Goal: Information Seeking & Learning: Check status

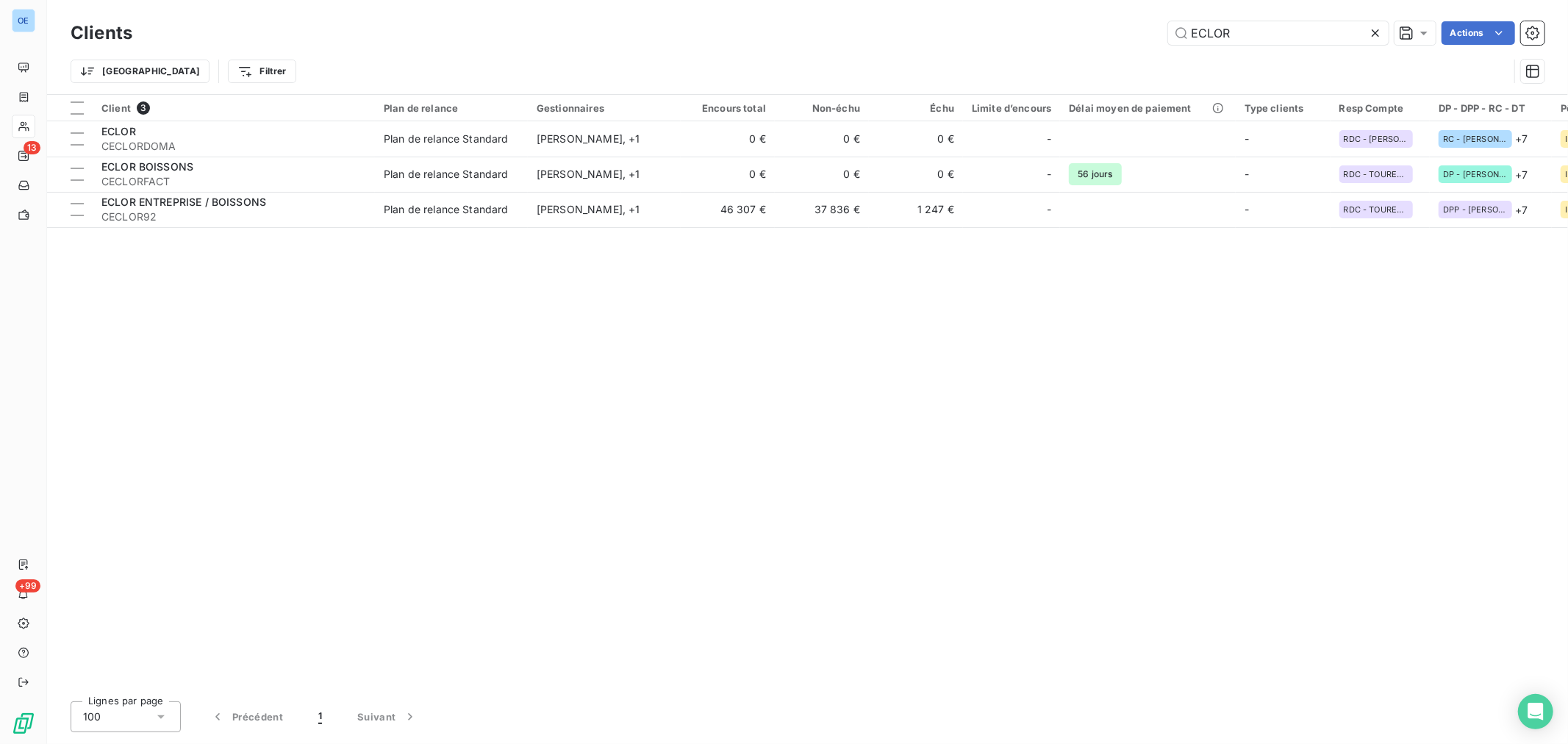
click at [1114, 41] on div "ECLOR Actions" at bounding box center [847, 33] width 1394 height 24
type input "1"
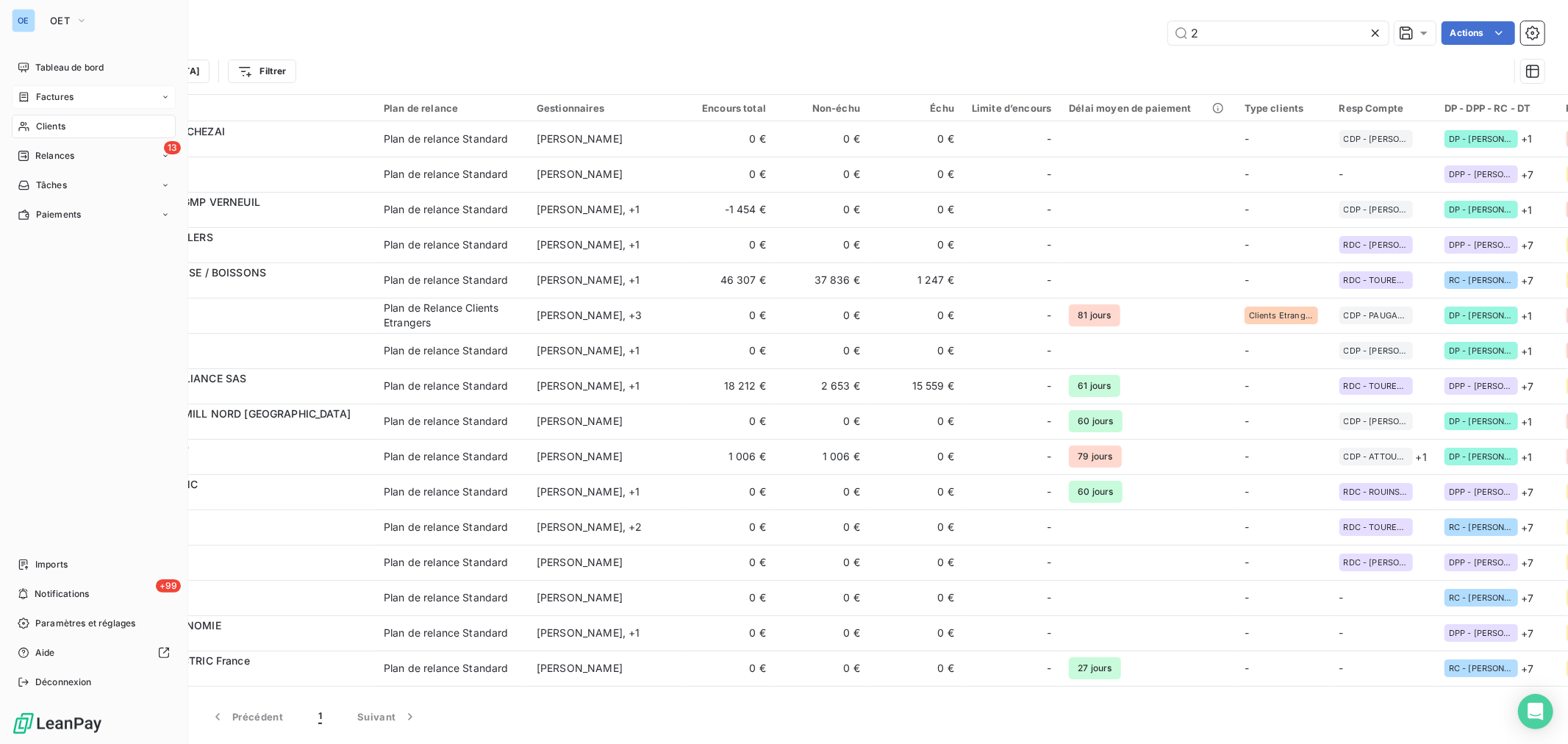
type input "2"
click at [20, 96] on icon at bounding box center [24, 97] width 9 height 10
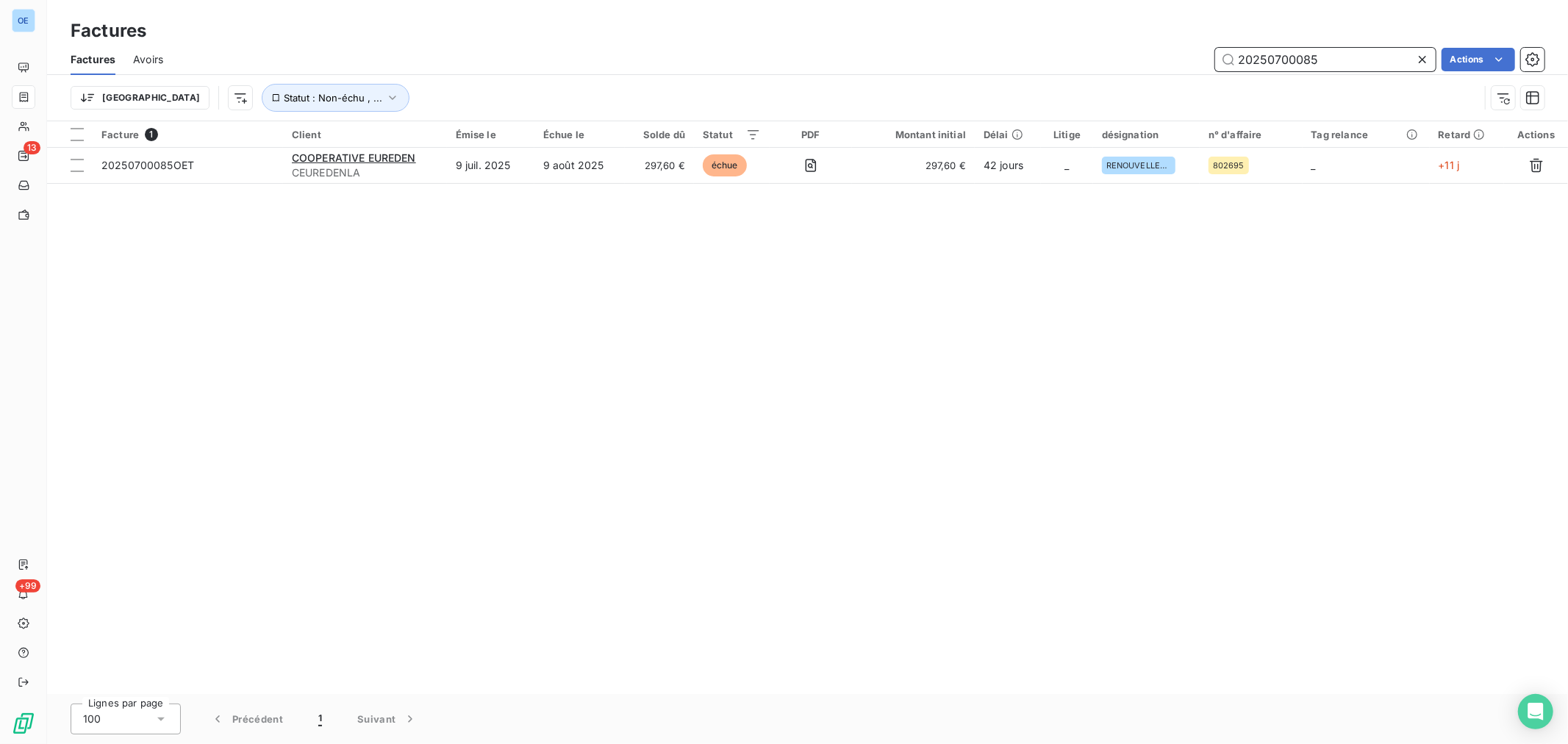
drag, startPoint x: 1339, startPoint y: 48, endPoint x: 1178, endPoint y: 90, distance: 166.4
click at [1180, 89] on div "Factures Avoirs 20250700085 Actions Trier Statut : Non-échu , ..." at bounding box center [807, 82] width 1521 height 77
type input "[PERSON_NAME]"
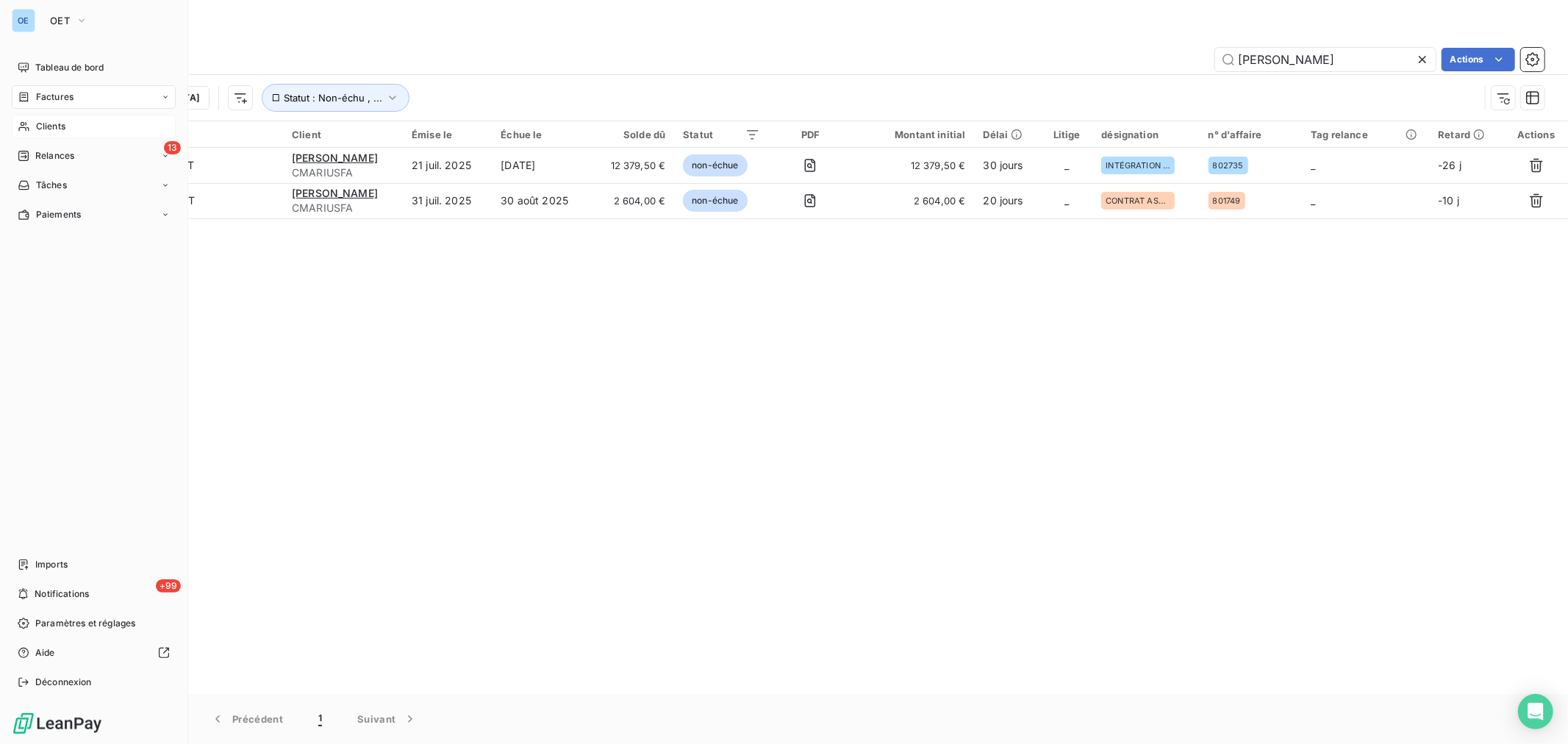
click at [38, 126] on span "Clients" at bounding box center [51, 126] width 29 height 13
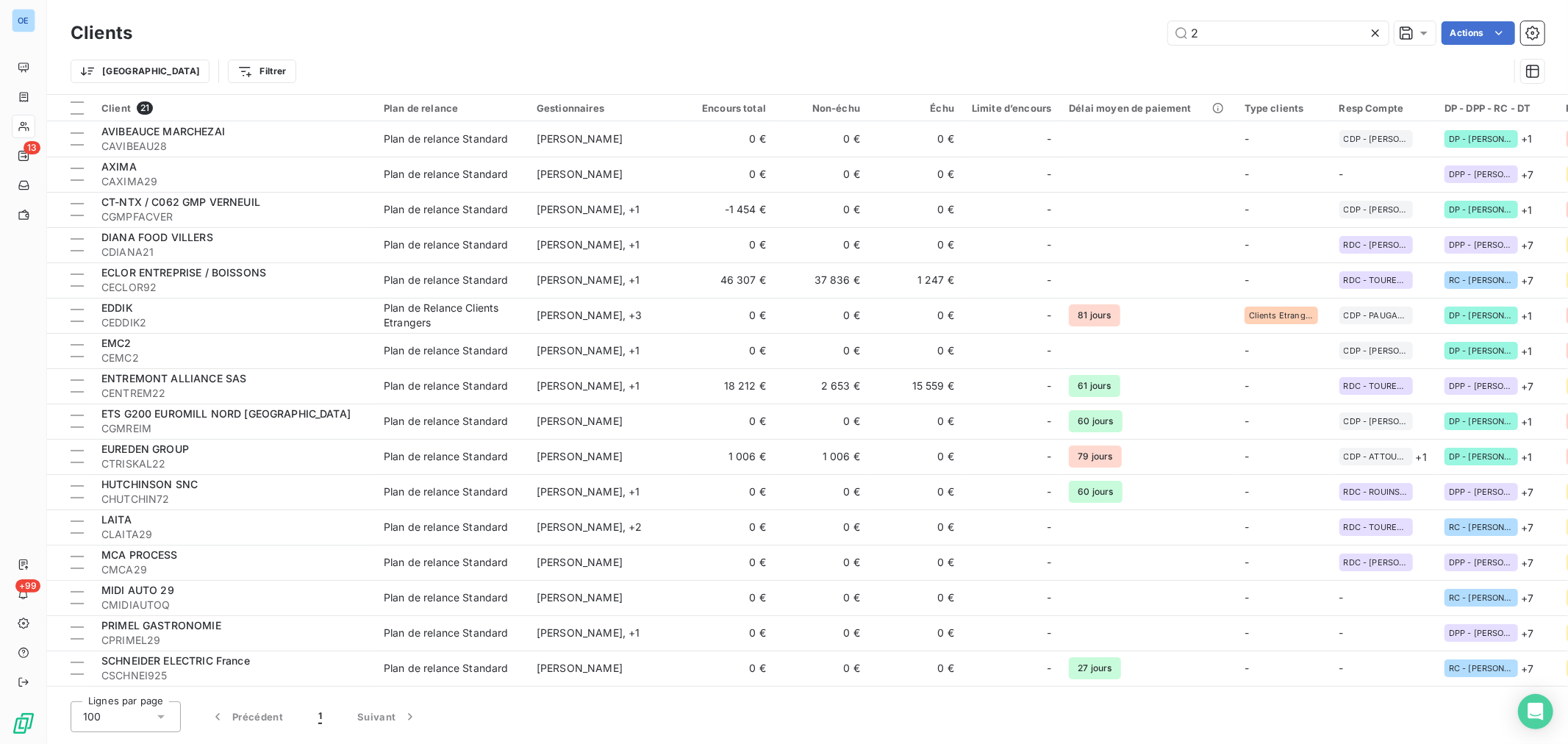
drag, startPoint x: 1100, startPoint y: 4, endPoint x: 1048, endPoint y: -4, distance: 52.6
click at [1048, 0] on html "OE 13 +99 Clients 2 Actions Trier Filtrer Client 21 Plan de relance Gestionnair…" at bounding box center [784, 372] width 1568 height 744
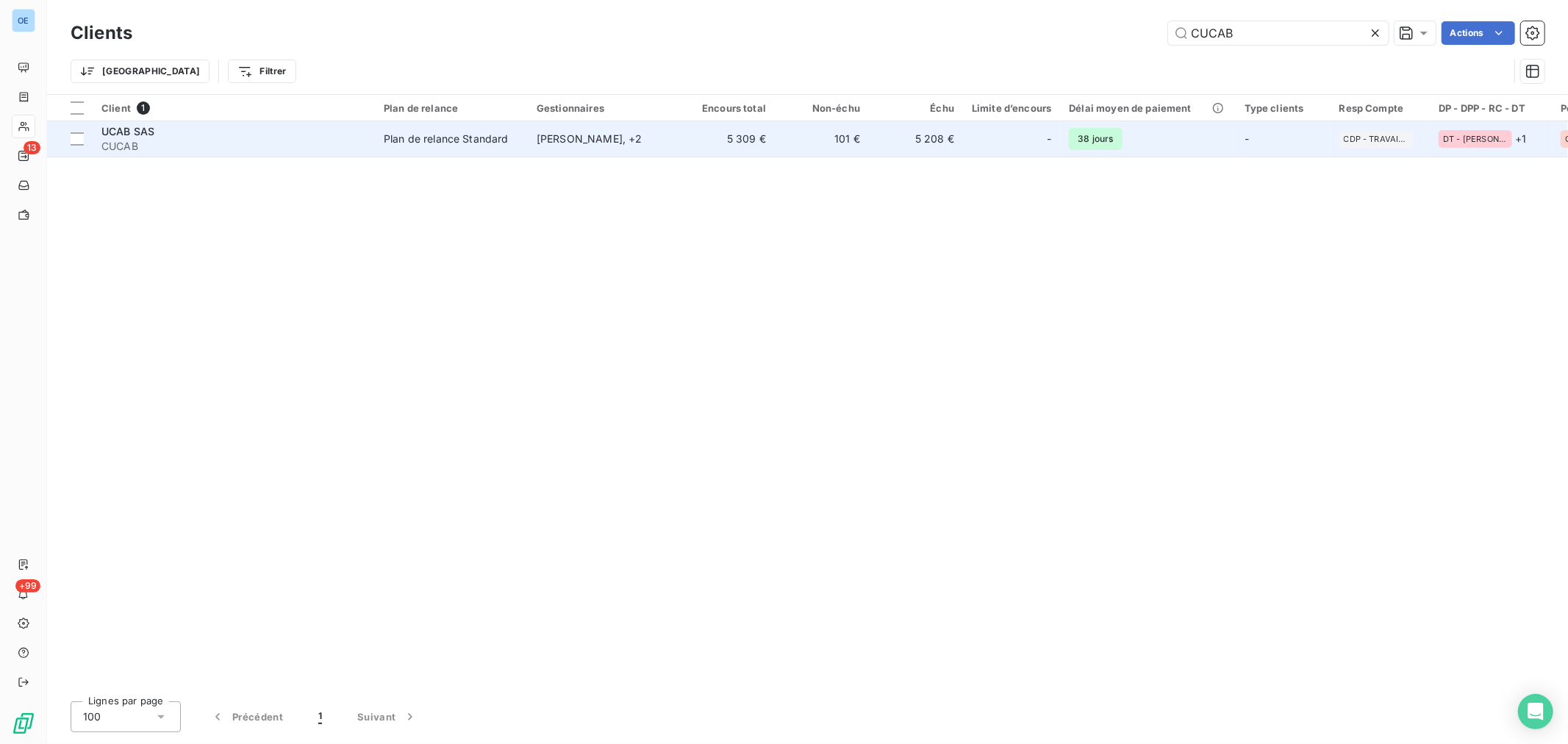
type input "CUCAB"
click at [998, 152] on td "-" at bounding box center [1011, 139] width 97 height 35
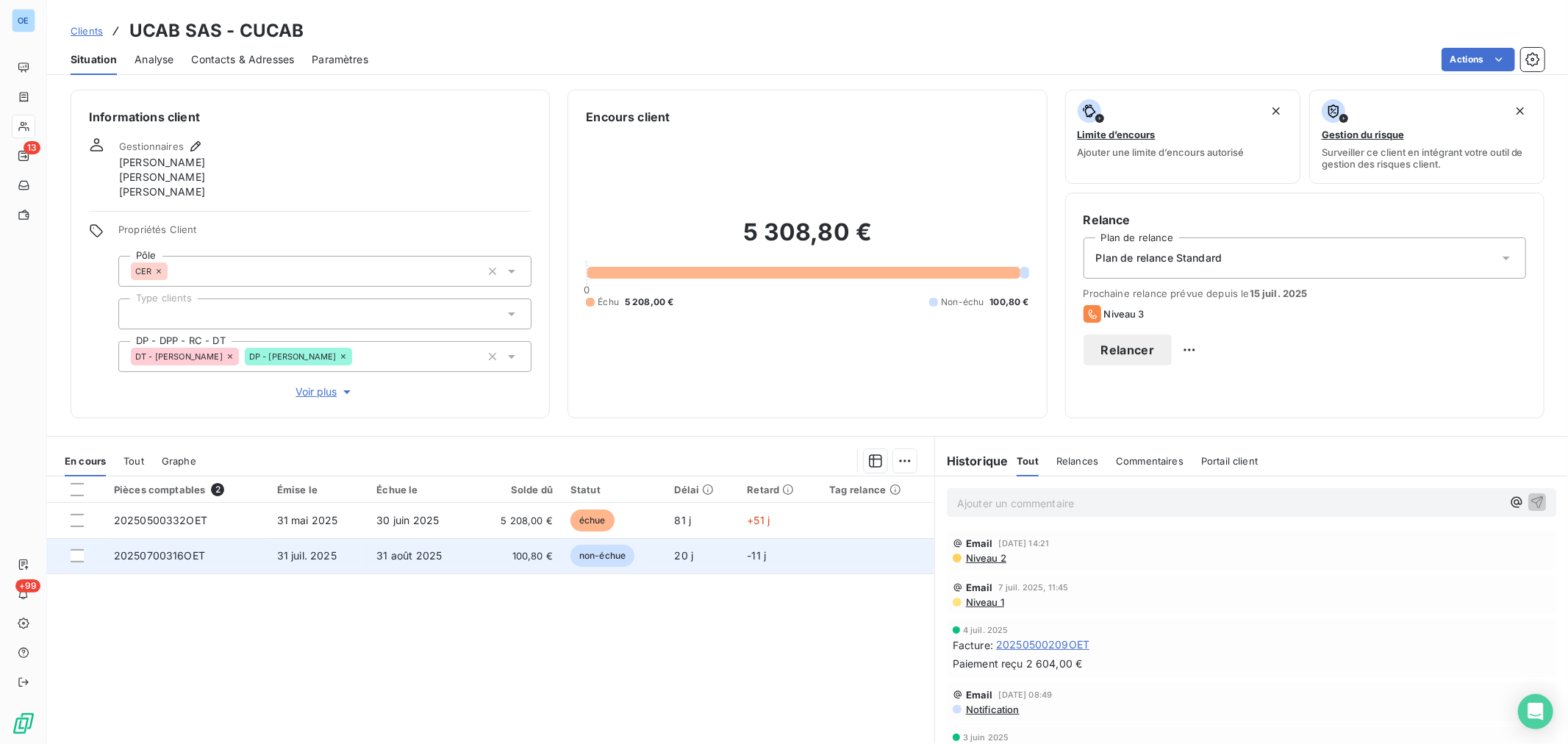
click at [475, 556] on td "100,80 €" at bounding box center [517, 556] width 88 height 35
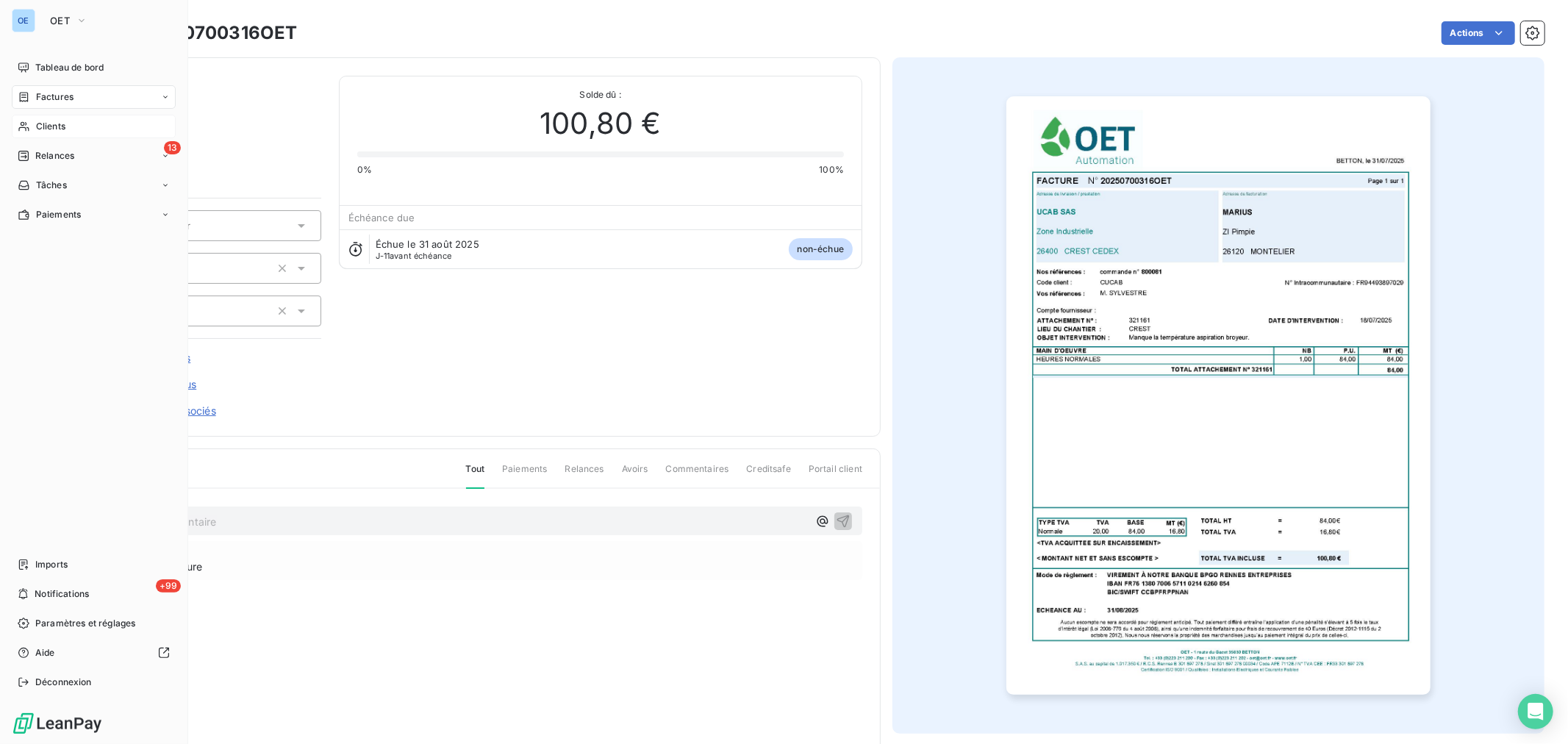
click at [30, 123] on div "Clients" at bounding box center [93, 126] width 164 height 24
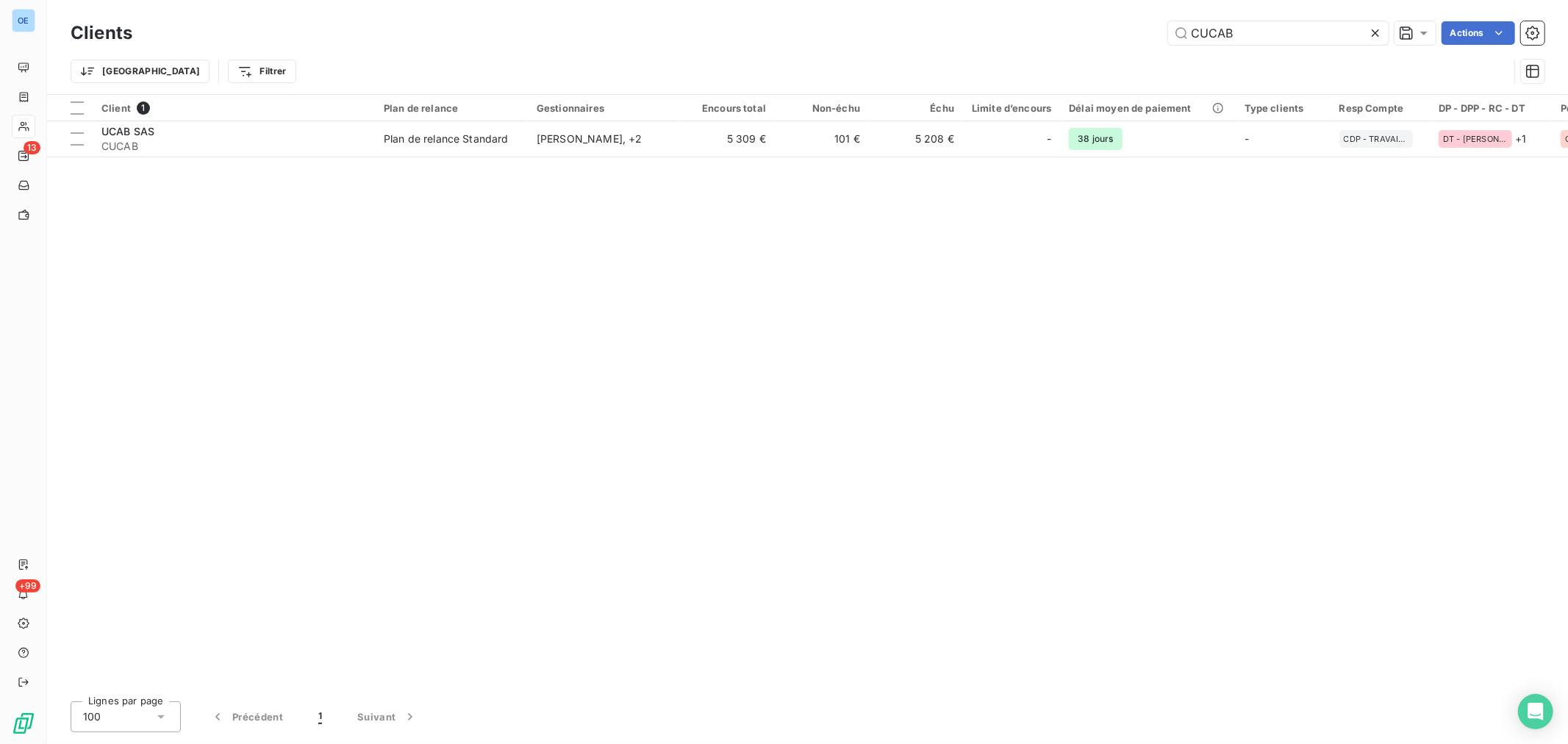
drag, startPoint x: 1272, startPoint y: 52, endPoint x: 1251, endPoint y: 46, distance: 21.8
click at [1251, 46] on div "Clients CUCAB Actions Trier Filtrer" at bounding box center [807, 56] width 1473 height 77
click at [1277, 37] on input "CUCAB" at bounding box center [1278, 33] width 220 height 24
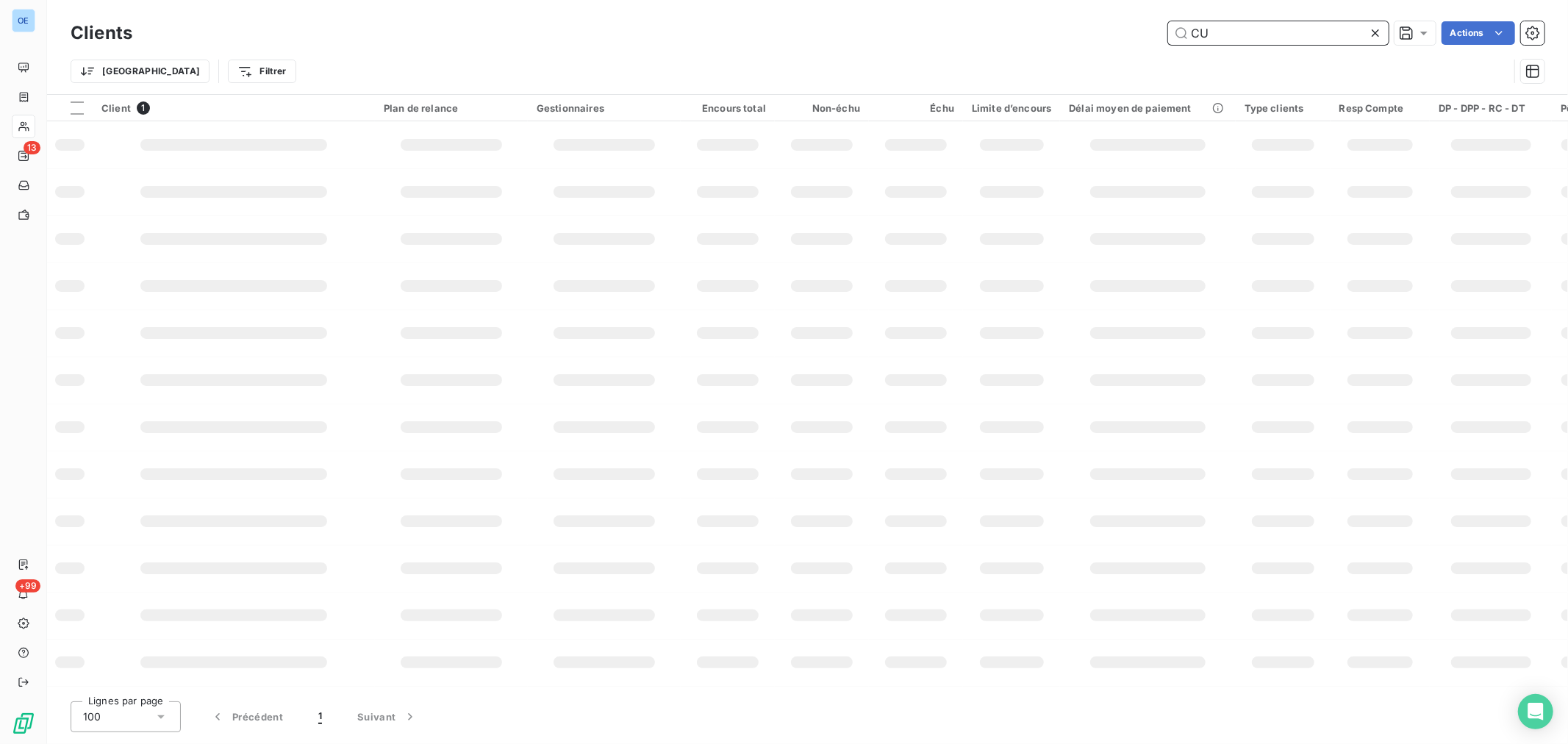
type input "C"
type input "a"
type input "marius"
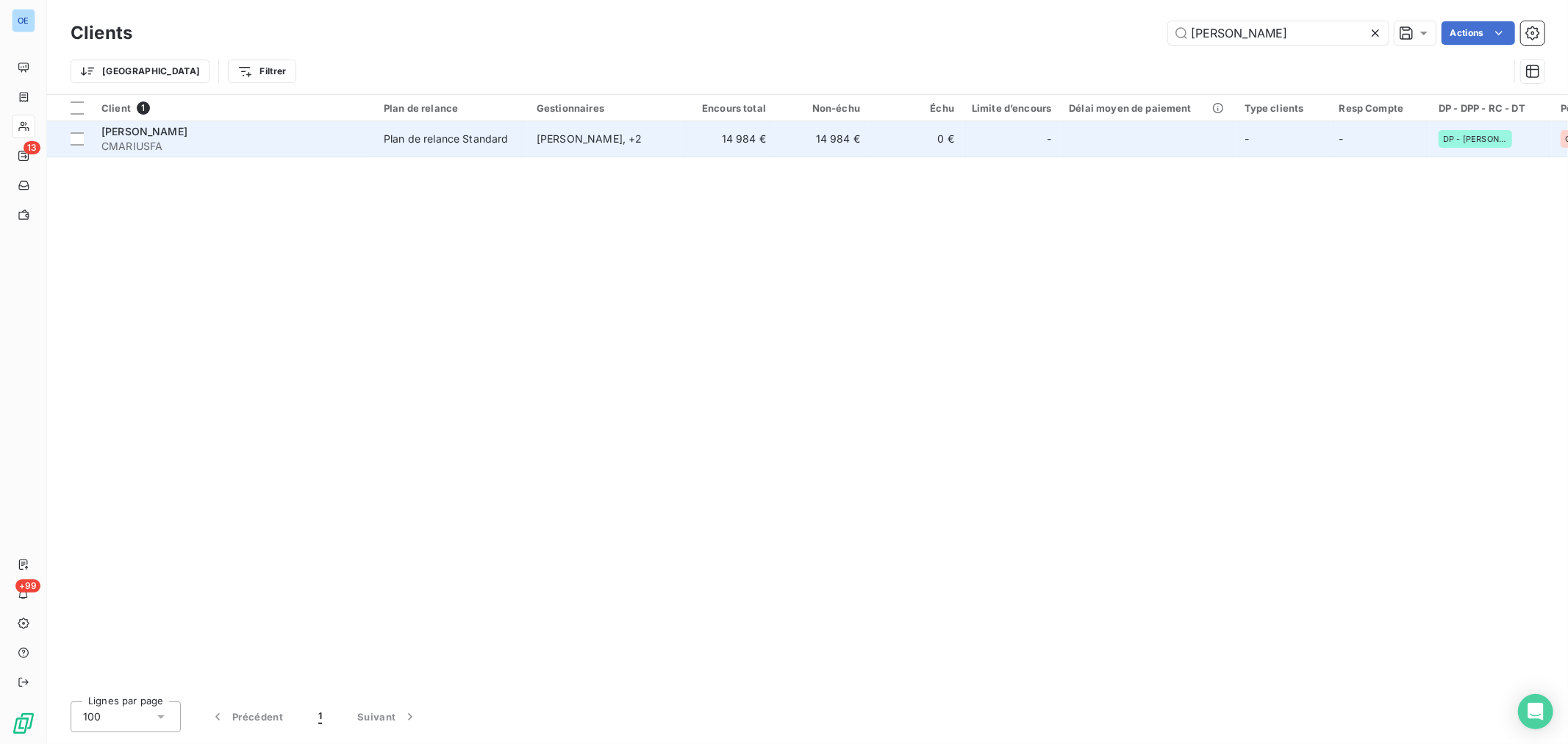
click at [419, 133] on div "Plan de relance Standard" at bounding box center [446, 139] width 125 height 15
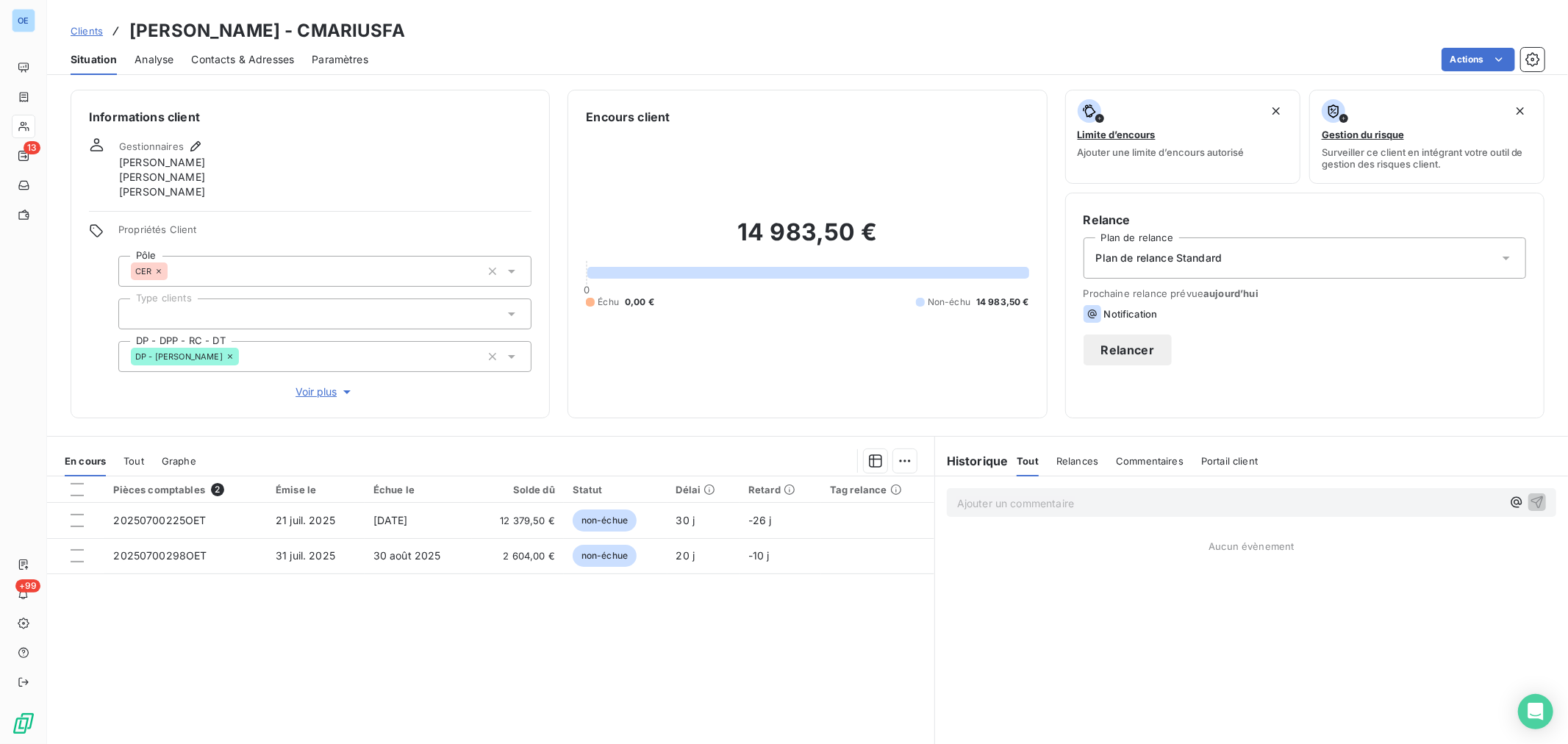
click at [280, 63] on span "Contacts & Adresses" at bounding box center [242, 60] width 103 height 15
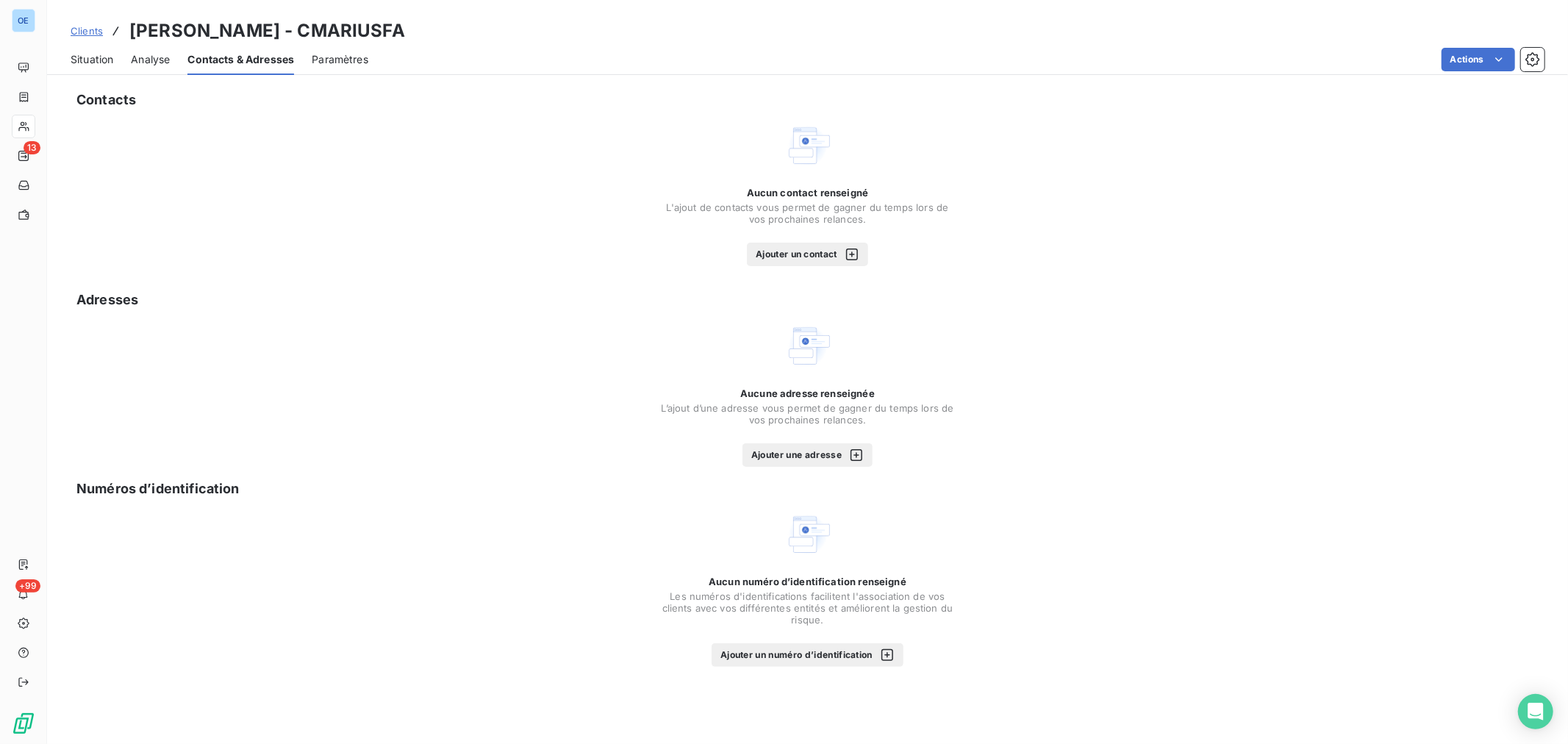
click at [96, 64] on span "Situation" at bounding box center [92, 60] width 42 height 15
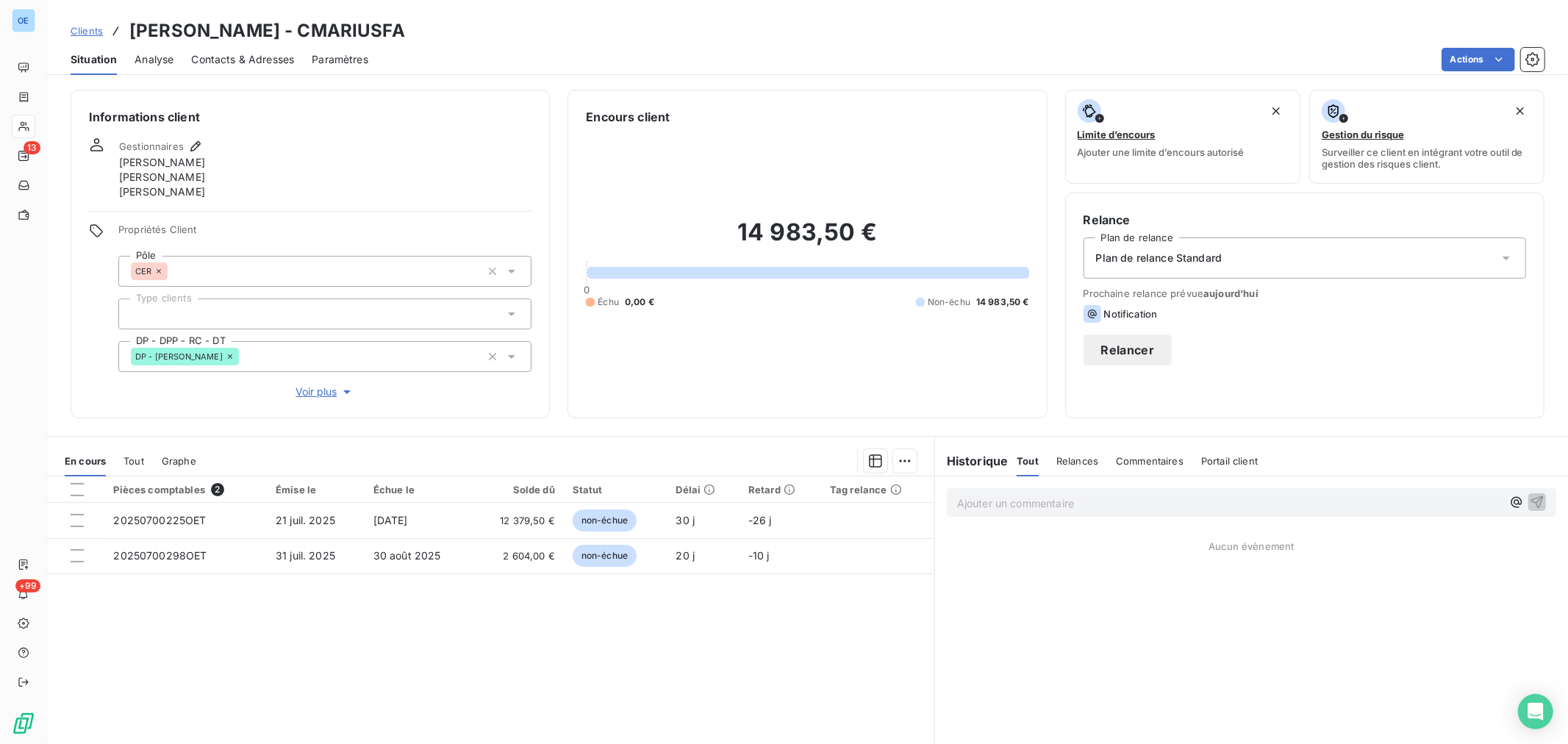
click at [267, 55] on span "Contacts & Adresses" at bounding box center [242, 60] width 103 height 15
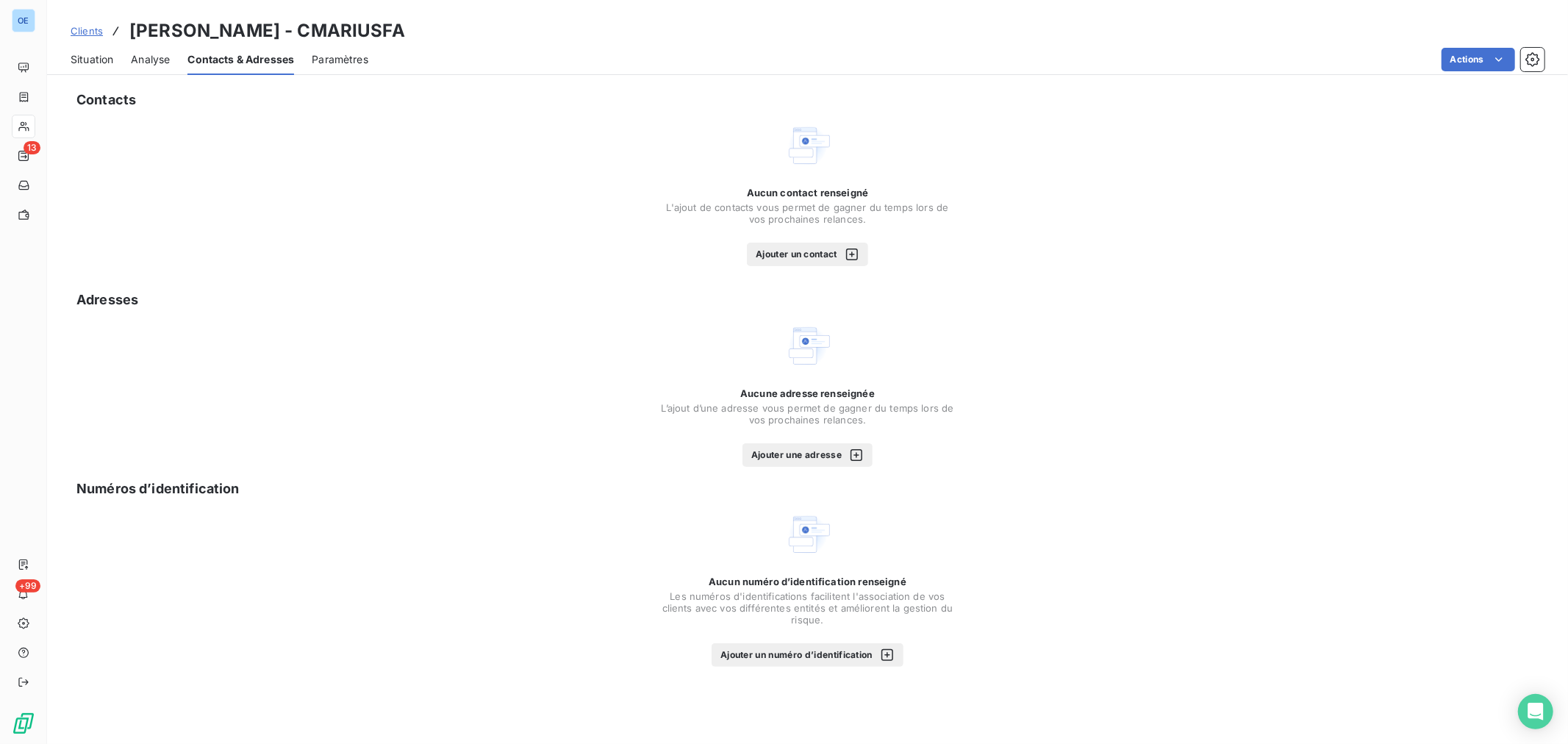
click at [94, 55] on span "Situation" at bounding box center [92, 60] width 42 height 15
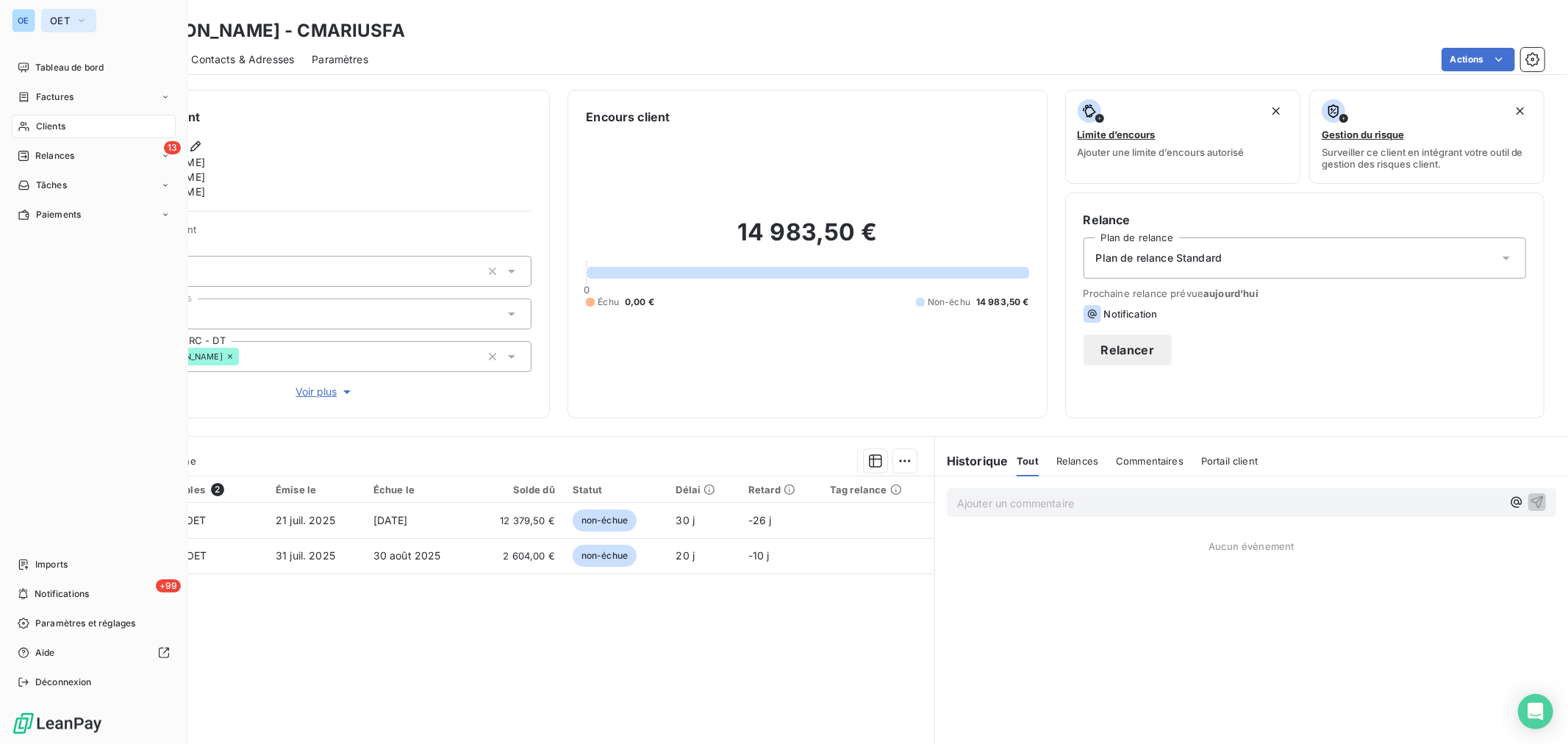
click at [46, 27] on button "OET" at bounding box center [68, 20] width 55 height 24
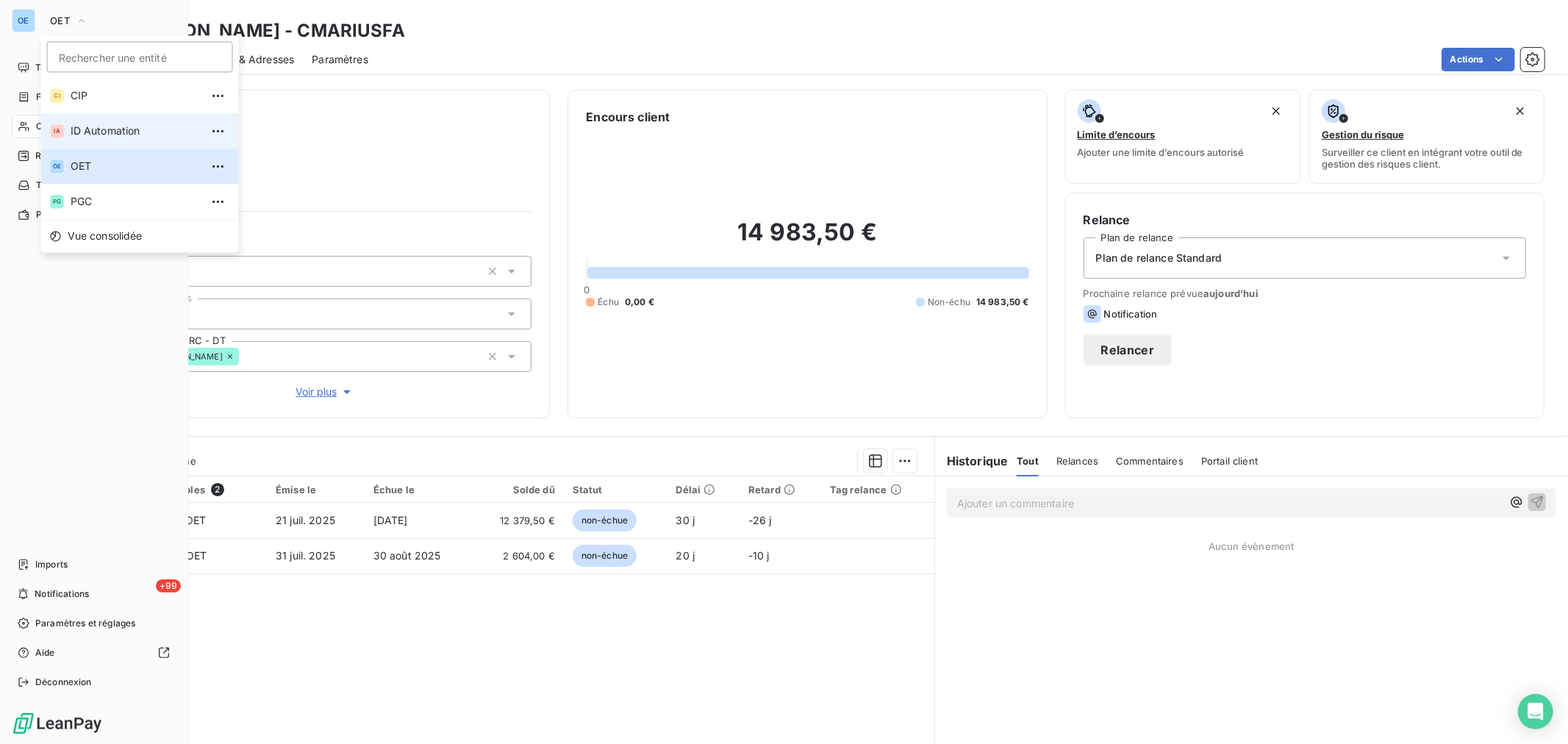
click at [91, 123] on span "ID Automation" at bounding box center [136, 131] width 130 height 15
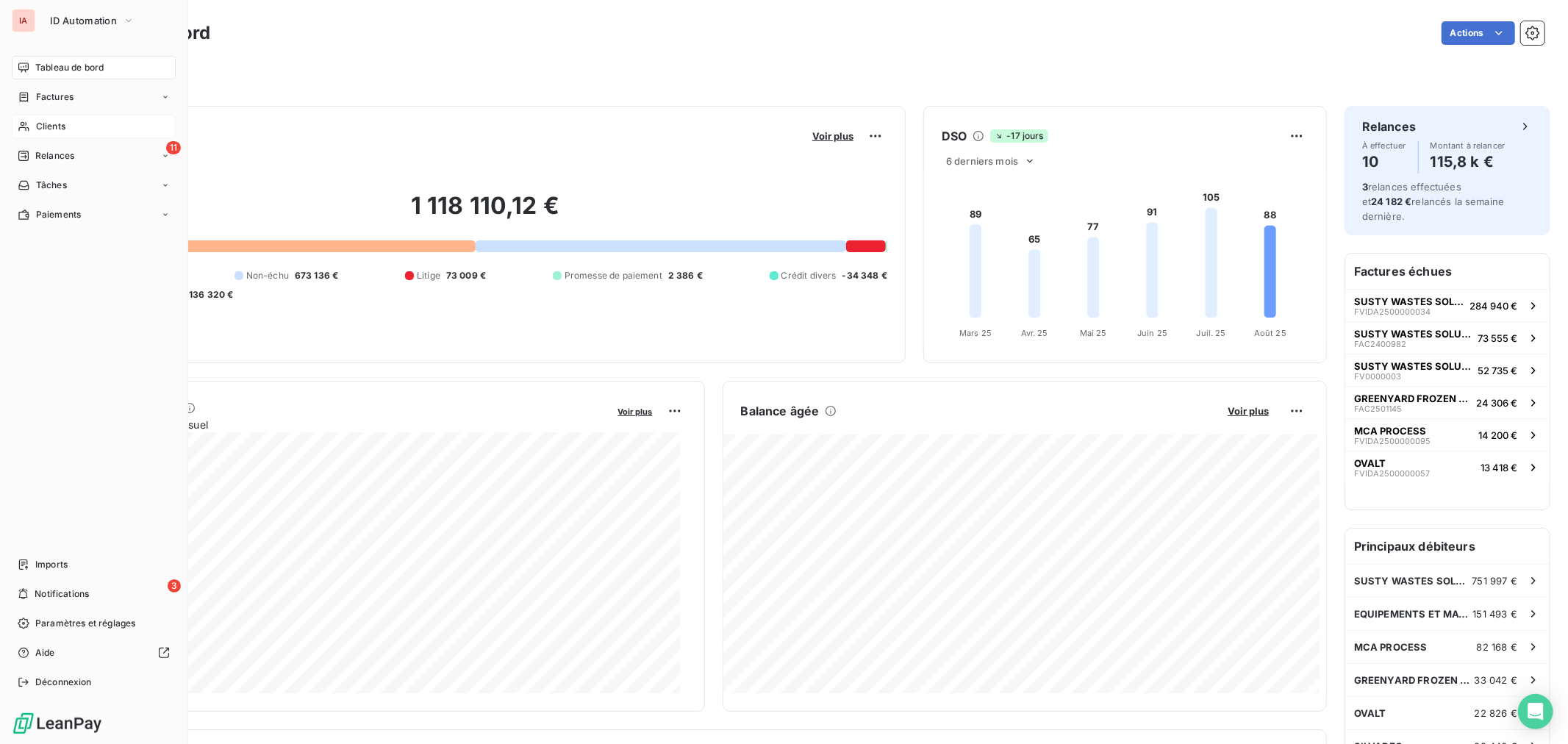
click at [69, 129] on div "Clients" at bounding box center [93, 126] width 164 height 24
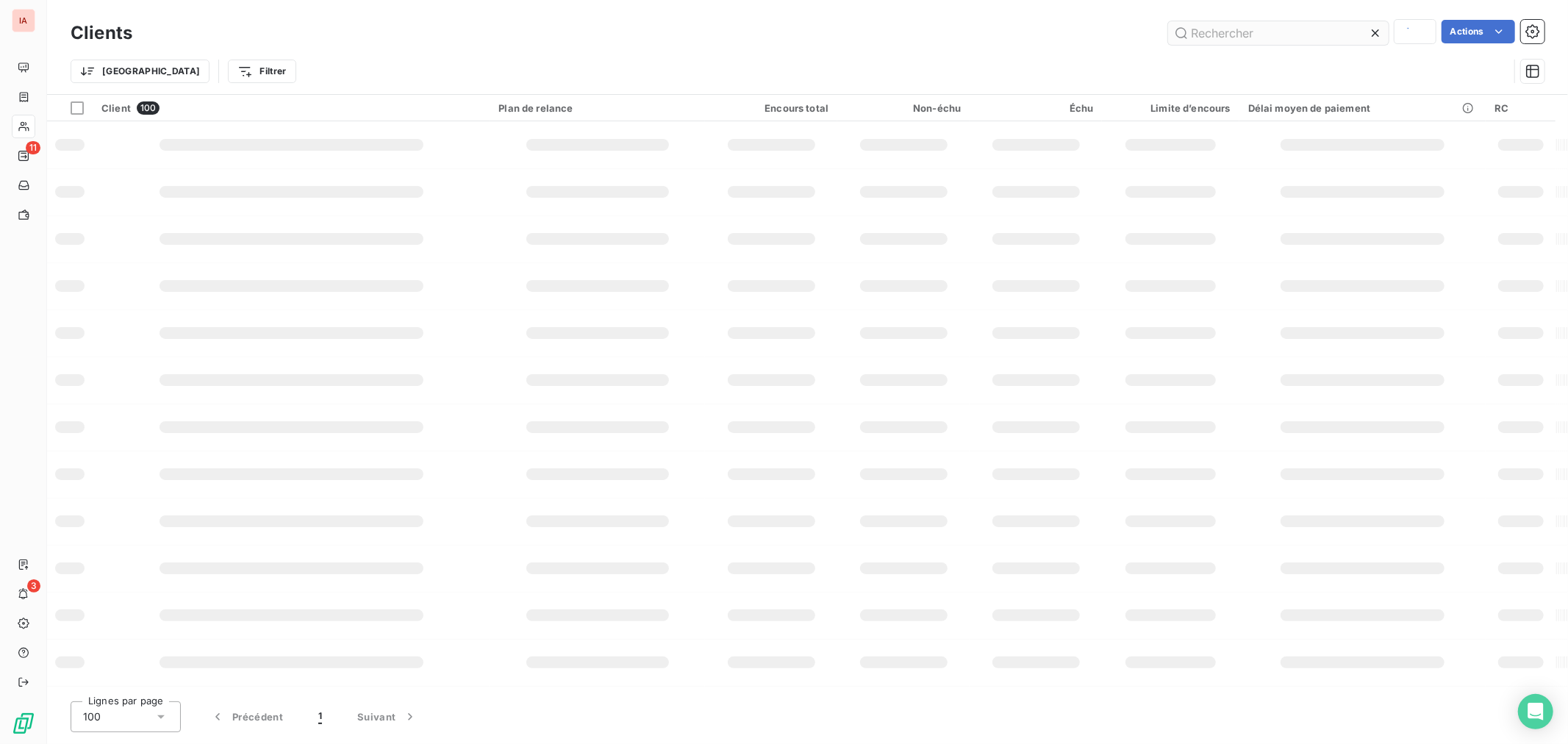
click at [1295, 39] on input "text" at bounding box center [1278, 33] width 220 height 24
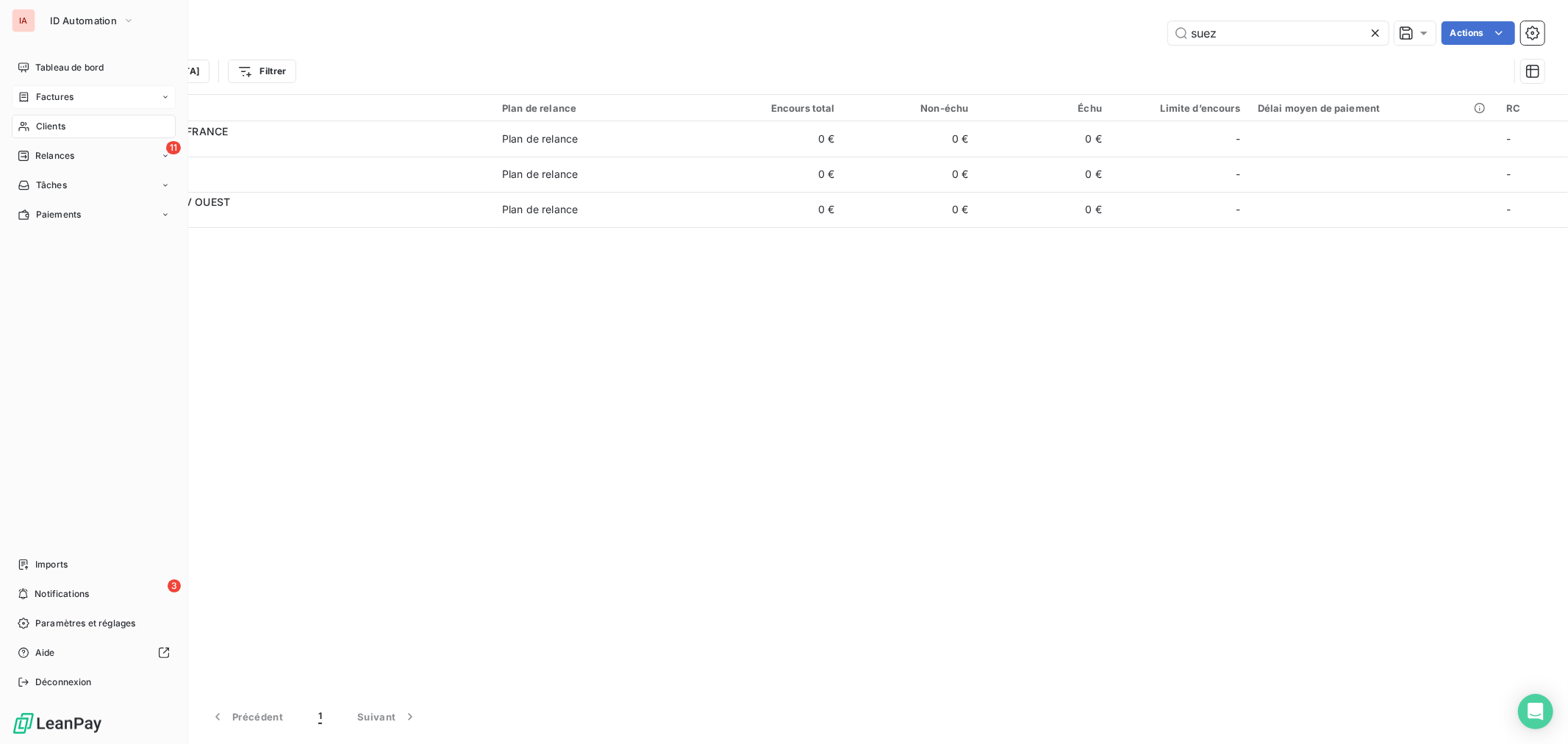
type input "suez"
click at [56, 104] on div "Factures" at bounding box center [93, 97] width 164 height 24
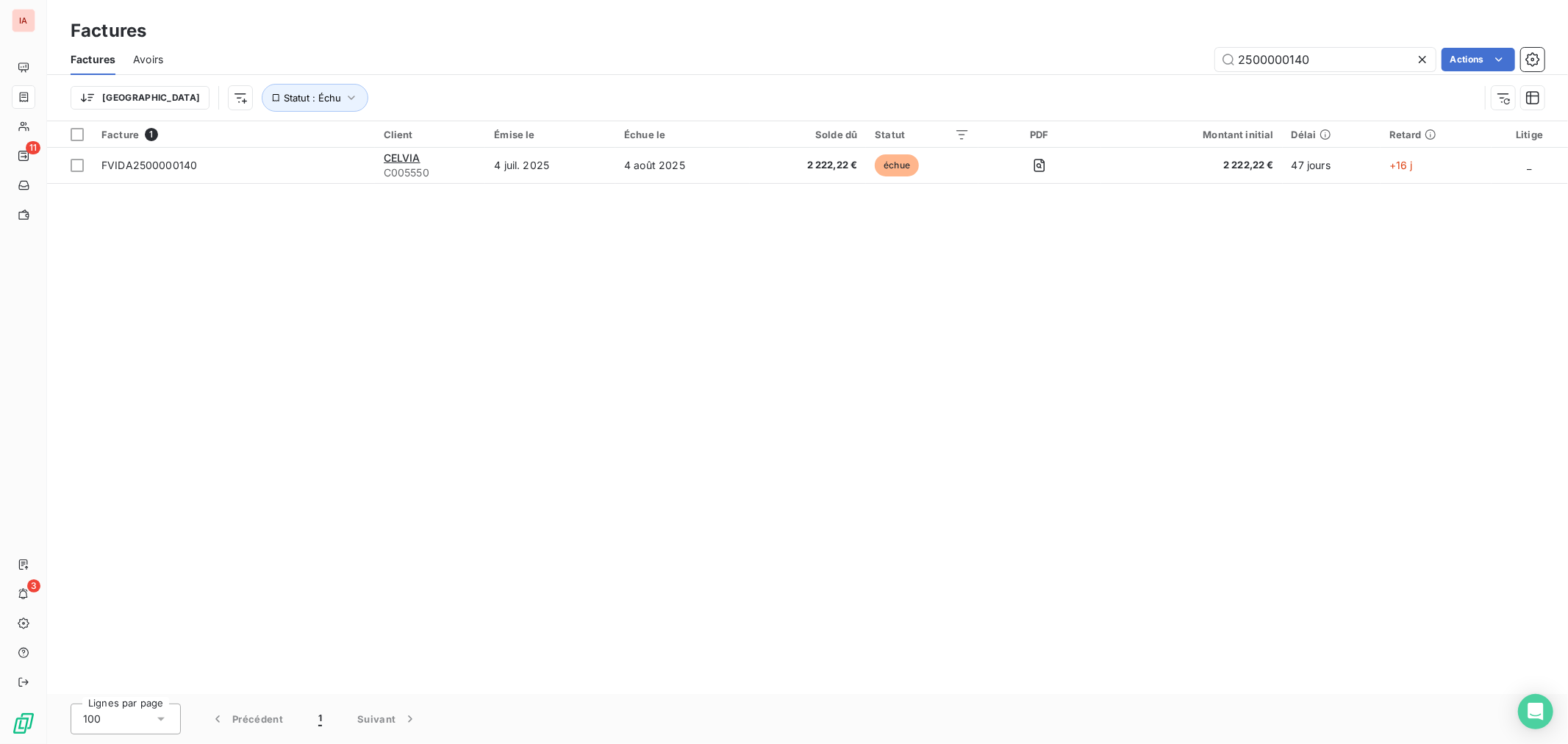
drag, startPoint x: 1345, startPoint y: 59, endPoint x: 1054, endPoint y: 53, distance: 291.1
click at [1123, 53] on div "2500000140 Actions" at bounding box center [863, 60] width 1363 height 24
click at [1327, 53] on input "2500000140" at bounding box center [1325, 60] width 220 height 24
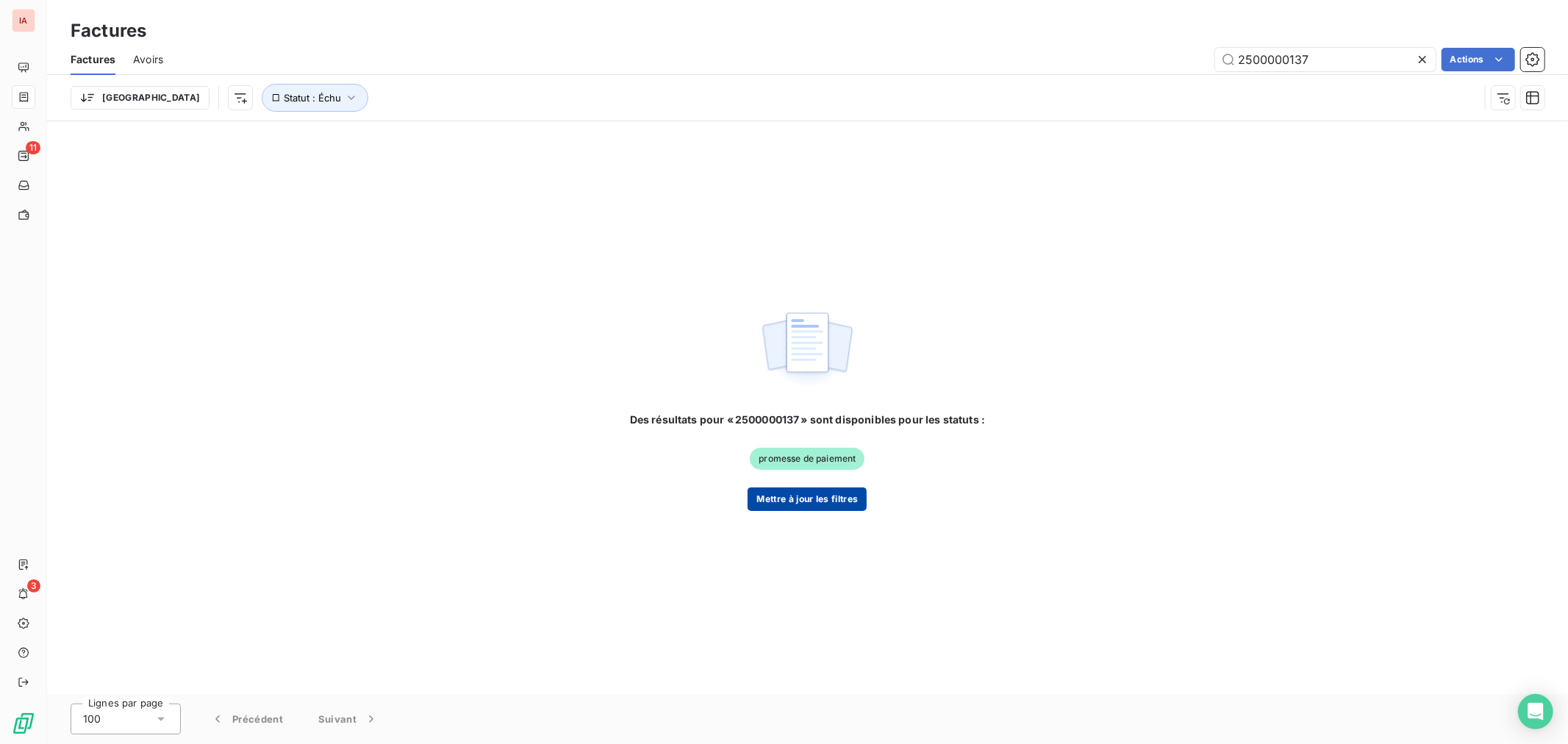
click at [816, 503] on button "Mettre à jour les filtres" at bounding box center [807, 499] width 119 height 24
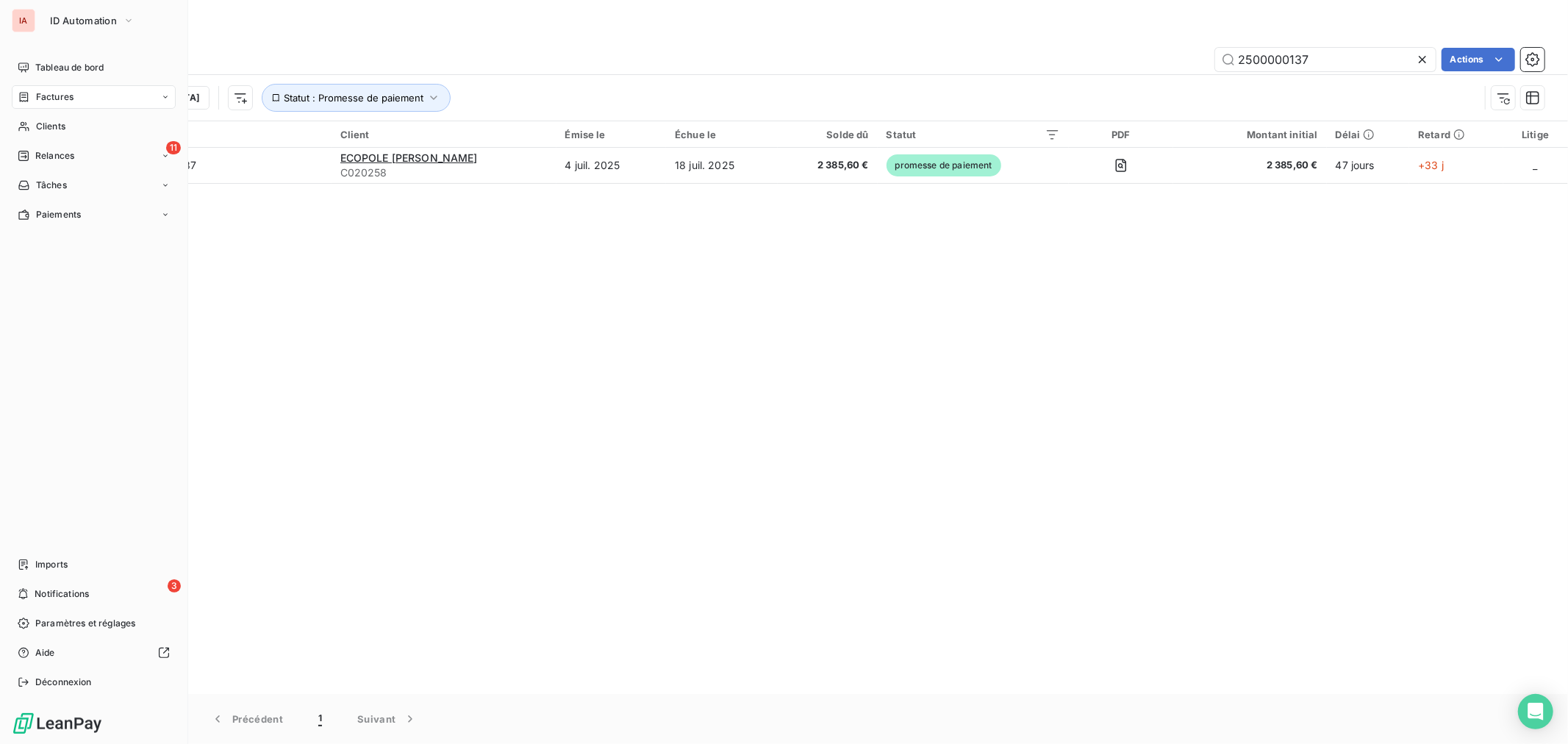
click at [93, 97] on div "Factures" at bounding box center [93, 97] width 164 height 24
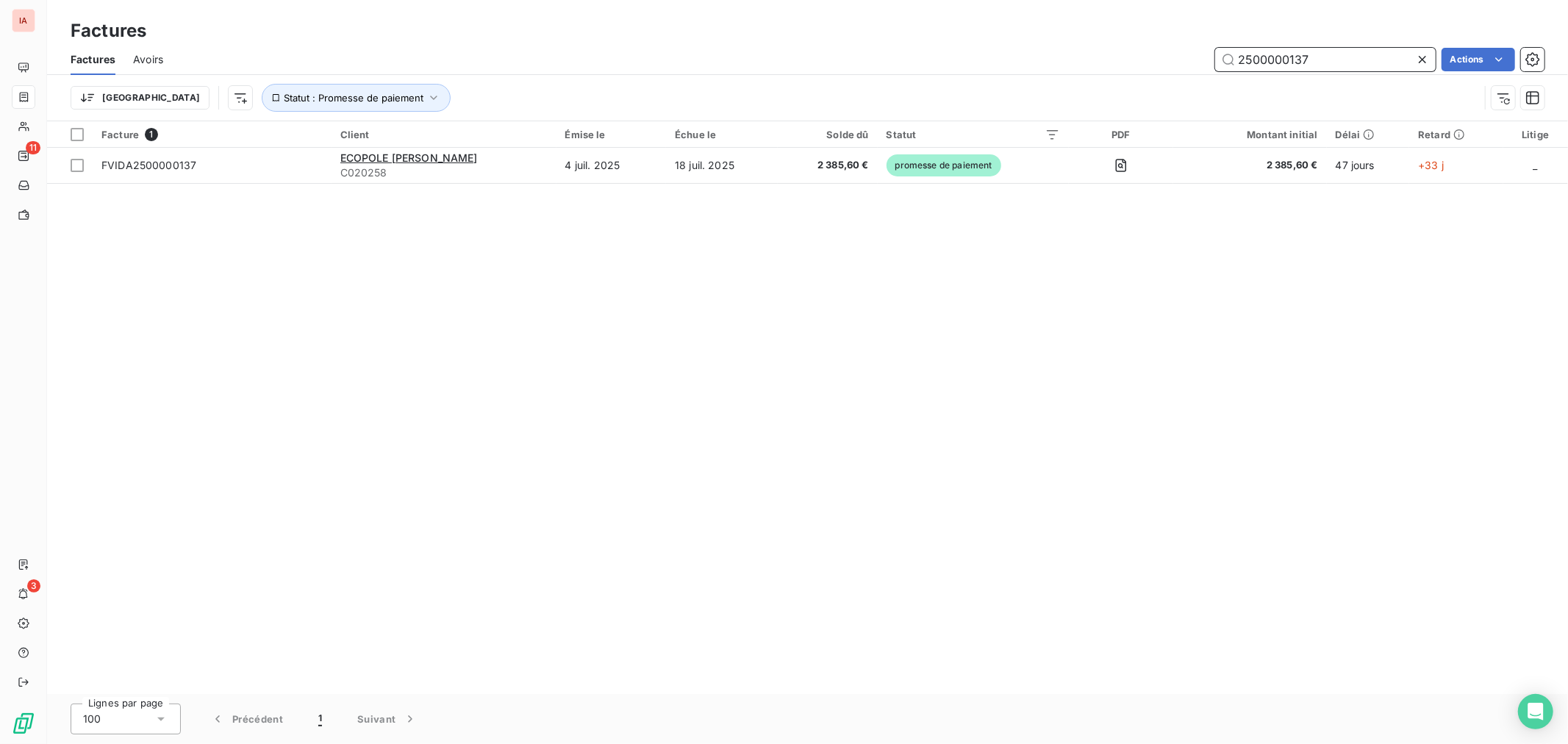
drag, startPoint x: 1288, startPoint y: 54, endPoint x: 1164, endPoint y: 41, distance: 124.7
click at [1199, 48] on div "2500000137 Actions" at bounding box center [863, 60] width 1363 height 24
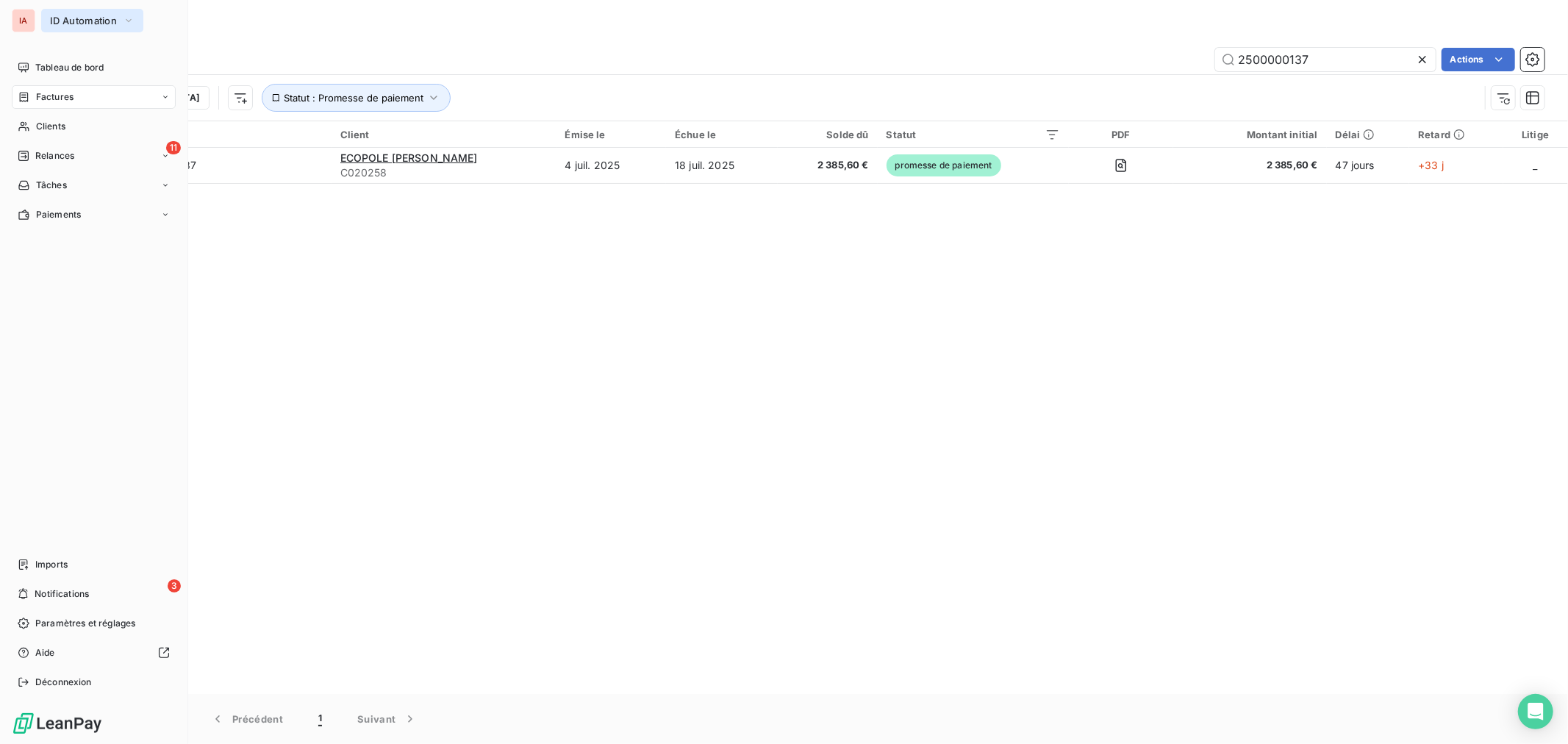
click at [88, 22] on span "ID Automation" at bounding box center [83, 20] width 67 height 11
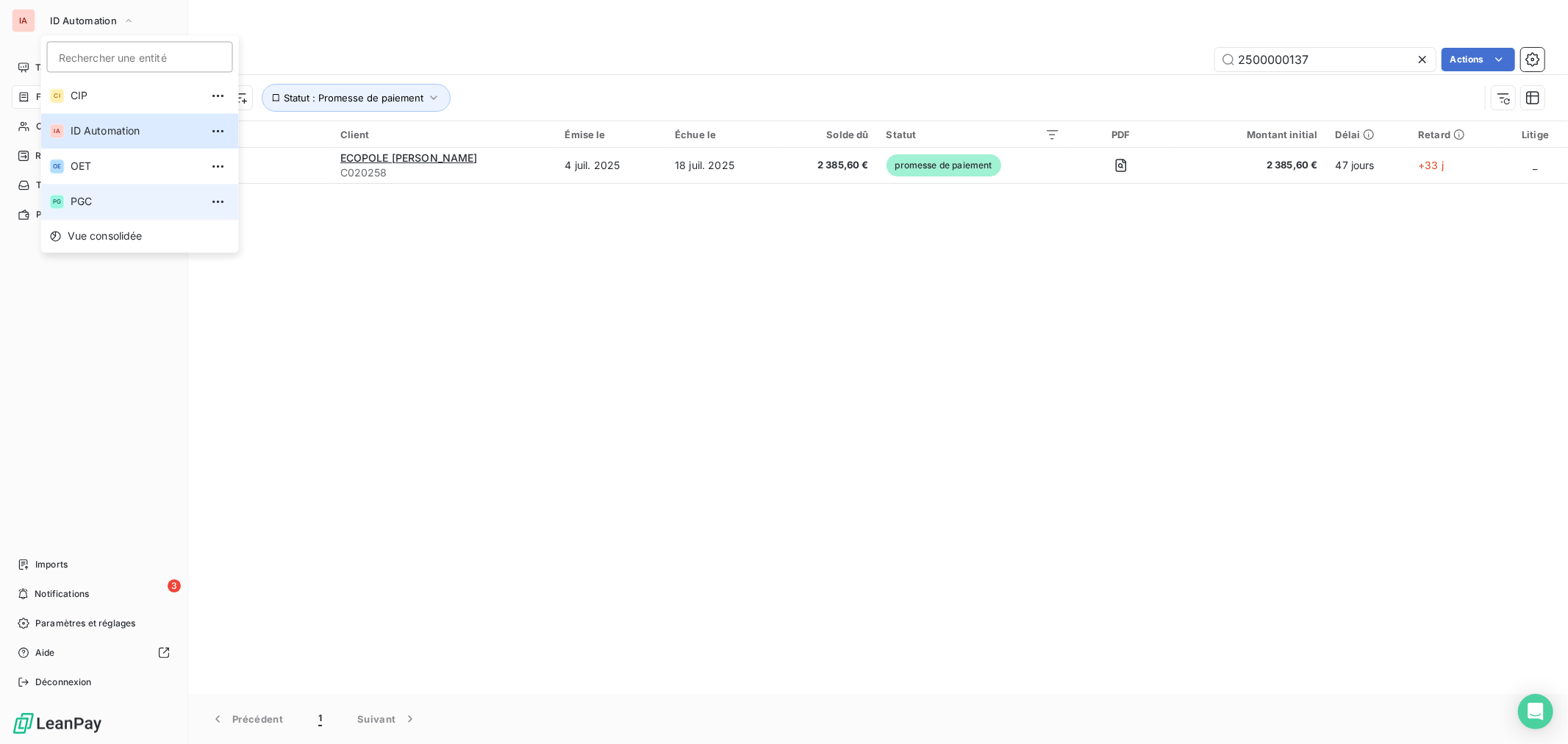
click at [94, 201] on span "PGC" at bounding box center [136, 202] width 130 height 15
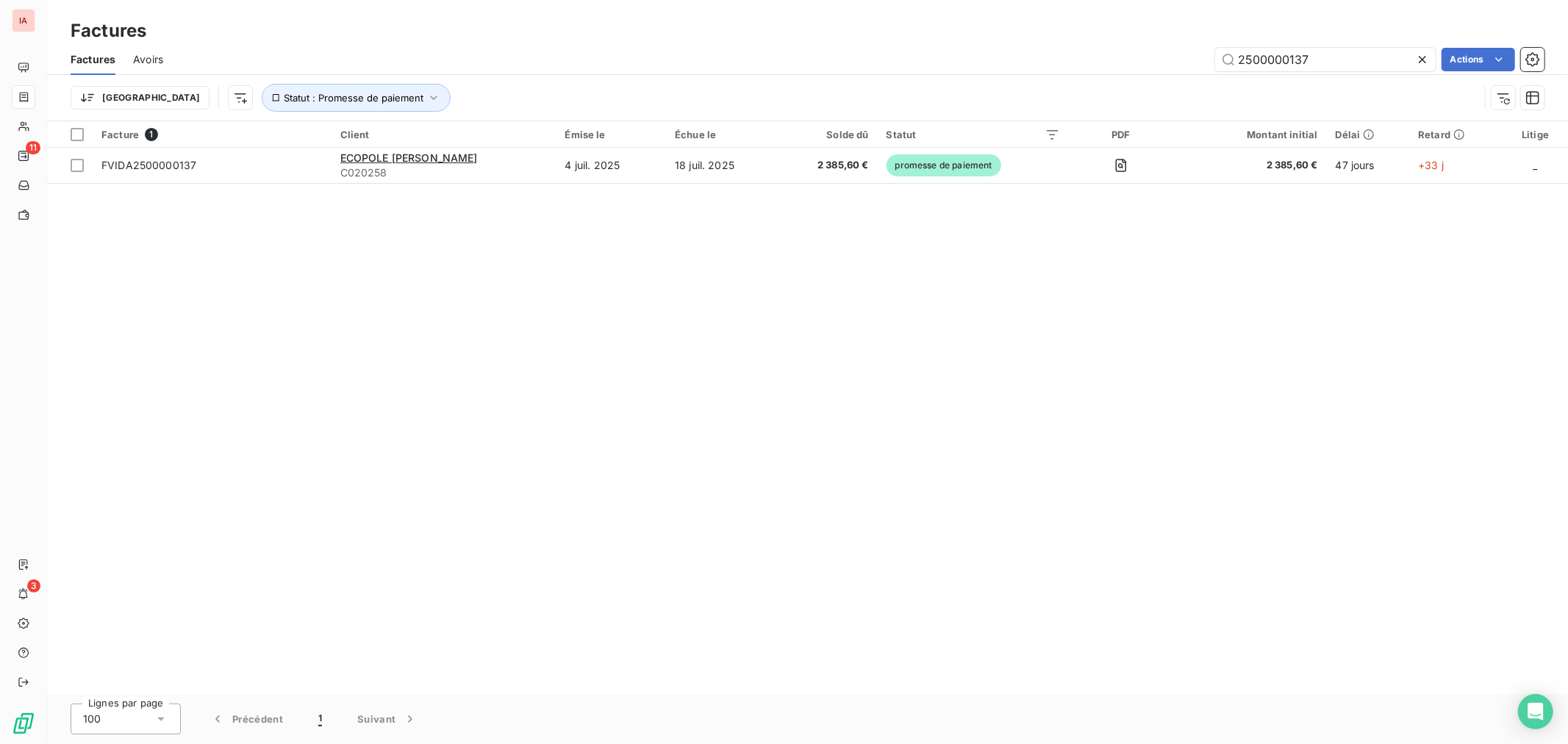
type input "20250700007"
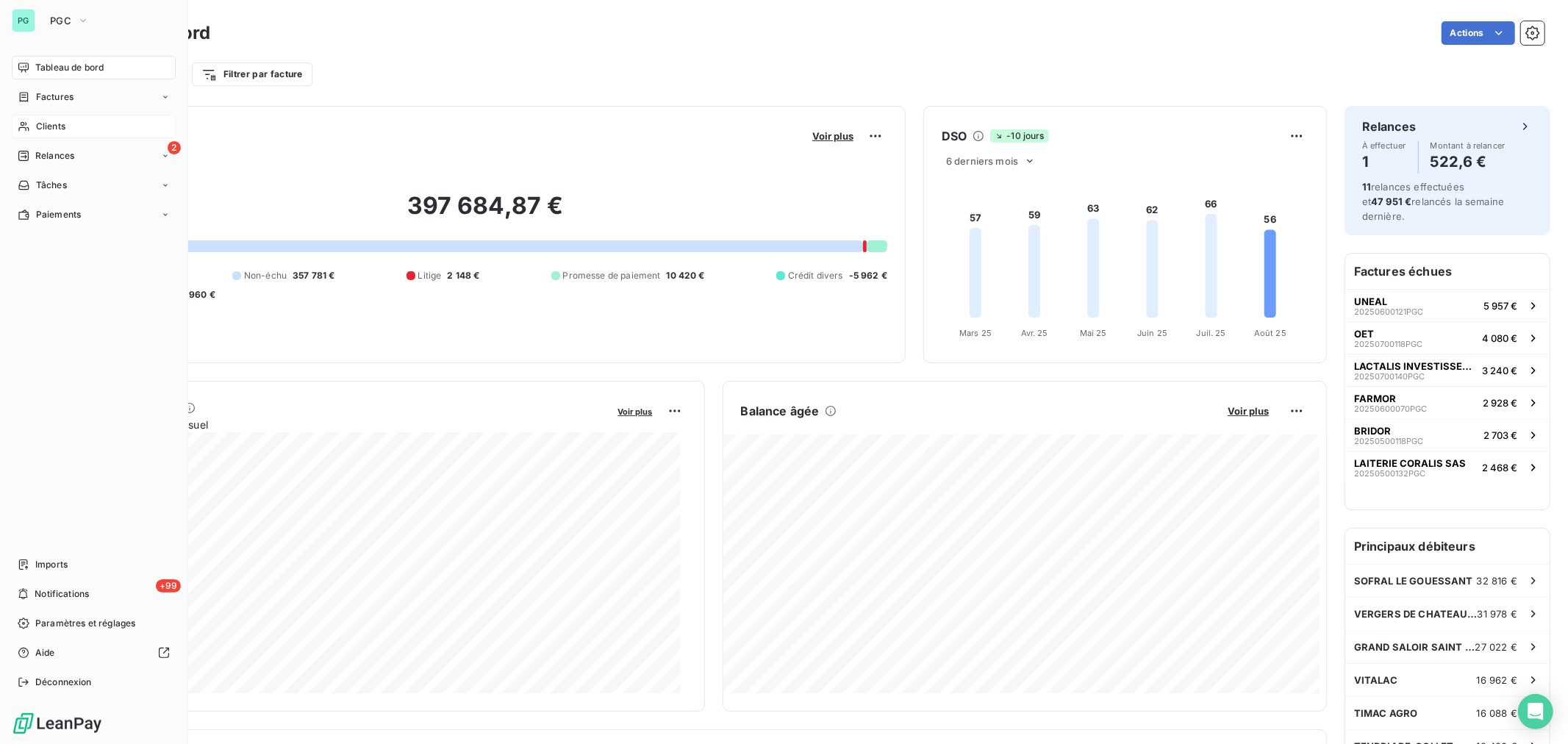
click at [74, 134] on div "Clients" at bounding box center [93, 126] width 164 height 24
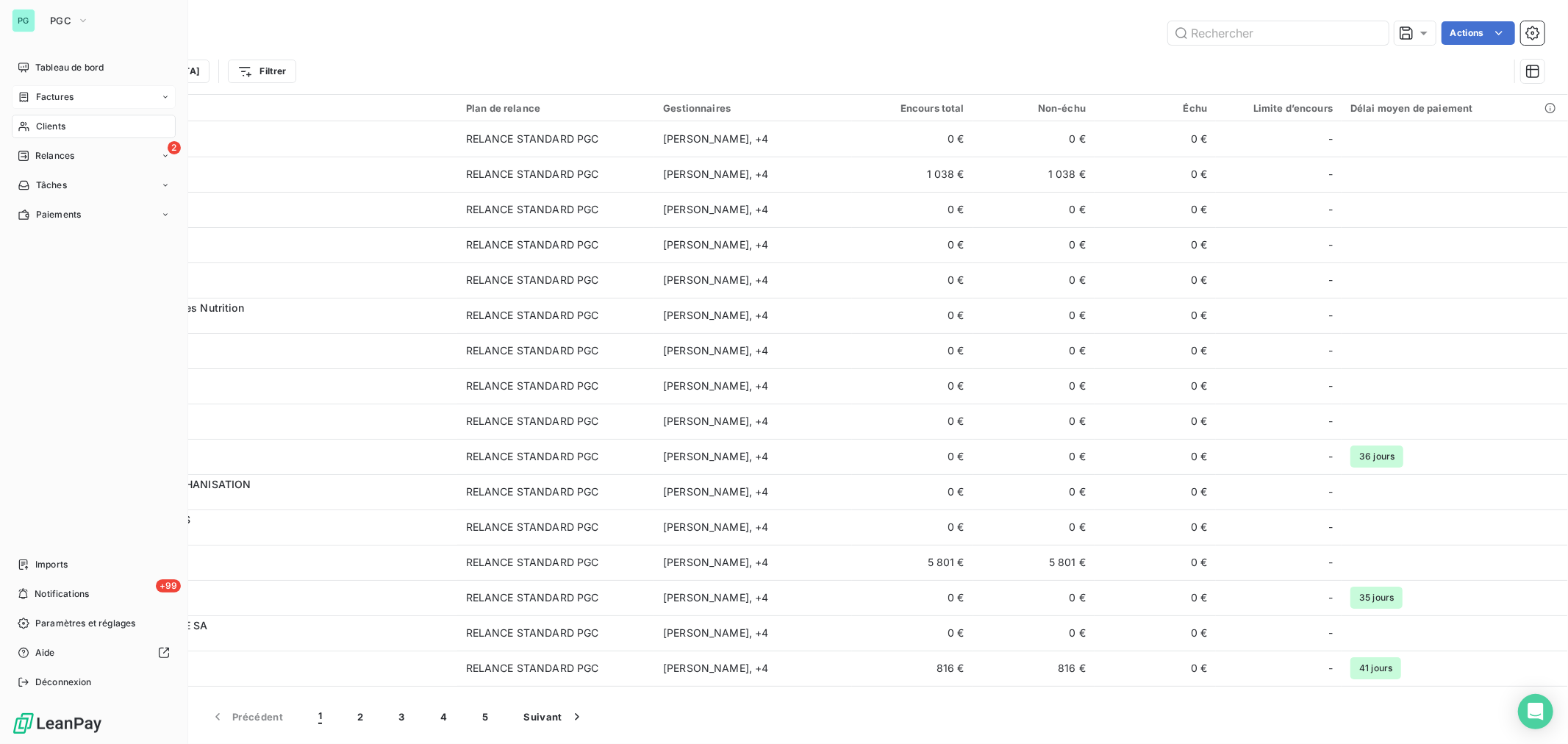
click at [55, 93] on span "Factures" at bounding box center [55, 97] width 38 height 13
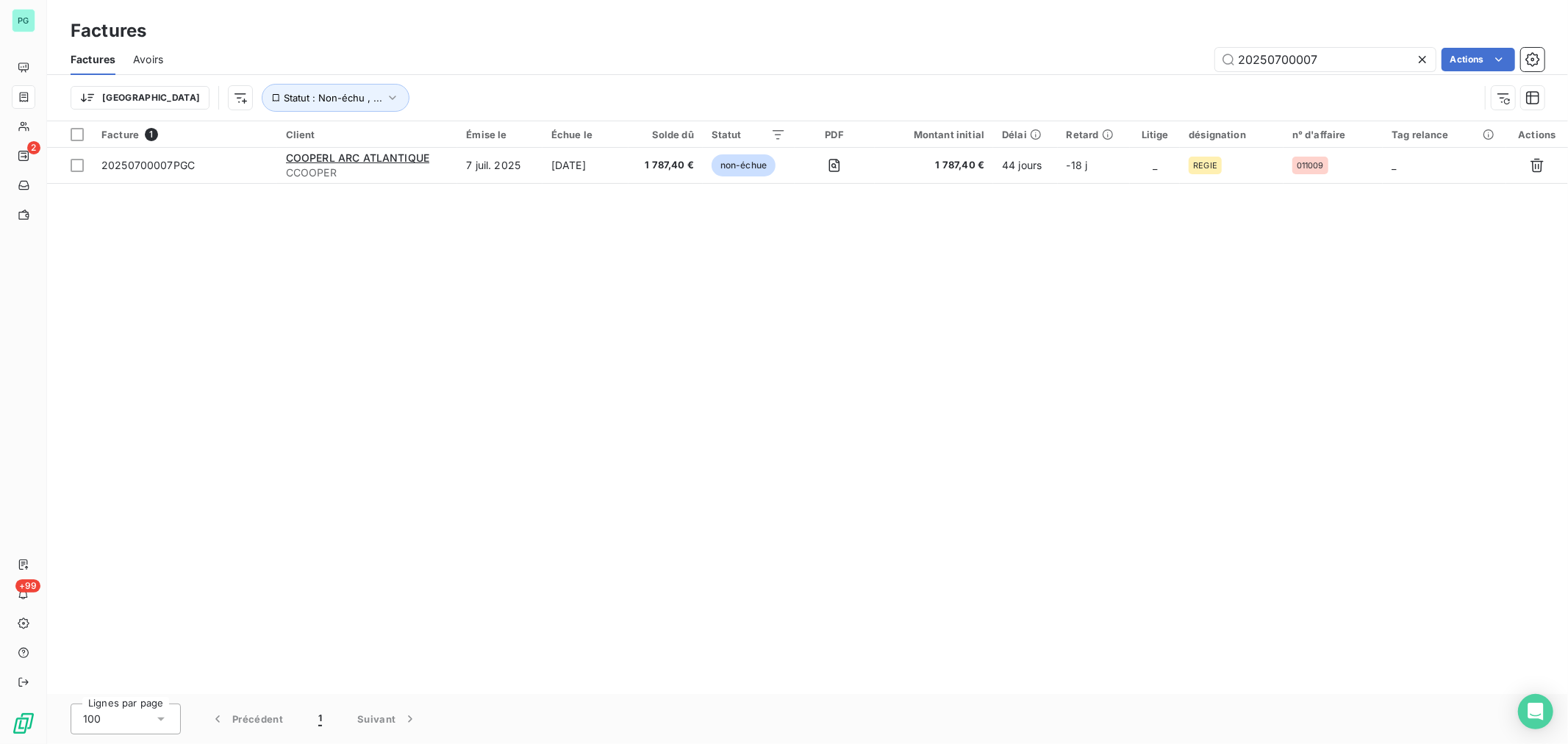
drag, startPoint x: 1164, startPoint y: 61, endPoint x: 1129, endPoint y: 57, distance: 35.2
click at [1129, 57] on div "20250700007 Actions" at bounding box center [863, 60] width 1363 height 24
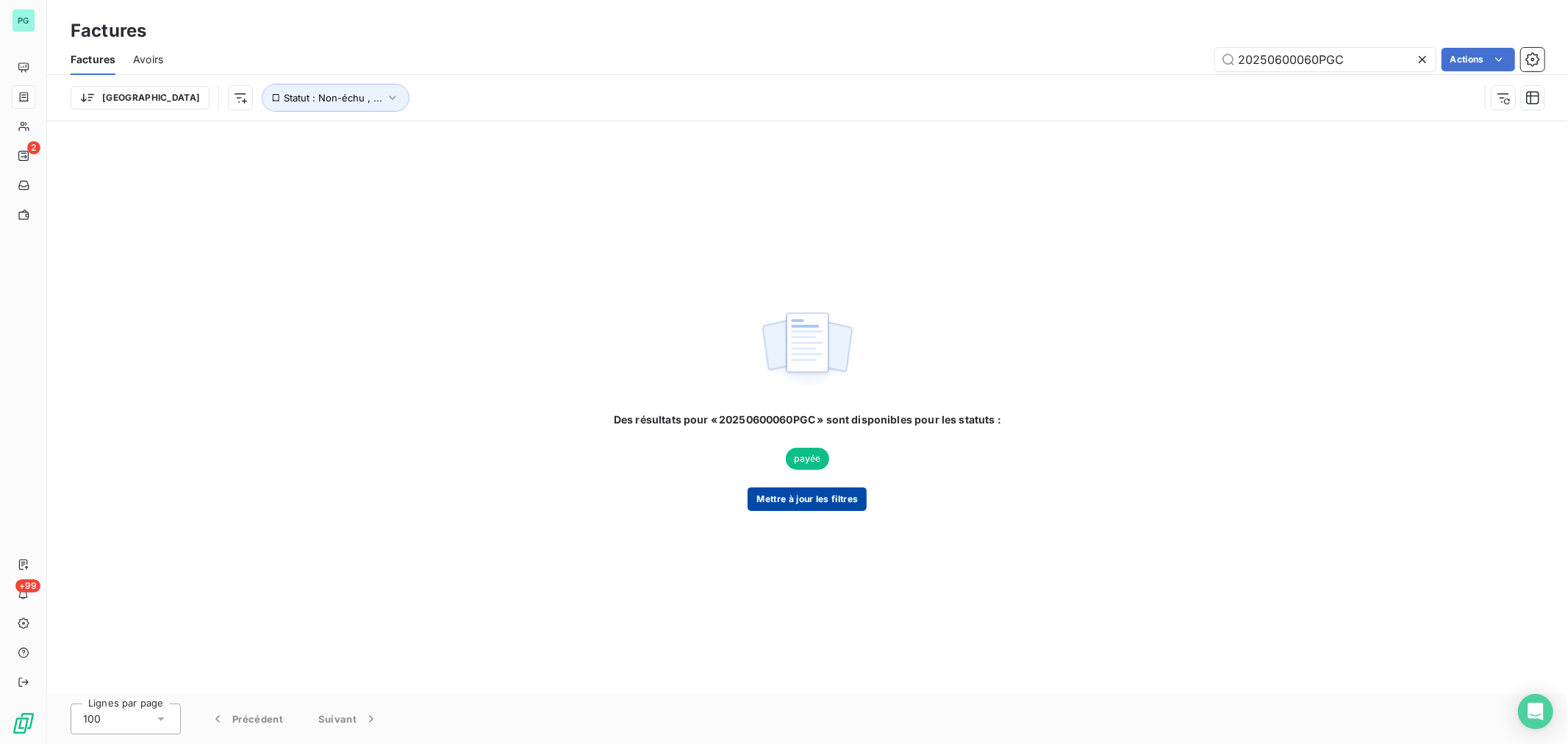
type input "20250600060PGC"
click at [816, 503] on button "Mettre à jour les filtres" at bounding box center [807, 499] width 119 height 24
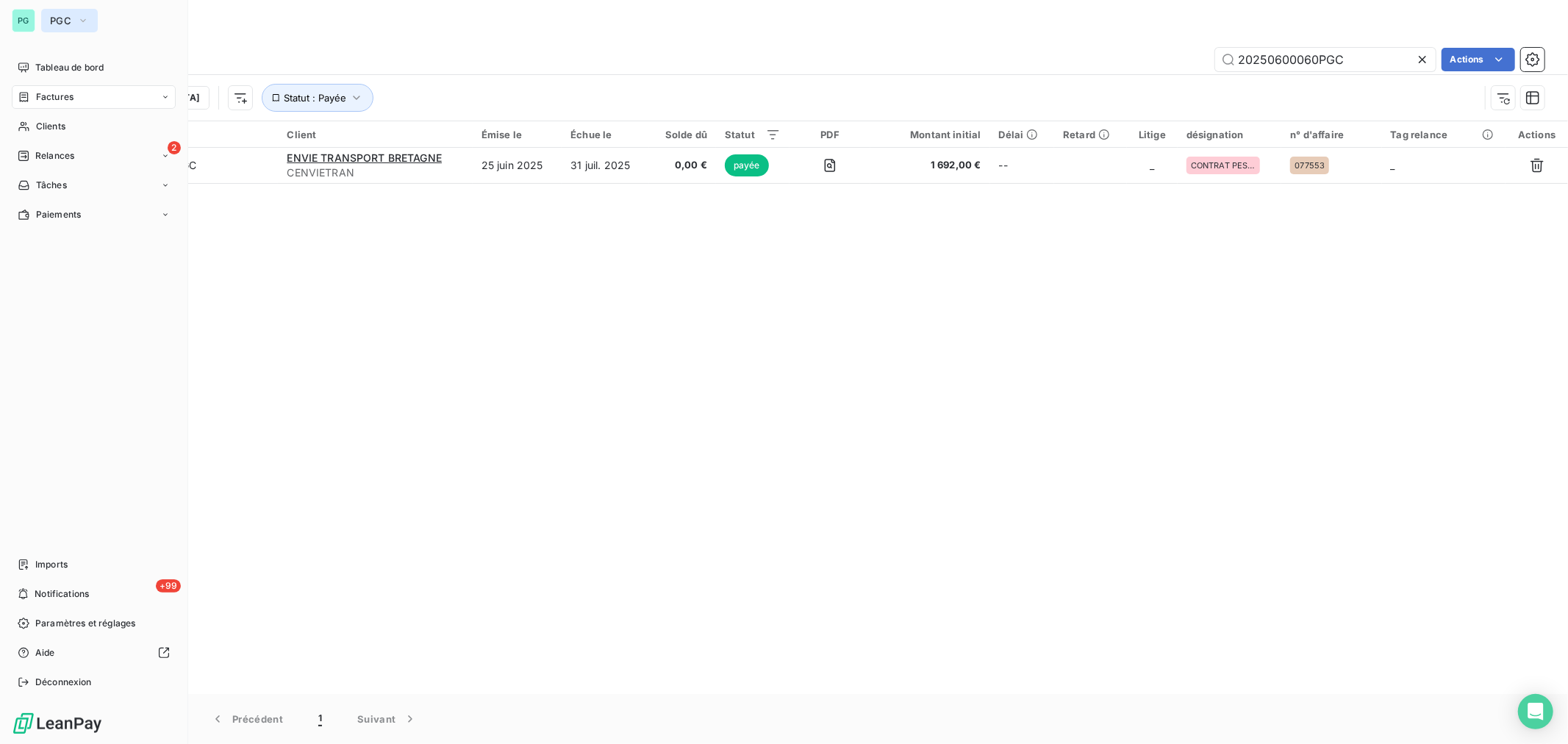
click at [85, 24] on icon "button" at bounding box center [83, 20] width 11 height 15
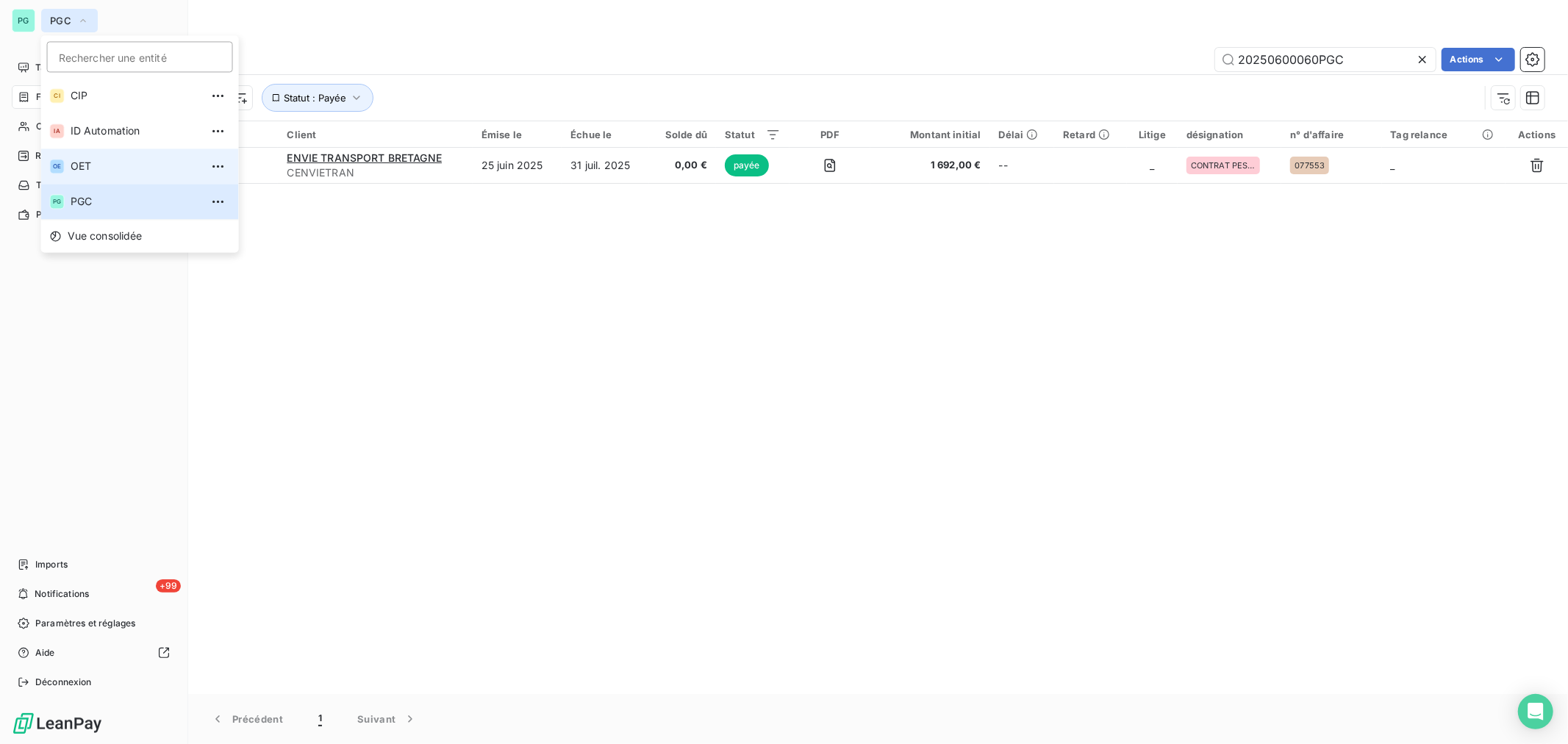
click at [86, 170] on span "OET" at bounding box center [136, 166] width 130 height 15
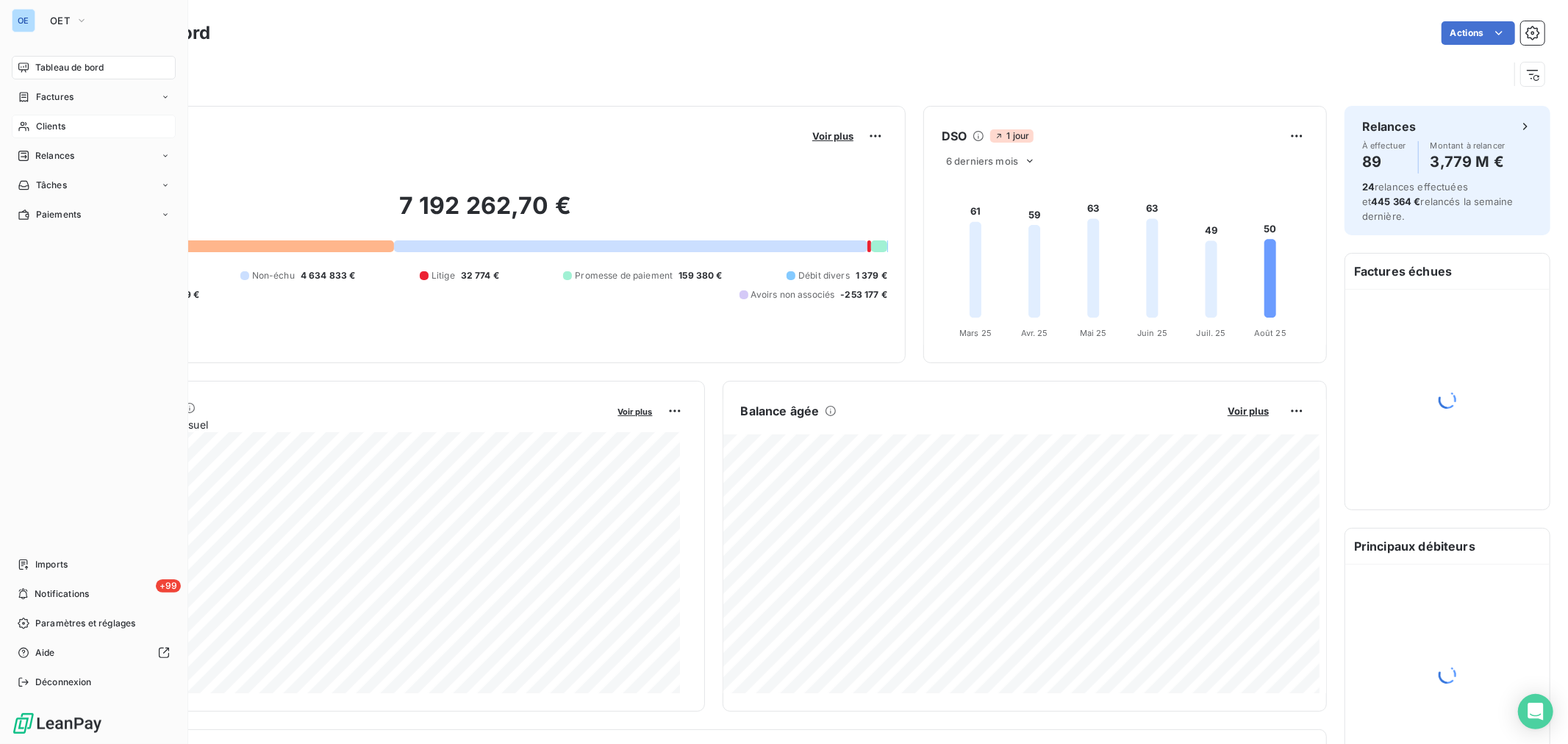
click at [26, 126] on icon at bounding box center [24, 126] width 12 height 11
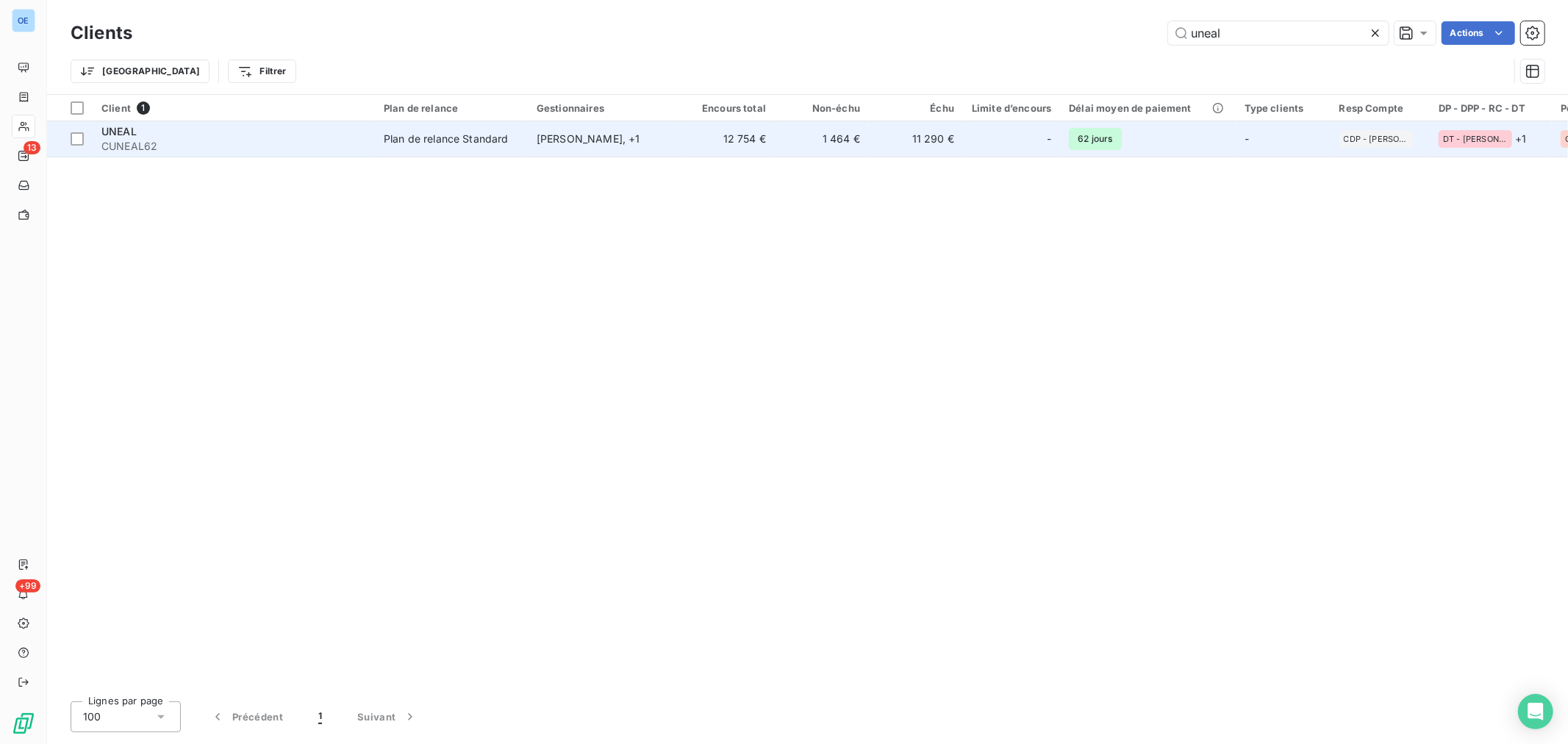
type input "uneal"
click at [857, 145] on td "1 464 €" at bounding box center [821, 139] width 94 height 35
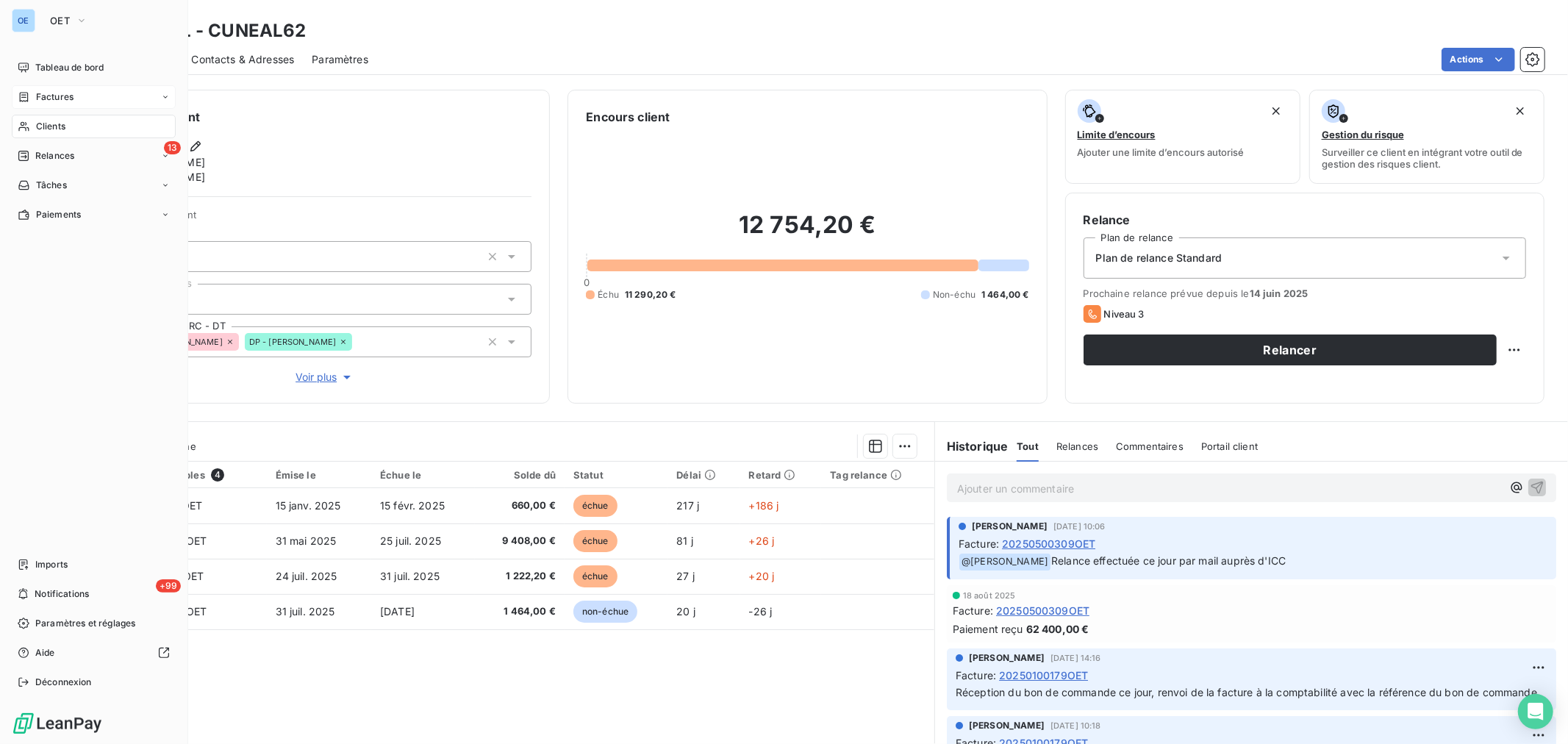
click at [86, 106] on div "Factures" at bounding box center [93, 97] width 164 height 24
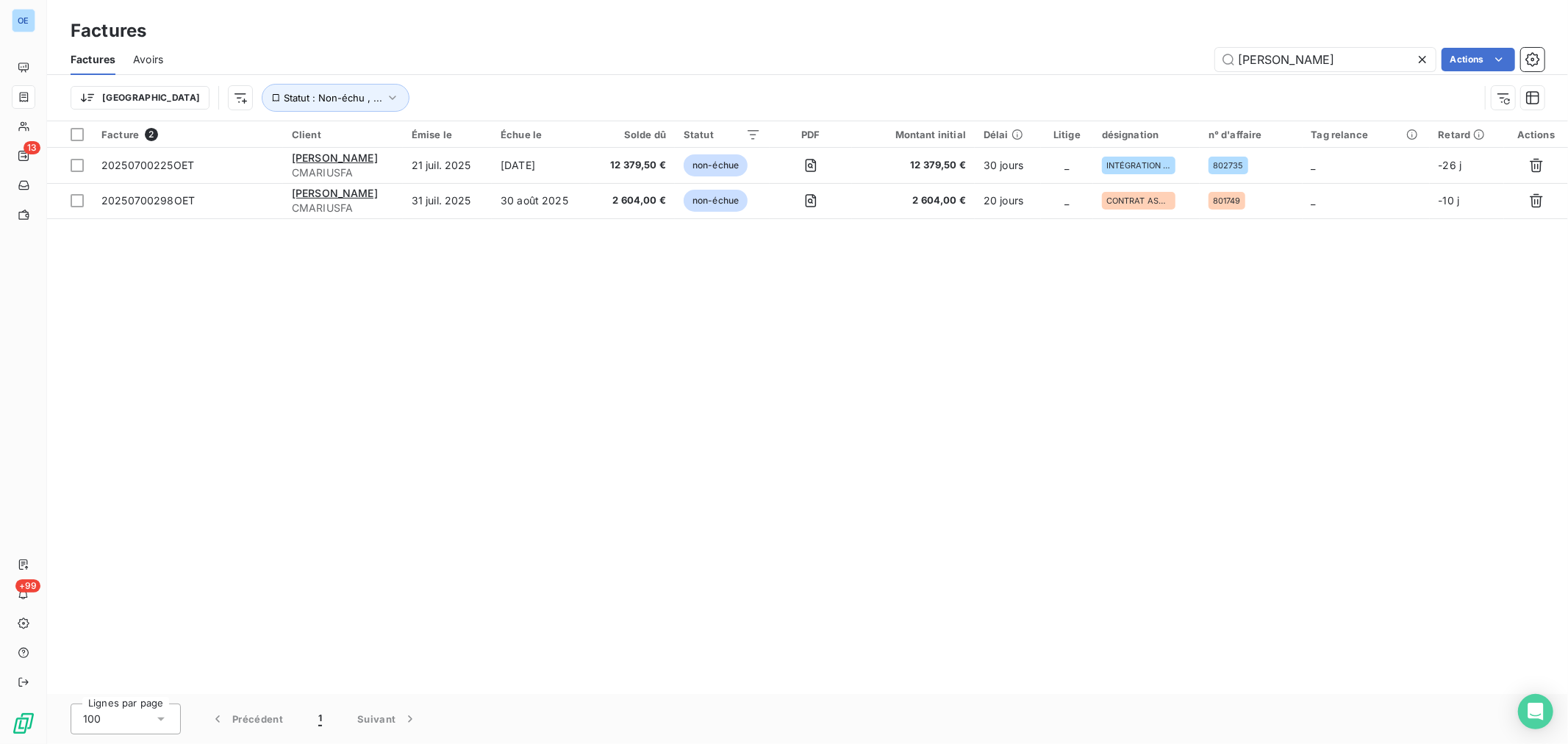
drag, startPoint x: 1324, startPoint y: 59, endPoint x: 1089, endPoint y: 73, distance: 235.4
click at [1108, 76] on div "Factures Avoirs MARIUS Actions Trier Statut : Non-échu , ..." at bounding box center [807, 82] width 1521 height 77
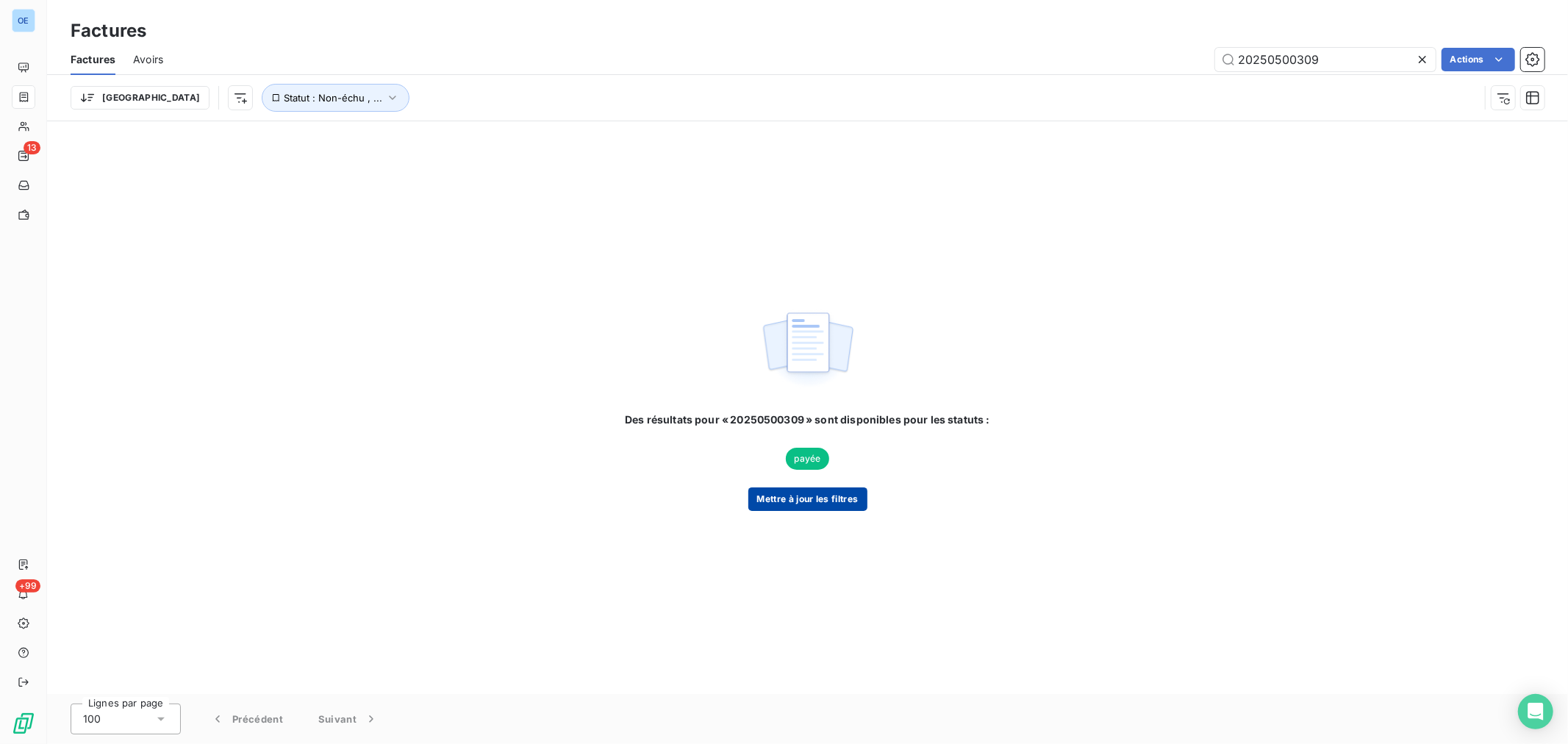
type input "20250500309"
click at [854, 498] on button "Mettre à jour les filtres" at bounding box center [808, 499] width 119 height 24
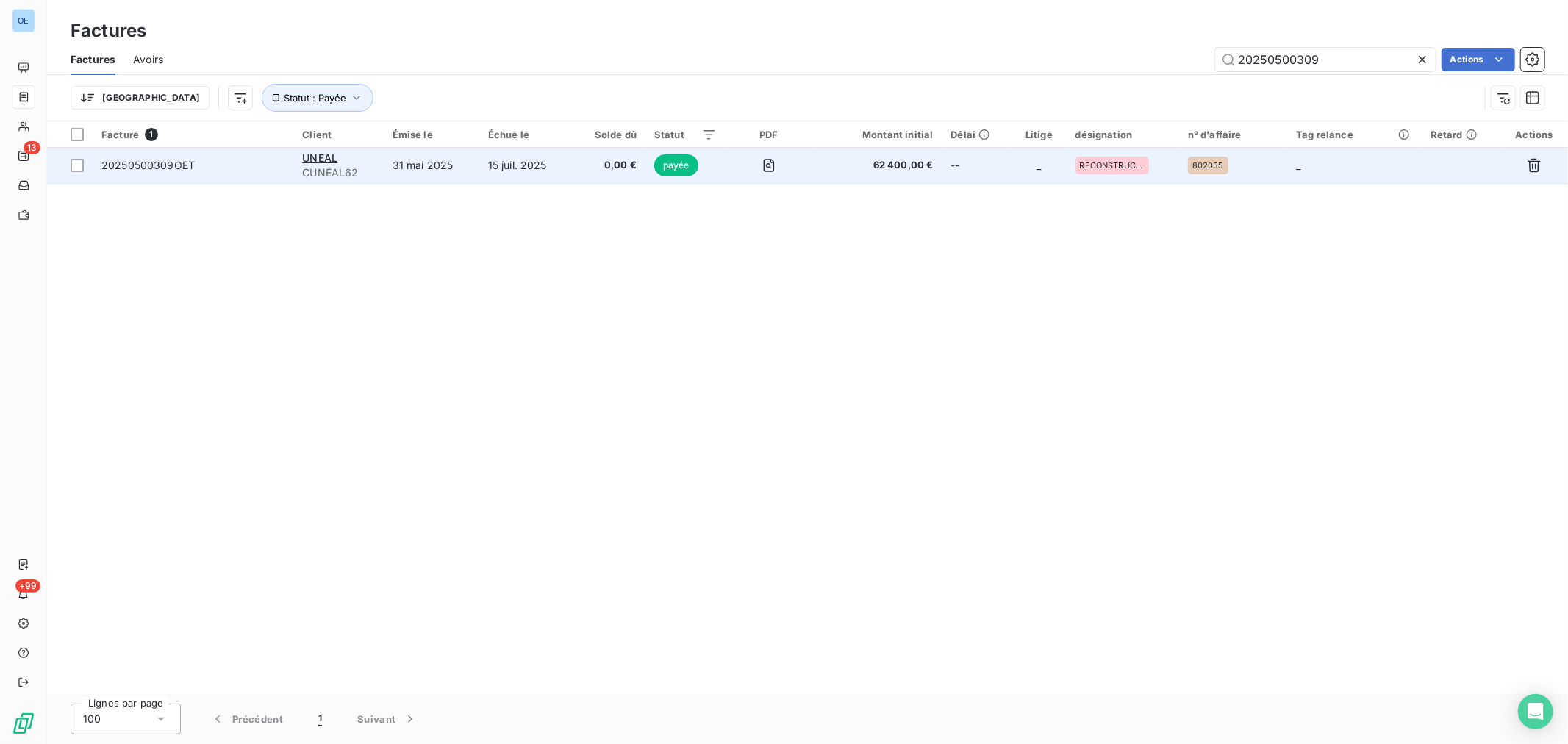
click at [1014, 169] on td "_" at bounding box center [1038, 165] width 55 height 35
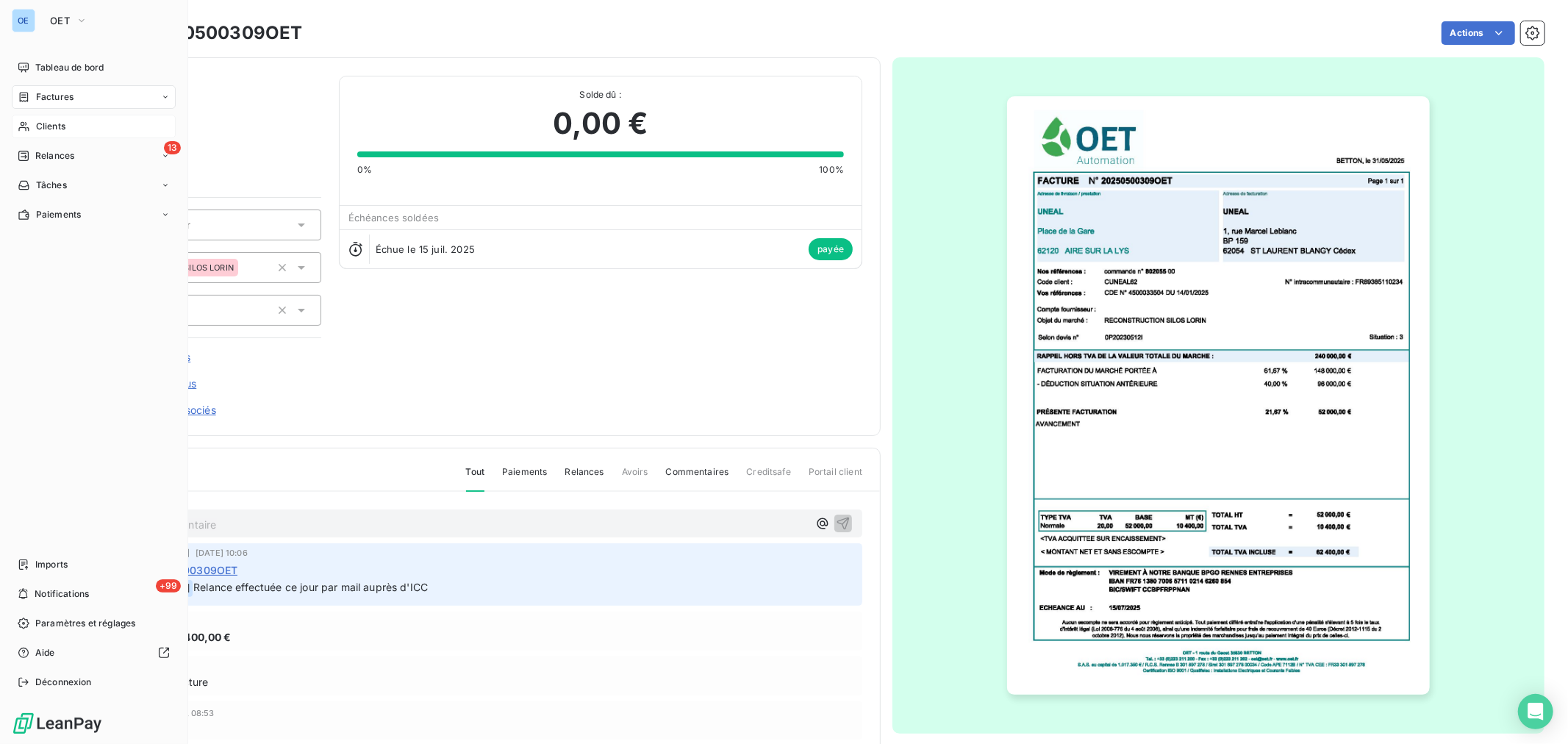
click at [44, 117] on div "Clients" at bounding box center [93, 126] width 164 height 24
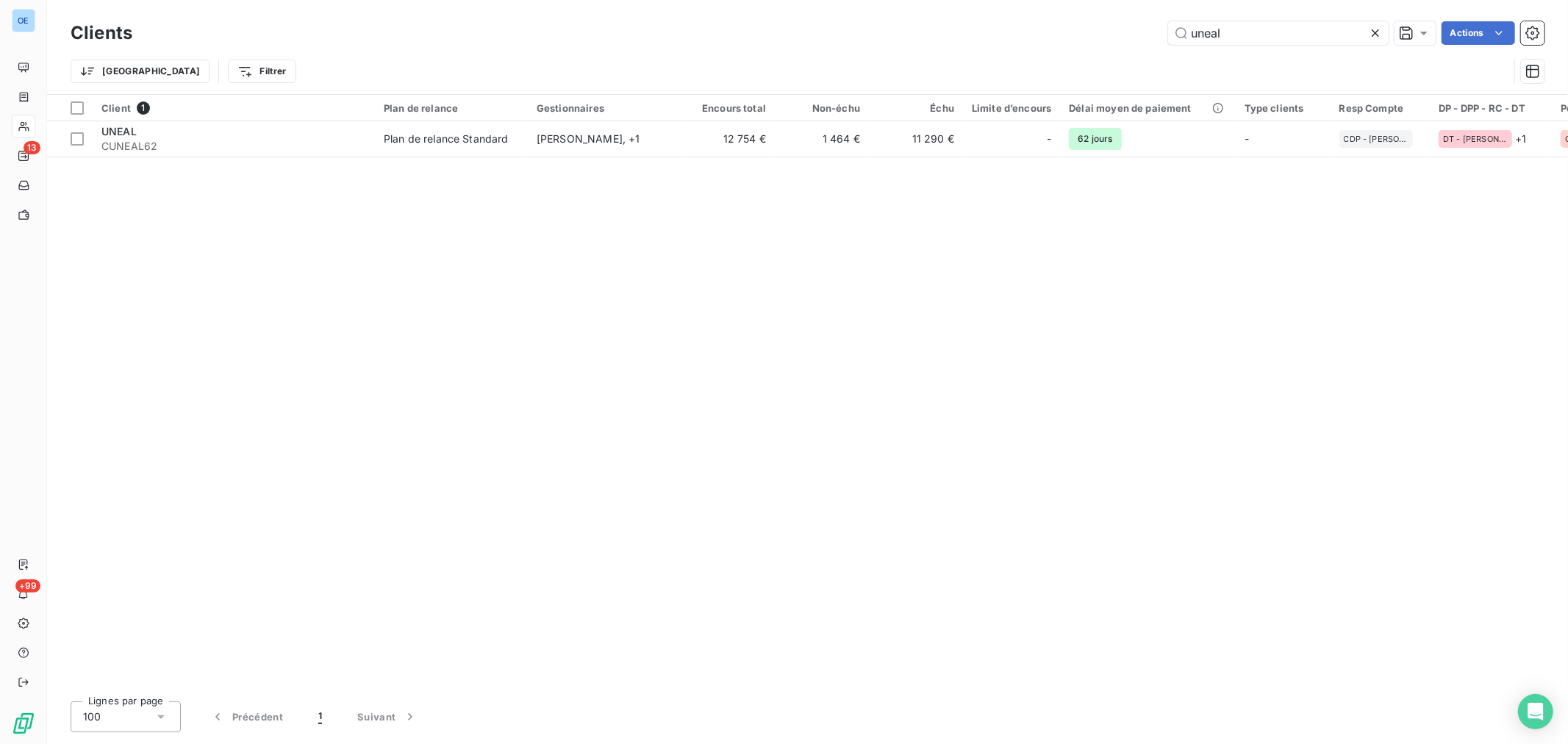
drag, startPoint x: 1240, startPoint y: 42, endPoint x: 1092, endPoint y: 49, distance: 148.2
click at [1092, 49] on div "Clients uneal Actions Trier Filtrer" at bounding box center [807, 56] width 1473 height 77
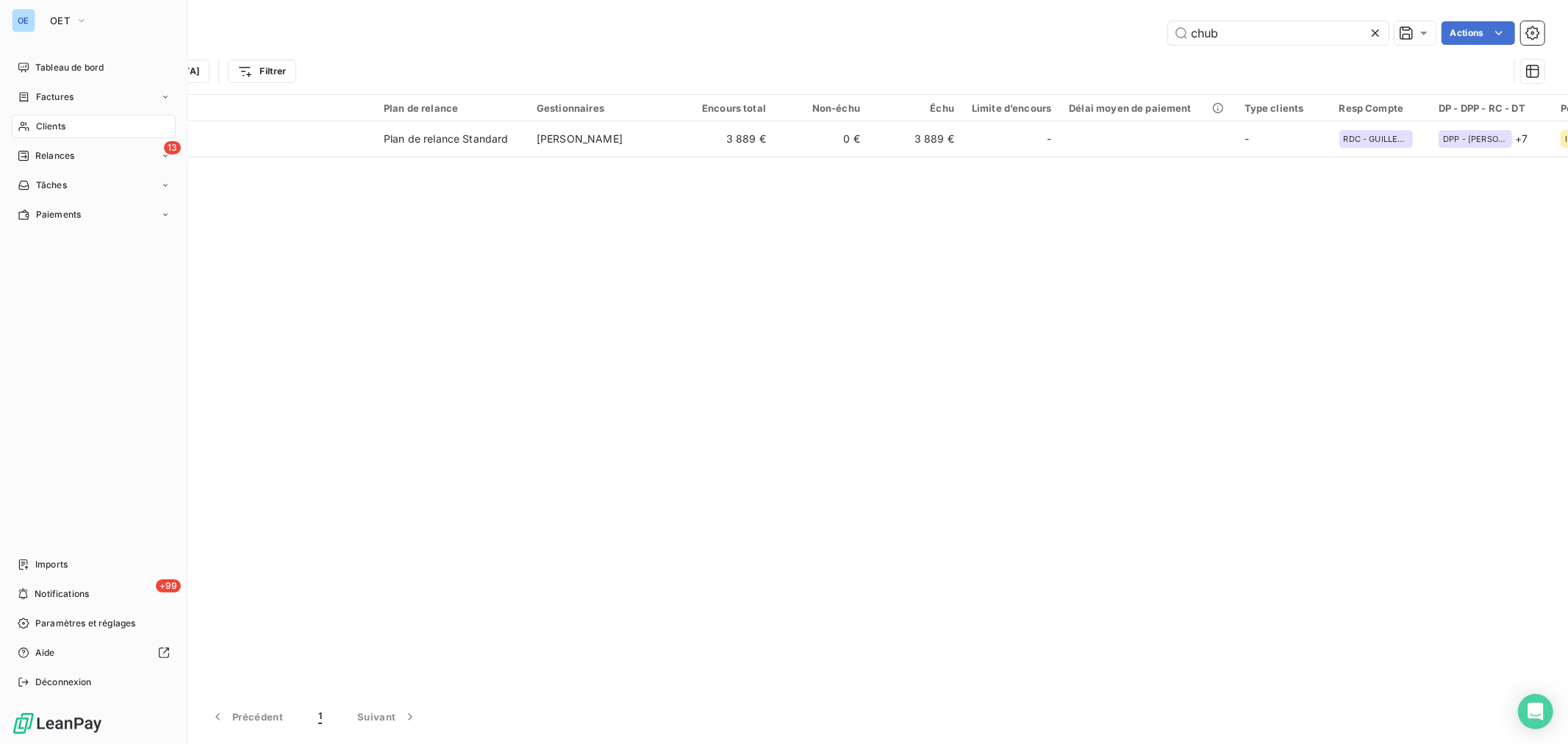
click at [93, 126] on div "Clients" at bounding box center [93, 126] width 164 height 24
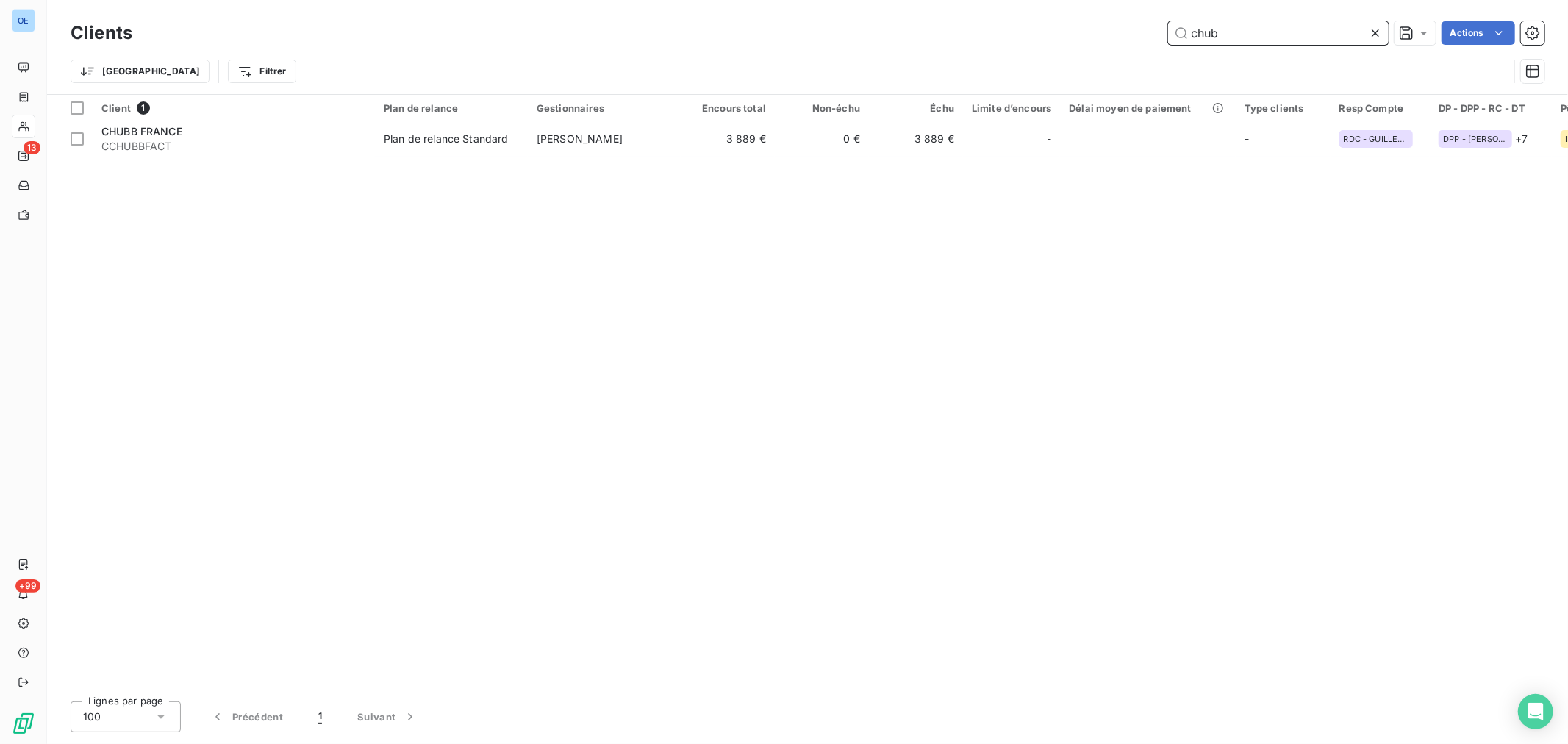
drag, startPoint x: 1274, startPoint y: 33, endPoint x: 1084, endPoint y: 16, distance: 190.8
click at [1119, 16] on div "Clients chub Actions Trier Filtrer" at bounding box center [807, 46] width 1521 height 94
type input "kermene"
click at [922, 157] on table "Client 1 Plan de relance Gestionnaires Encours total Non-échu Échu Limite d’enc…" at bounding box center [828, 126] width 1561 height 63
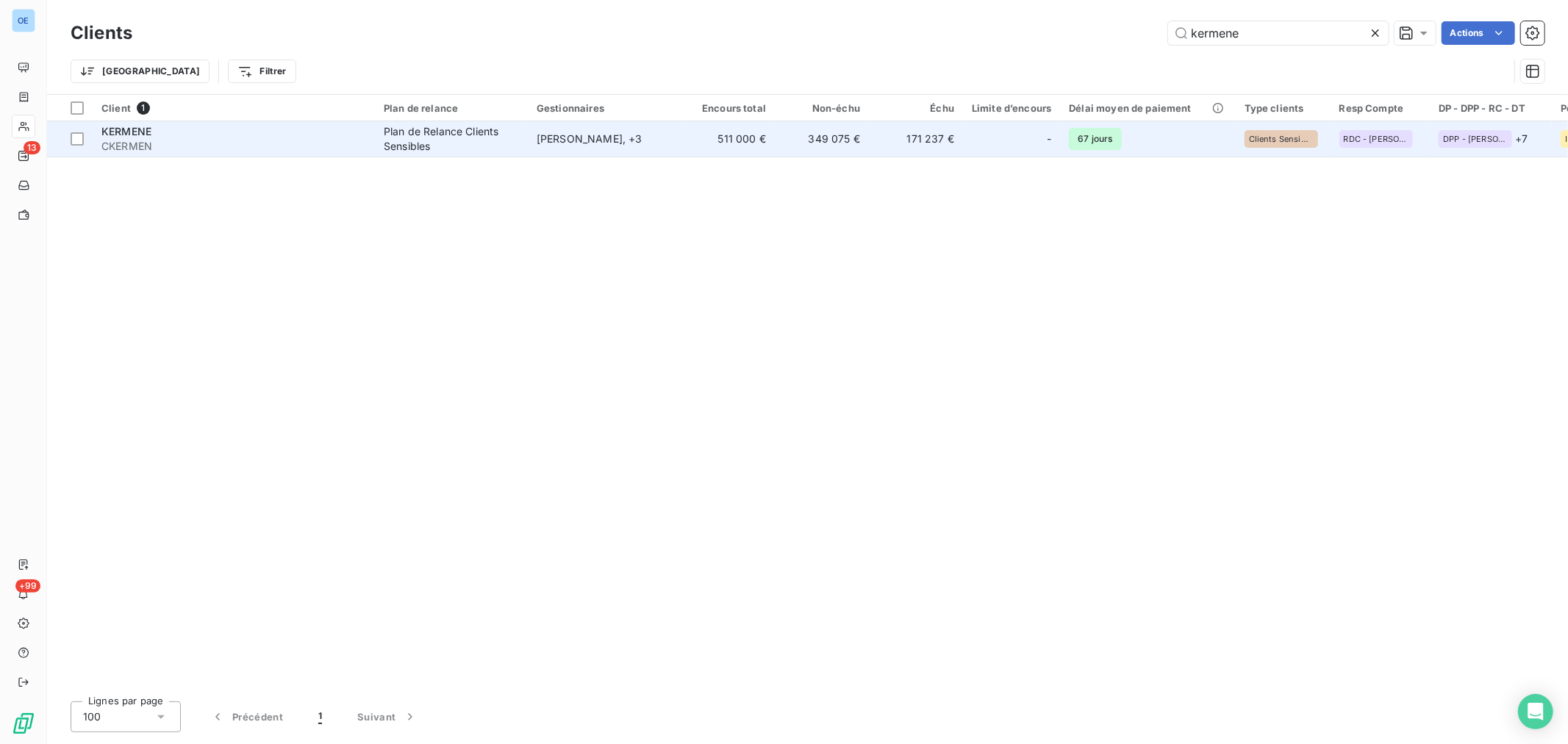
click at [923, 152] on td "171 237 €" at bounding box center [915, 139] width 94 height 35
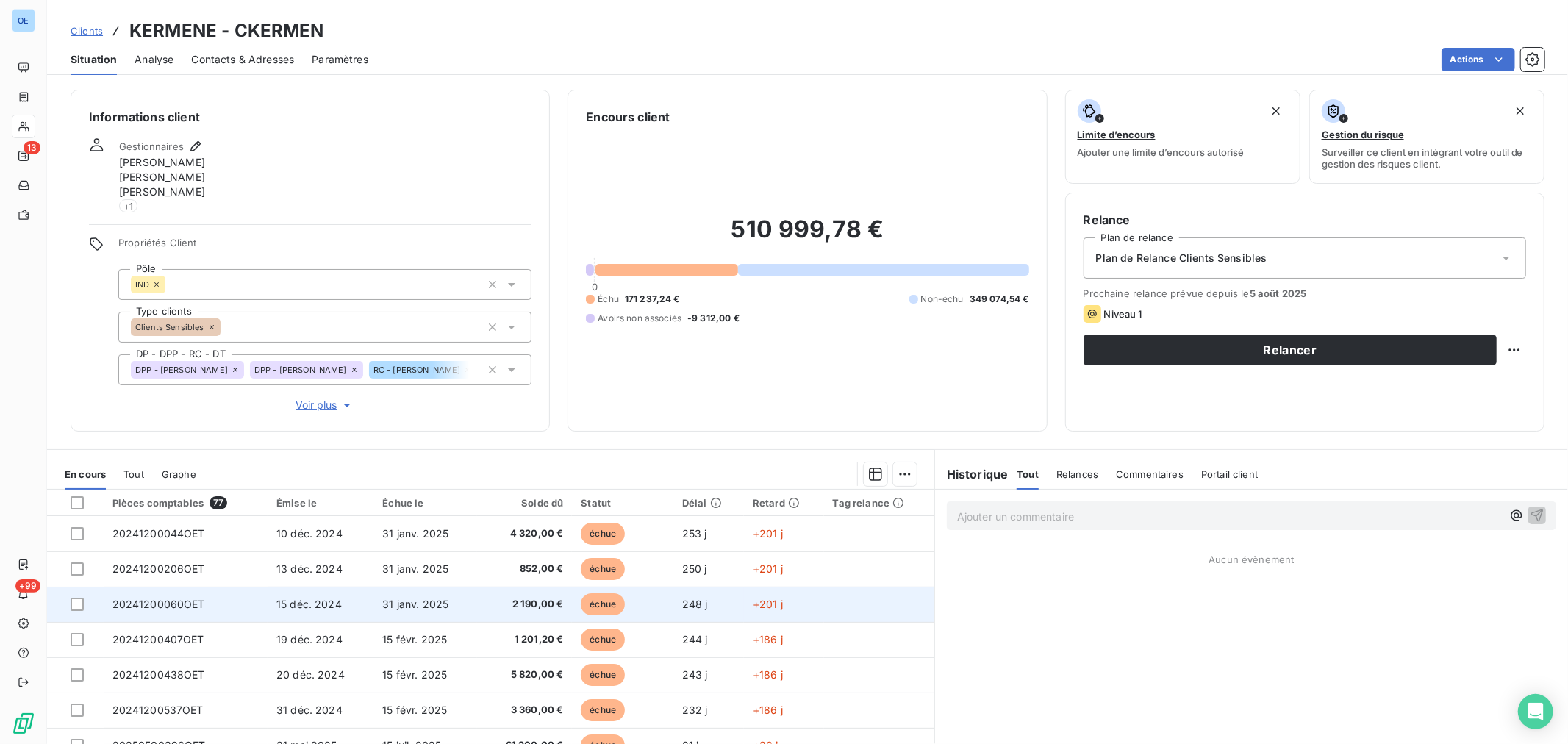
click at [548, 614] on td "2 190,00 €" at bounding box center [524, 604] width 95 height 35
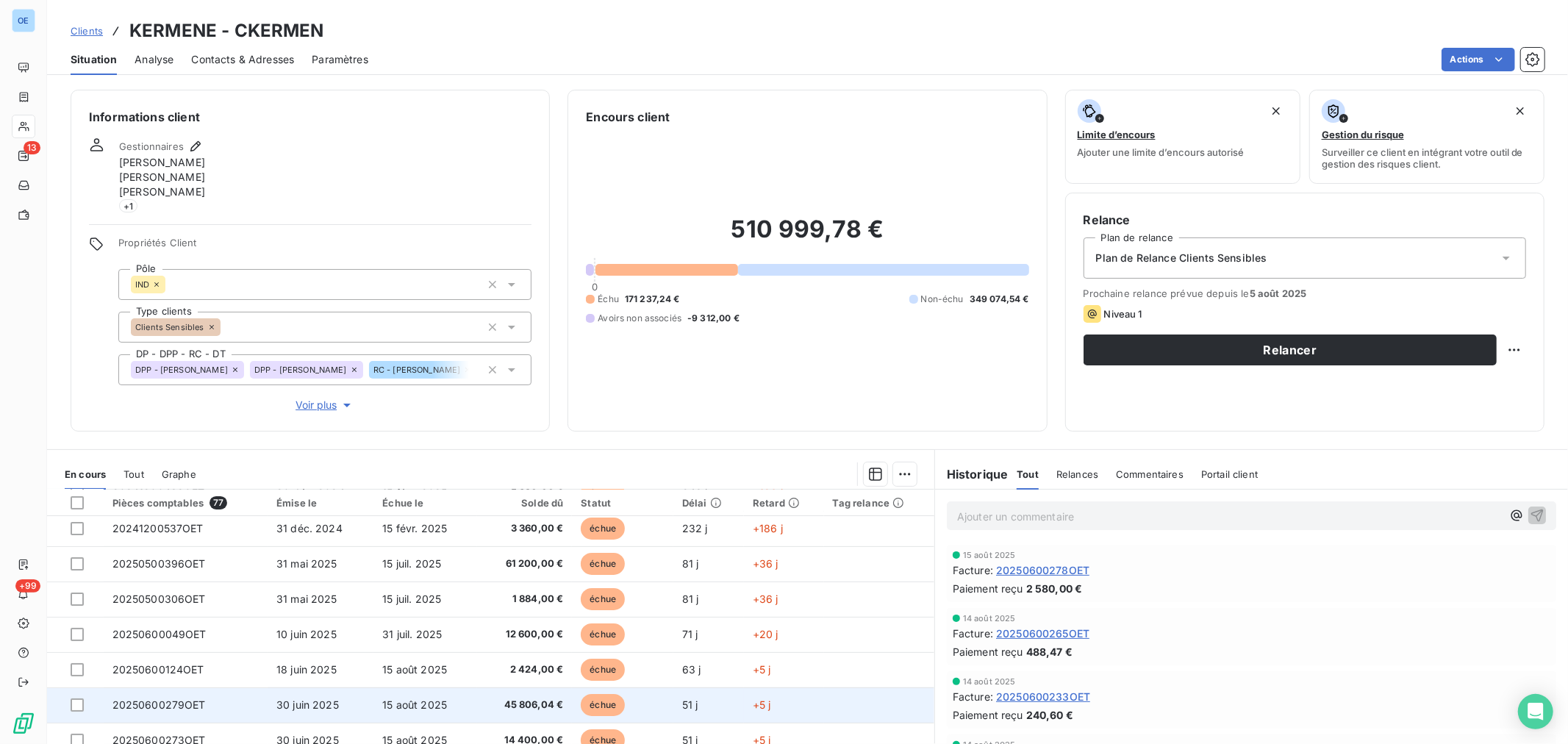
scroll to position [326, 0]
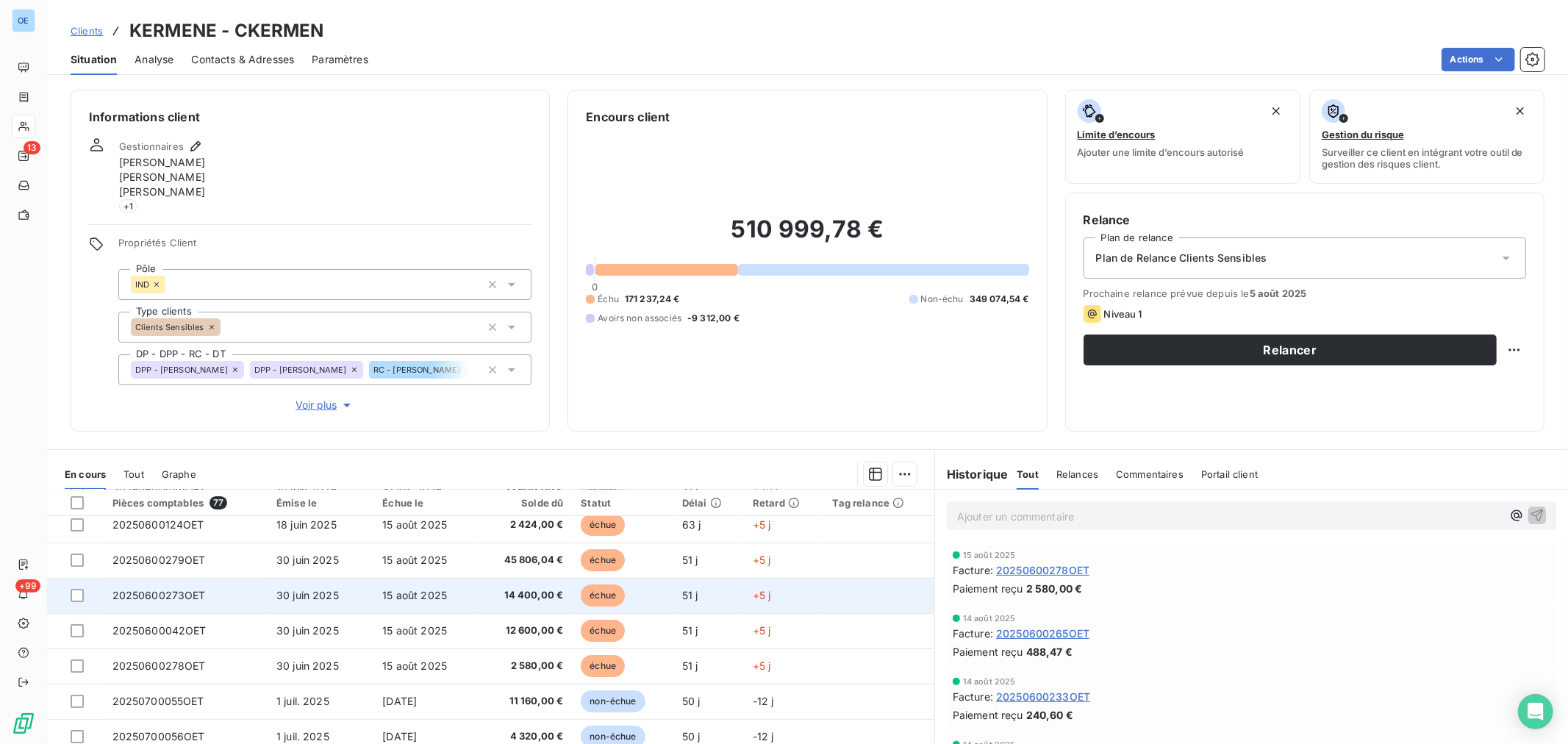
click at [527, 601] on span "14 400,00 €" at bounding box center [524, 596] width 77 height 15
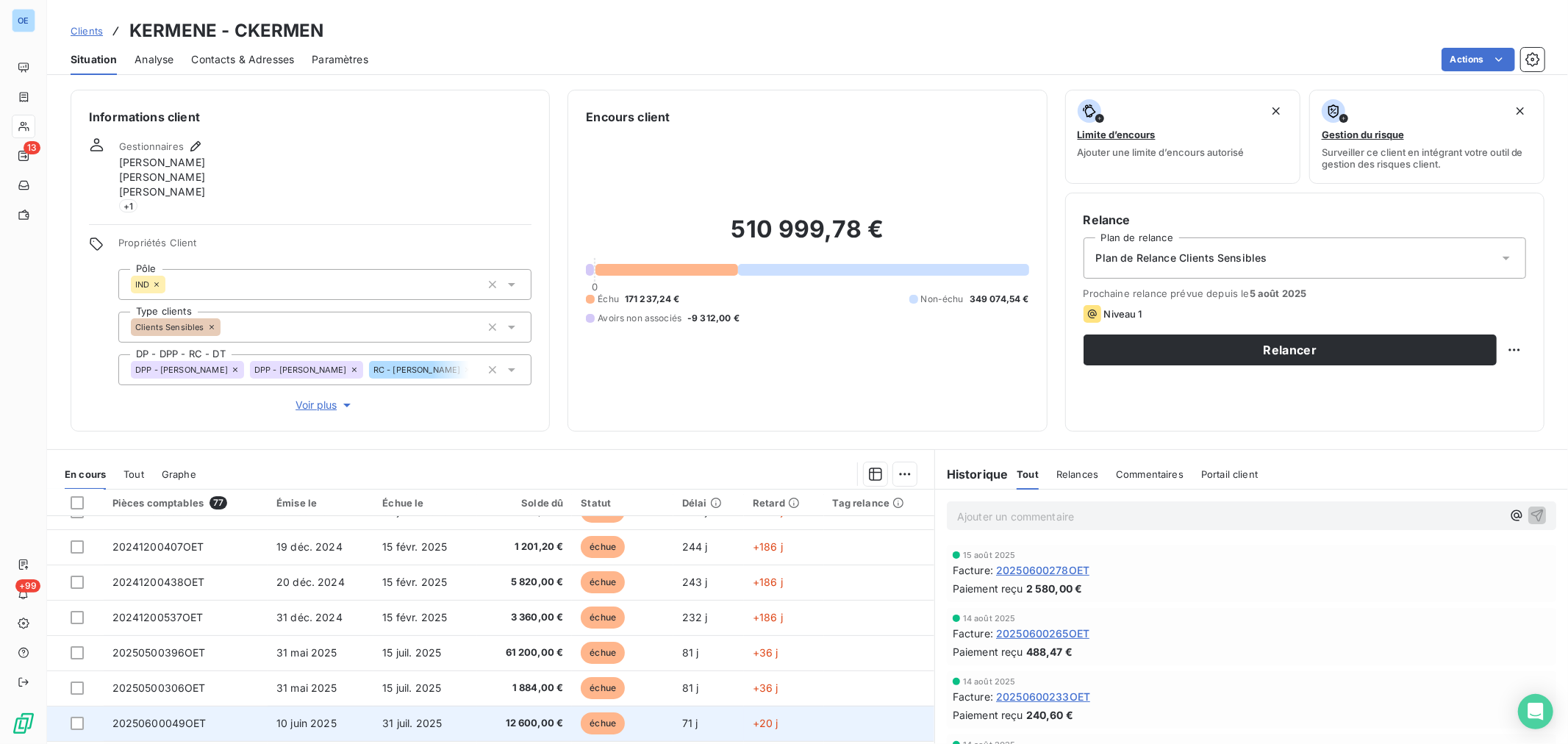
scroll to position [163, 0]
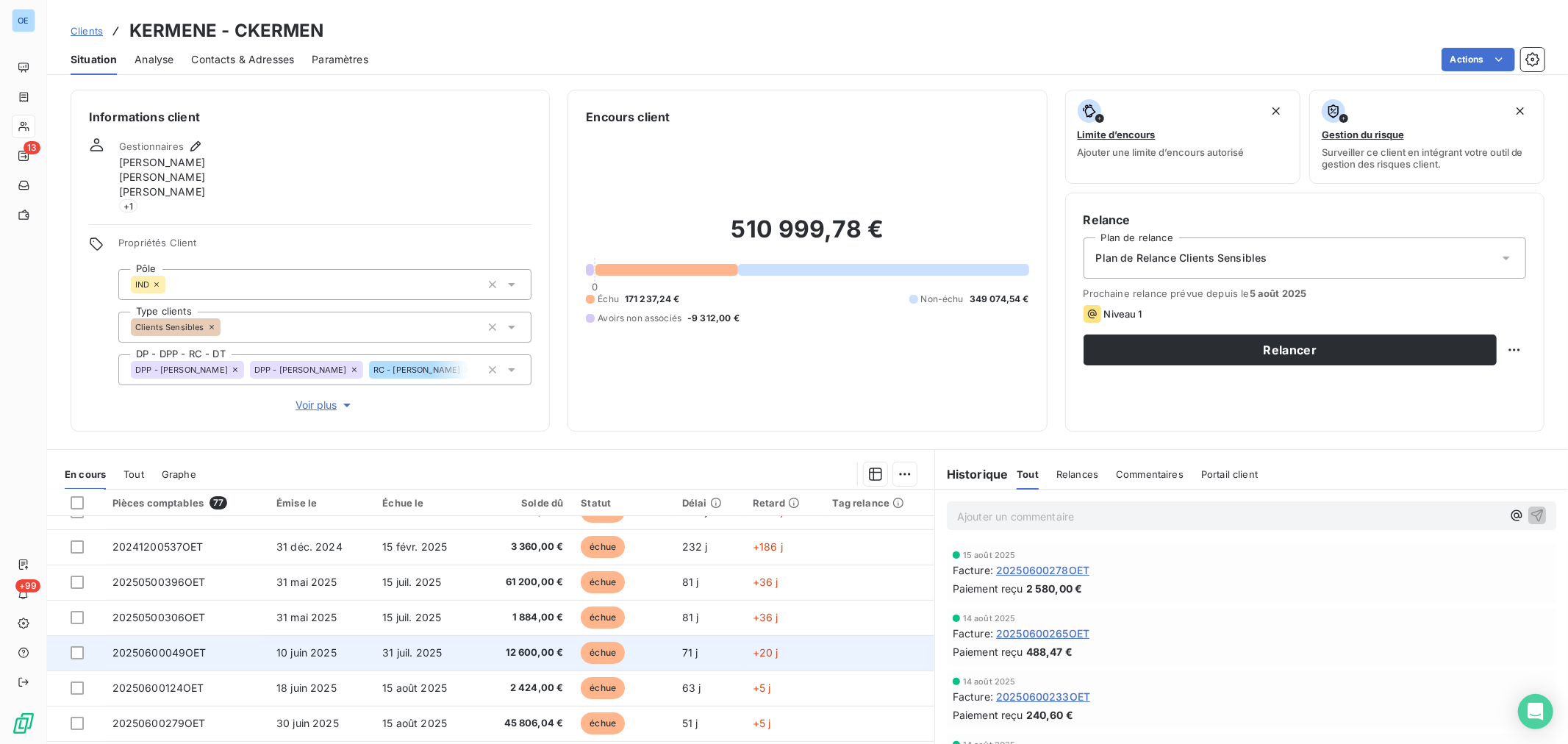
click at [540, 644] on td "12 600,00 €" at bounding box center [524, 653] width 95 height 35
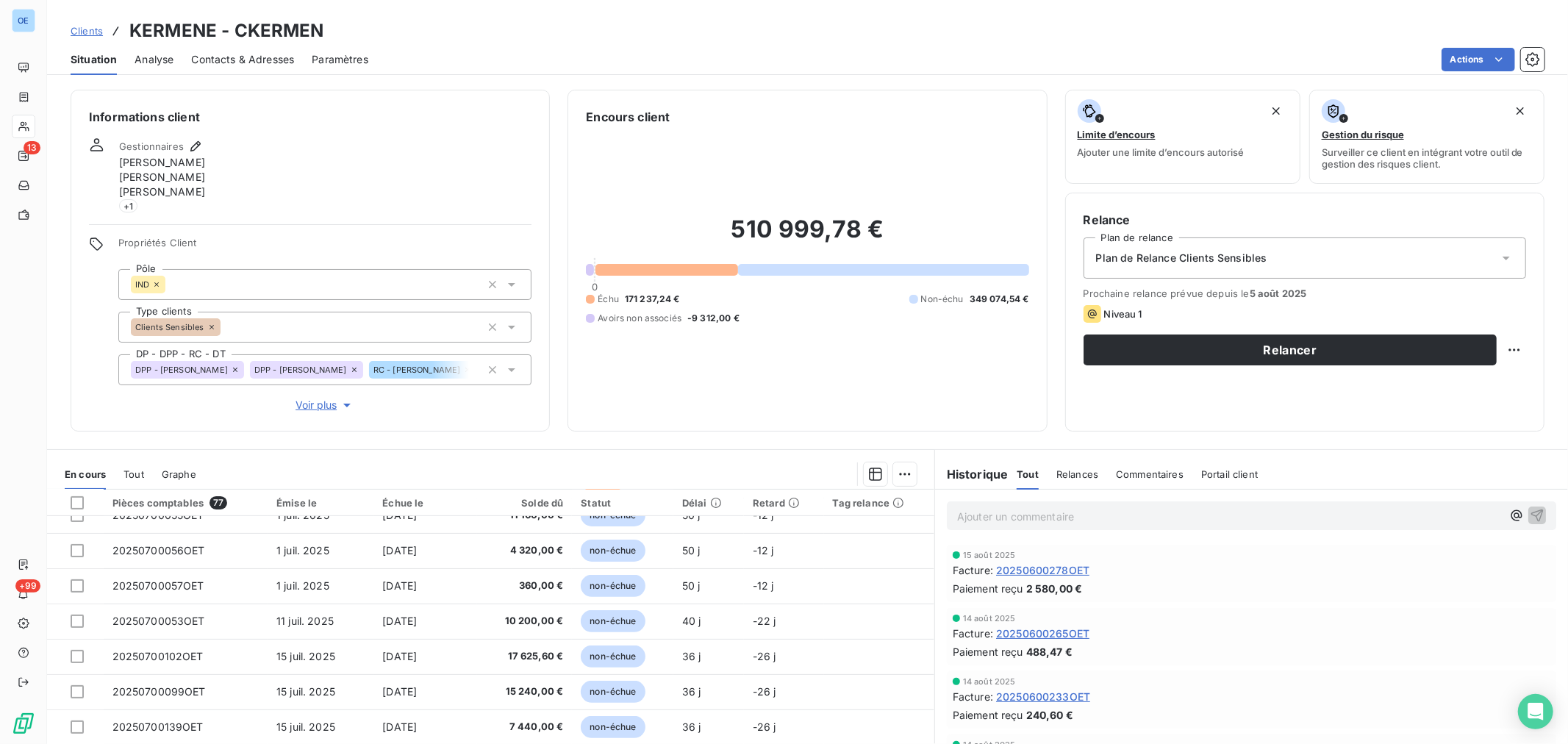
scroll to position [626, 0]
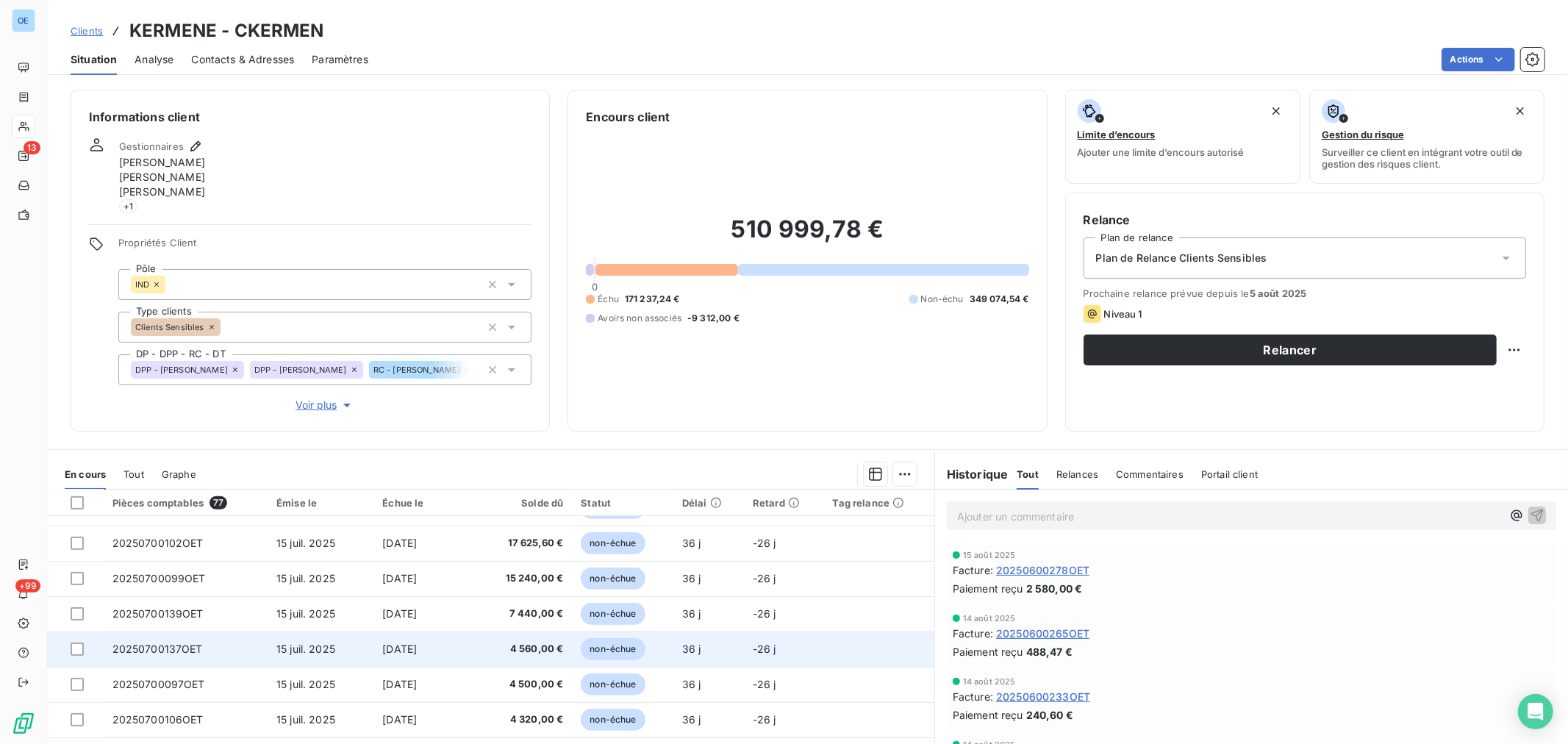
click at [537, 663] on td "4 560,00 €" at bounding box center [524, 649] width 95 height 35
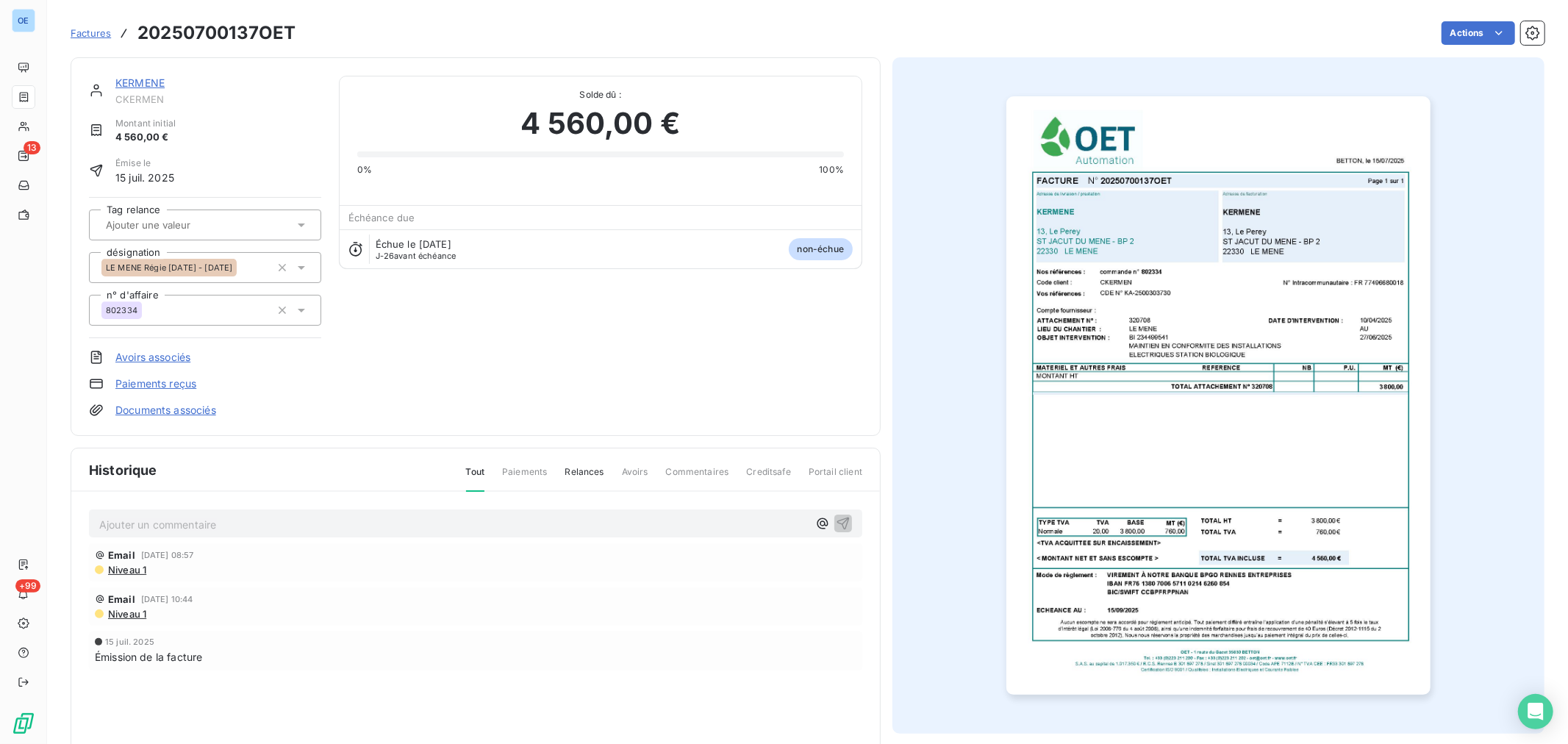
click at [1151, 444] on img "button" at bounding box center [1217, 396] width 423 height 599
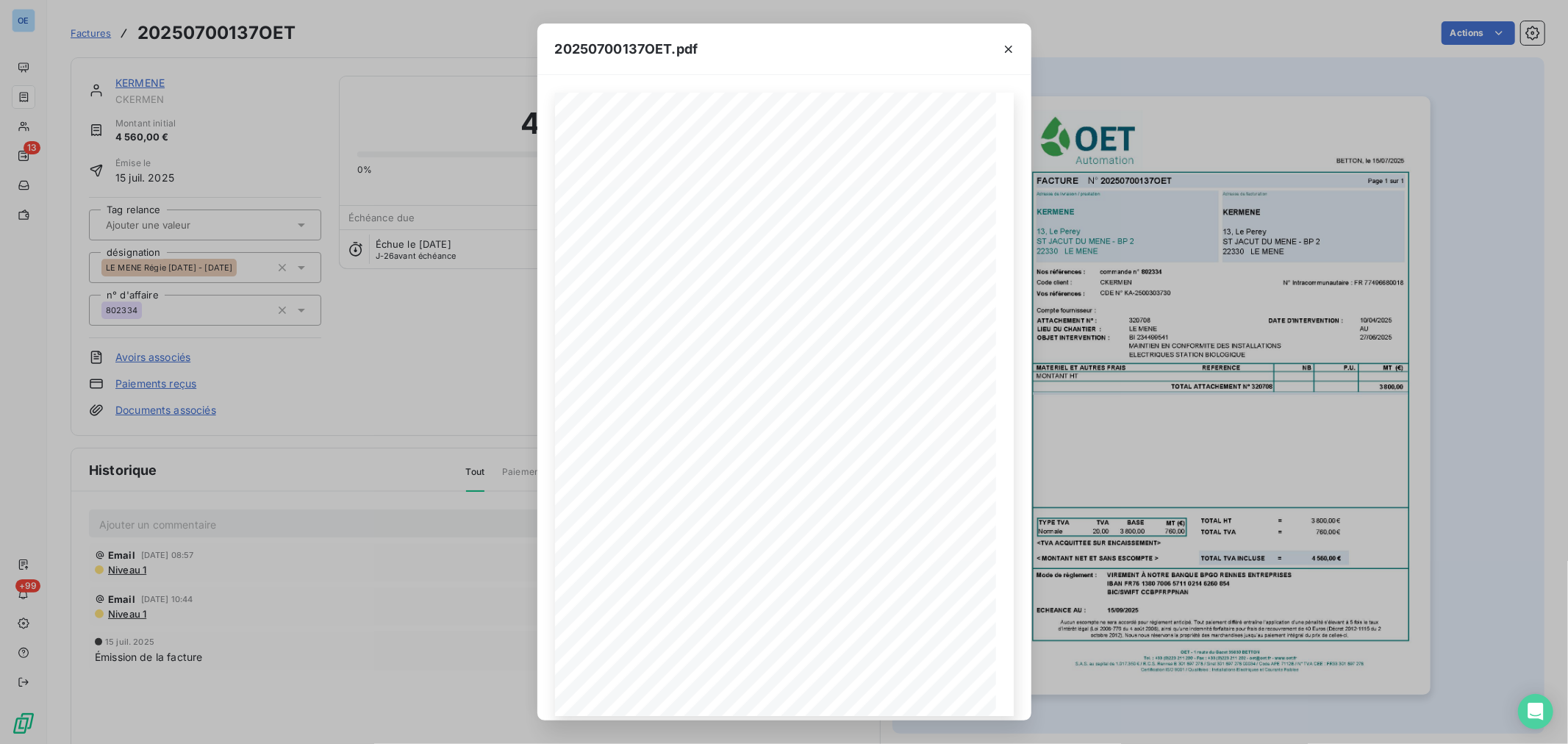
drag, startPoint x: 1003, startPoint y: 52, endPoint x: 700, endPoint y: 4, distance: 306.8
click at [1003, 52] on icon "button" at bounding box center [1009, 49] width 15 height 15
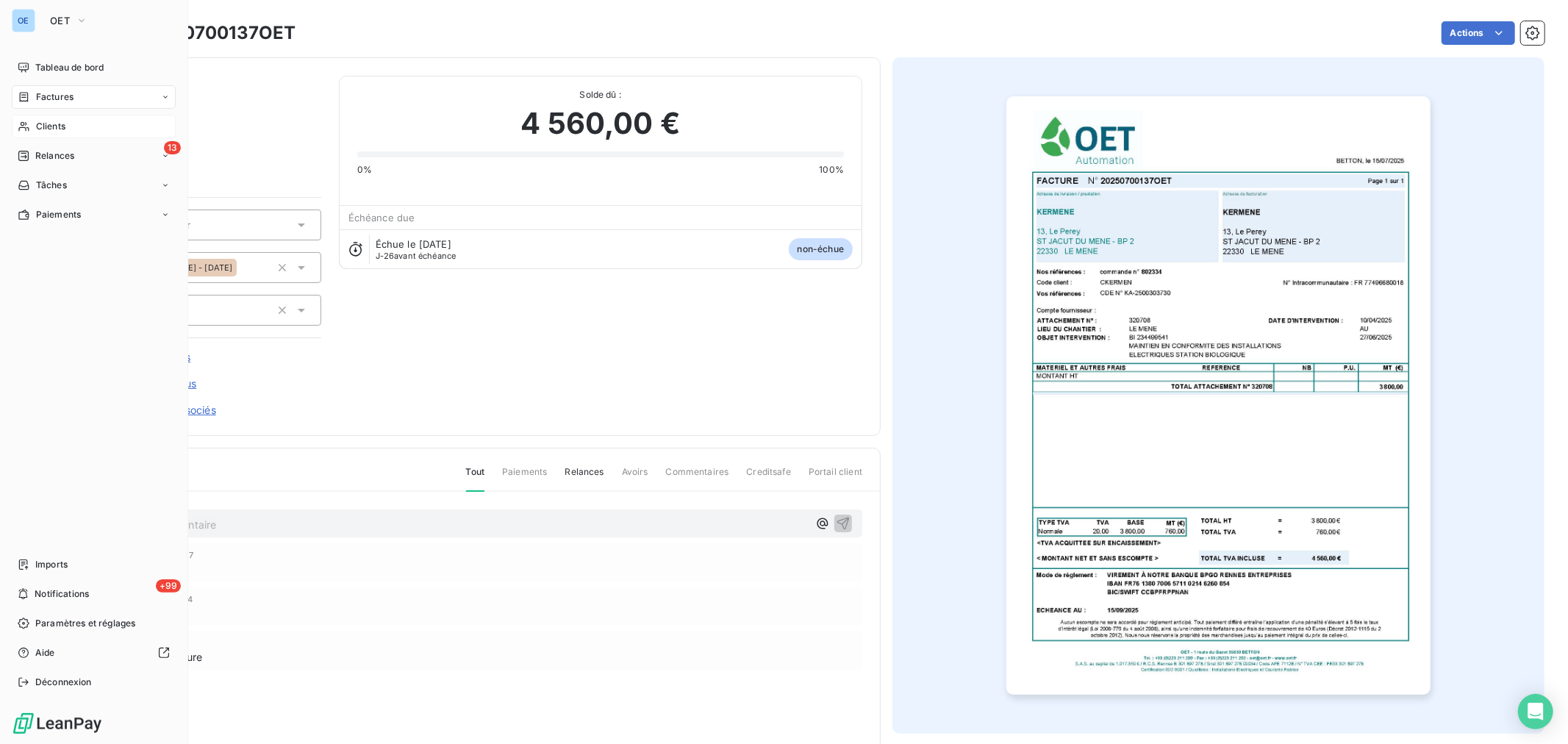
click at [60, 131] on span "Clients" at bounding box center [51, 126] width 29 height 13
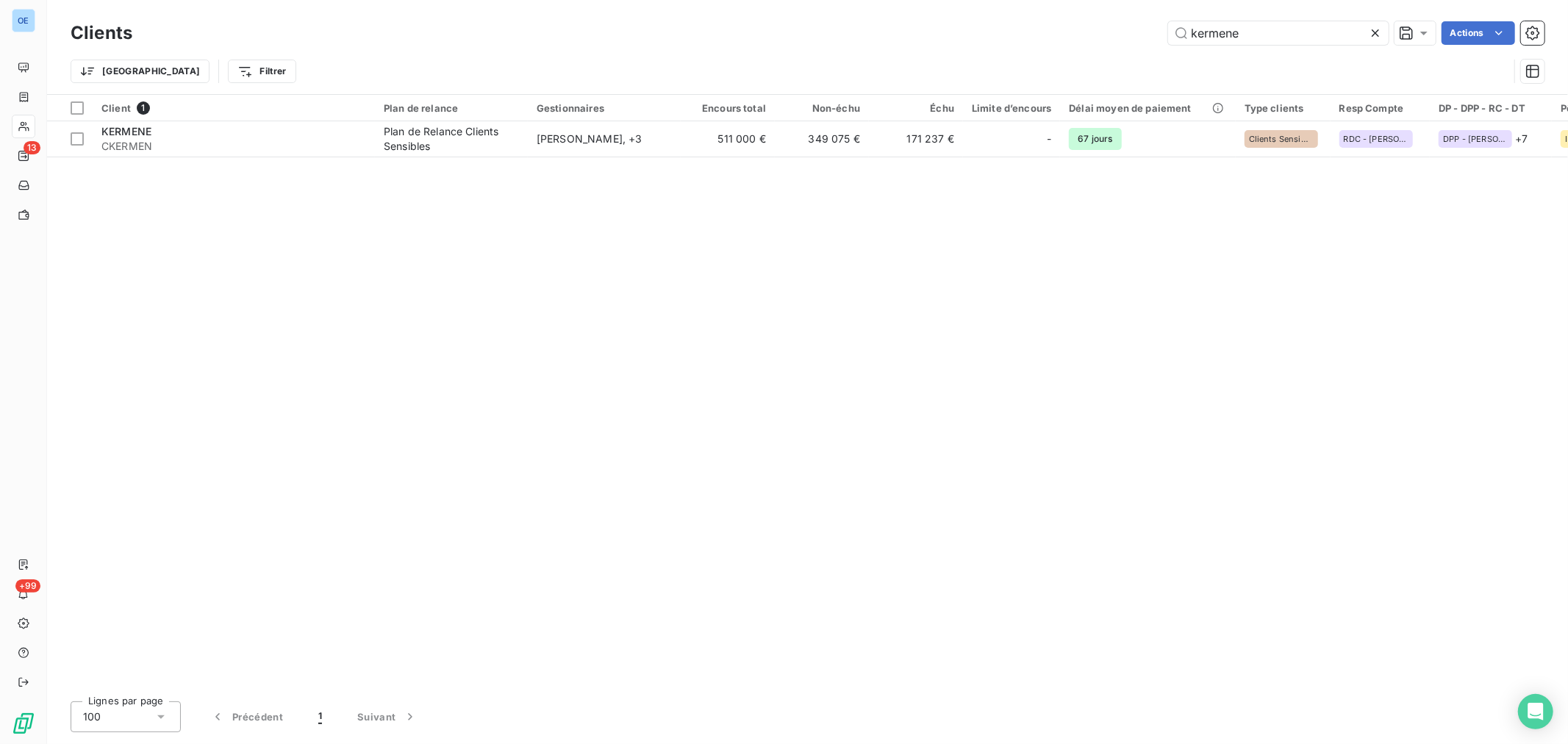
click at [982, 6] on div "Clients kermene Actions Trier Filtrer" at bounding box center [807, 46] width 1521 height 94
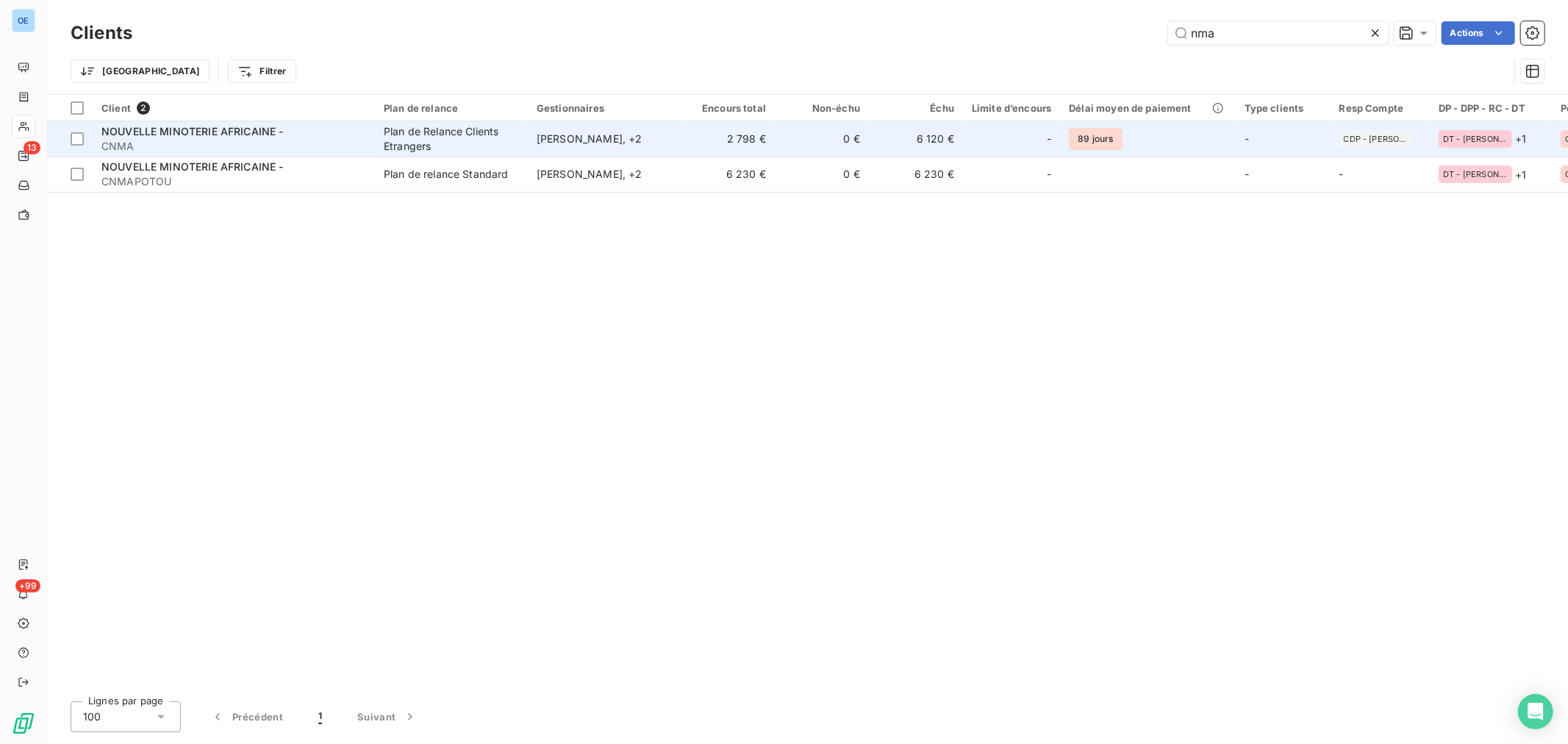
type input "nma"
click at [980, 134] on div "-" at bounding box center [1011, 139] width 79 height 24
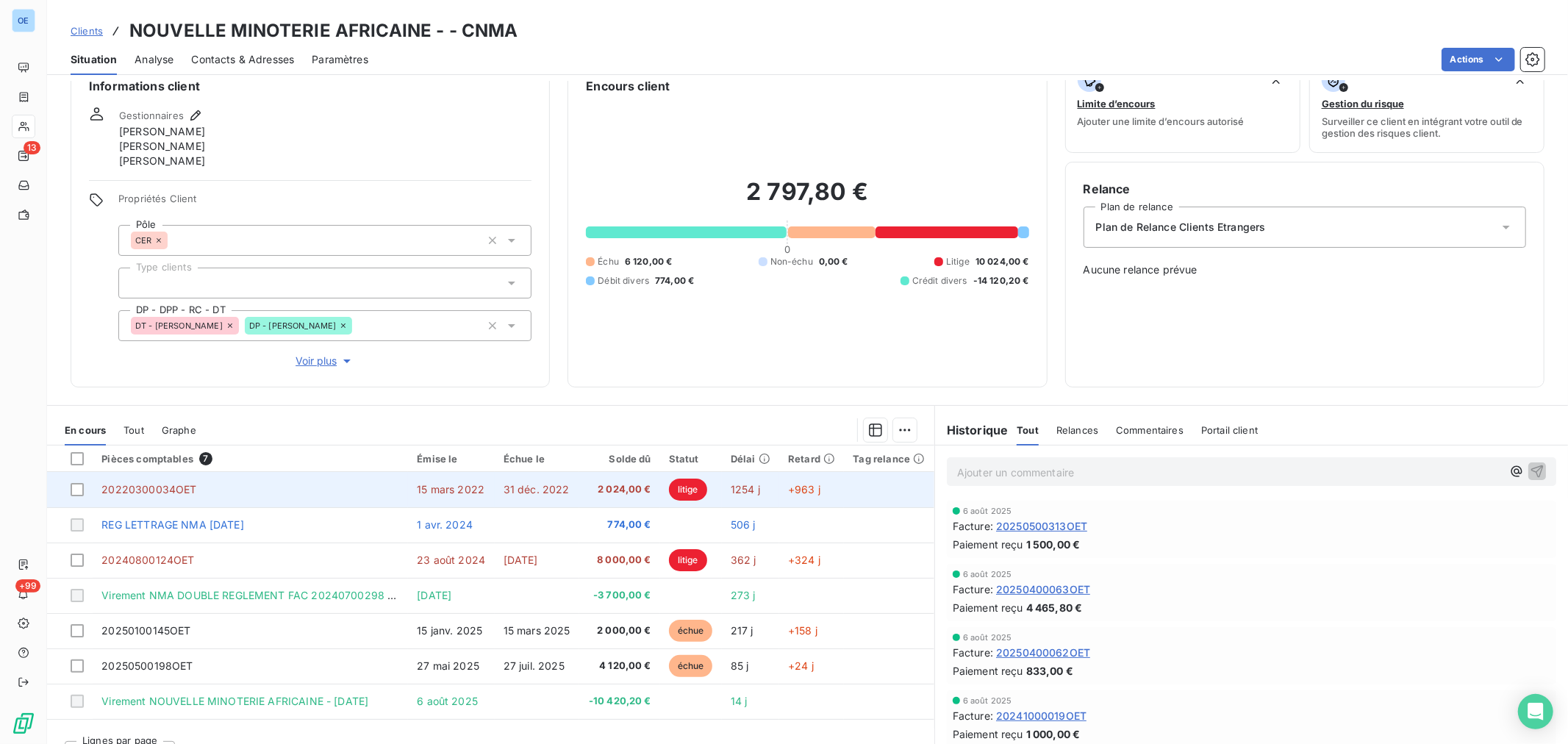
scroll to position [60, 0]
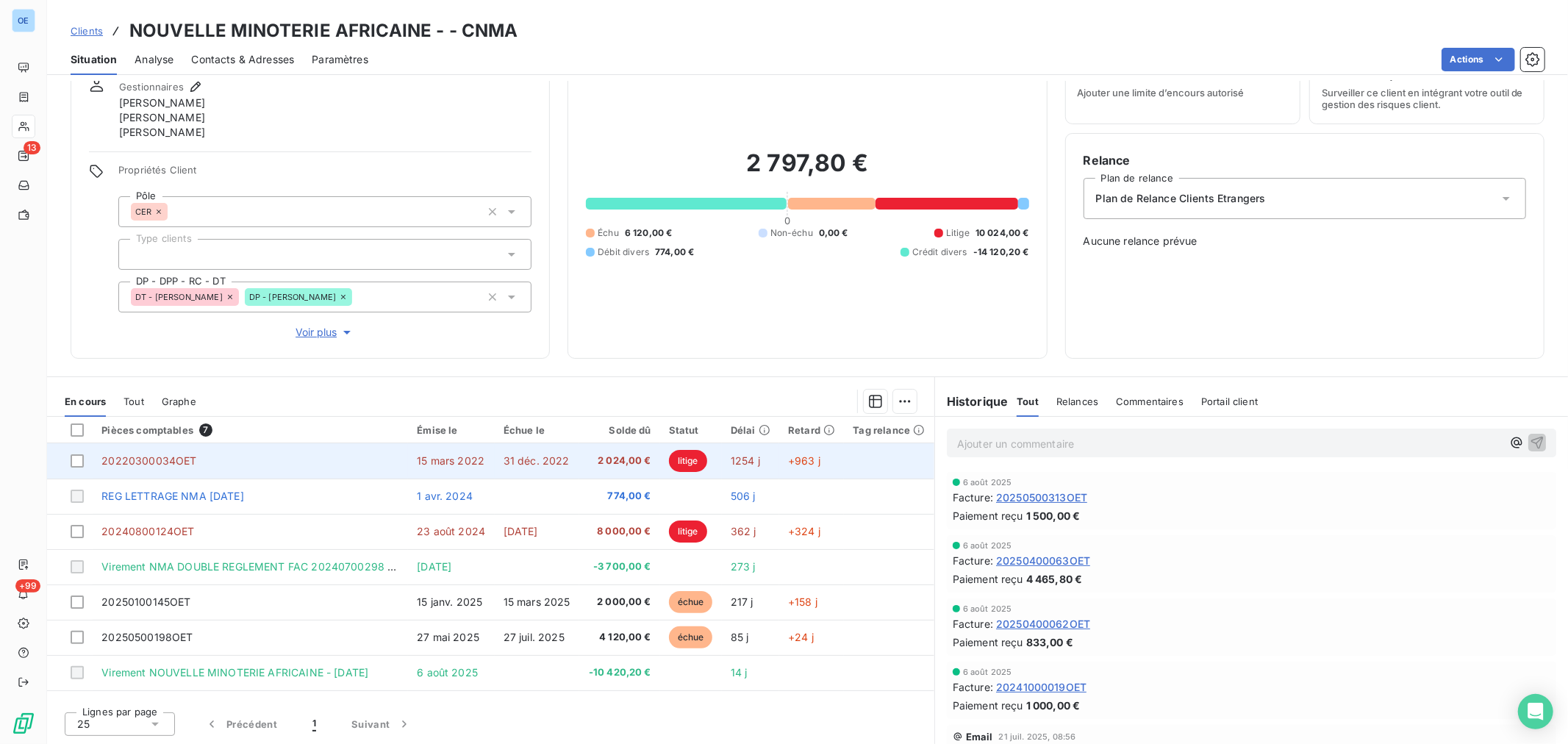
click at [532, 461] on span "31 déc. 2022" at bounding box center [536, 460] width 66 height 12
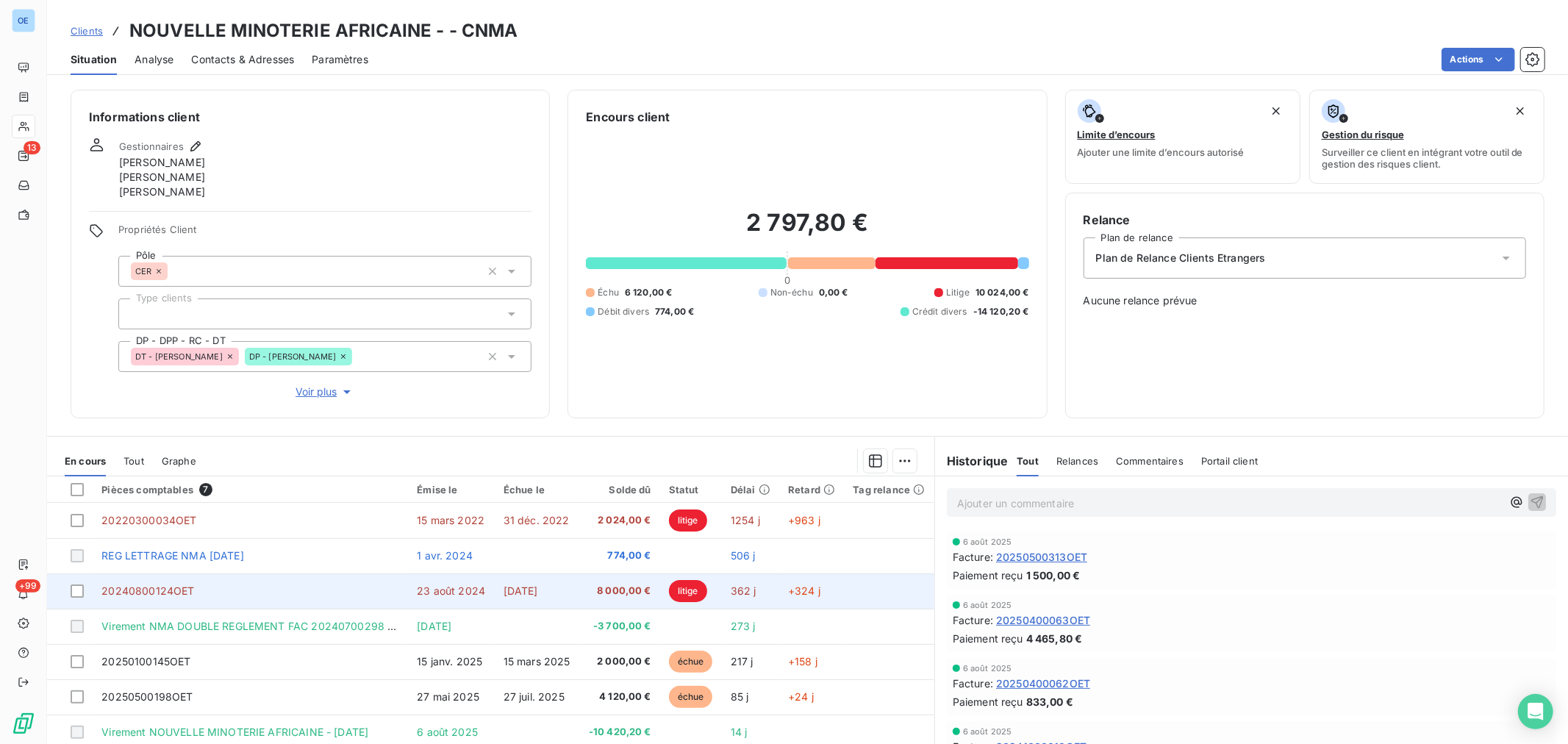
click at [640, 596] on span "8 000,00 €" at bounding box center [619, 591] width 63 height 15
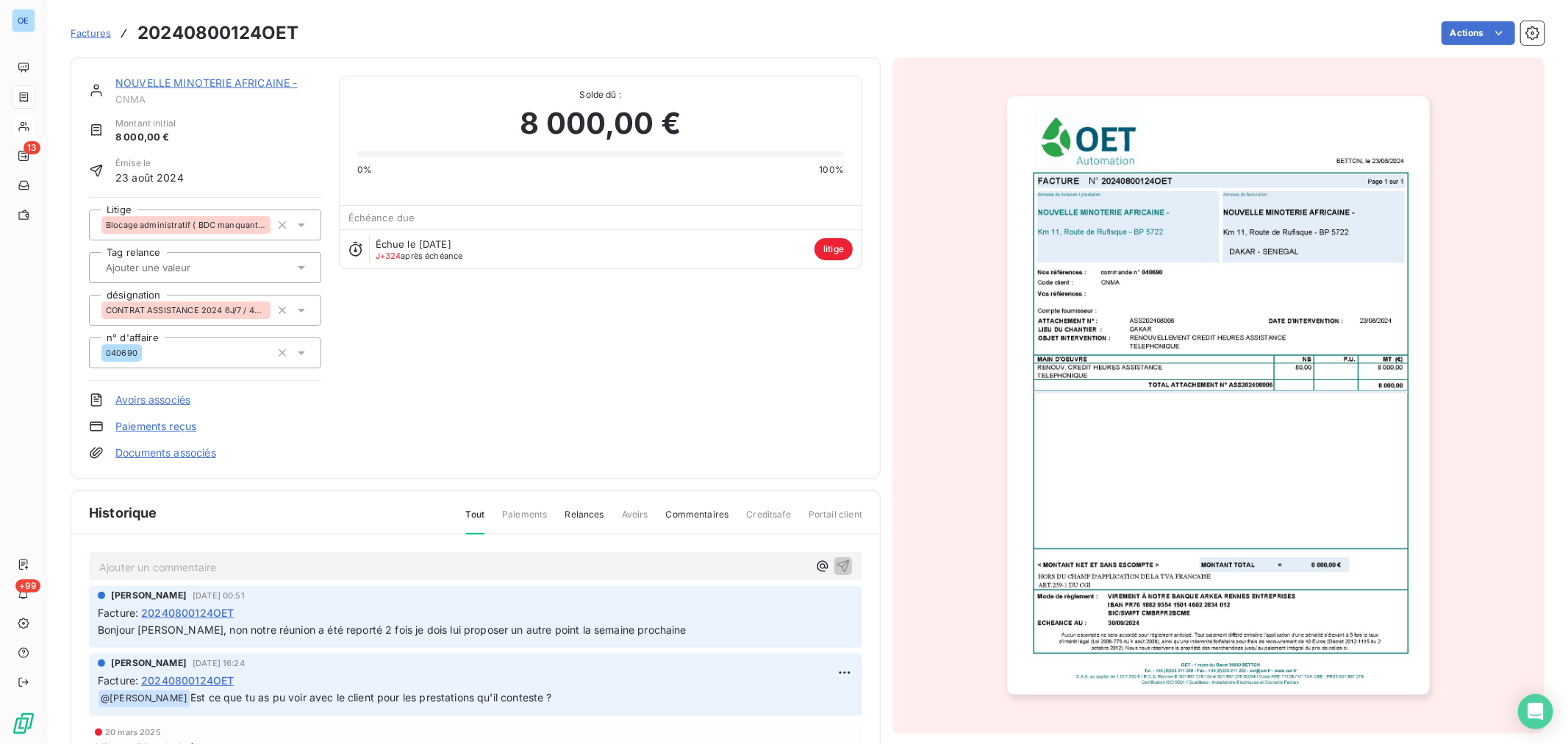
click at [333, 568] on p "Ajouter un commentaire ﻿" at bounding box center [453, 567] width 709 height 19
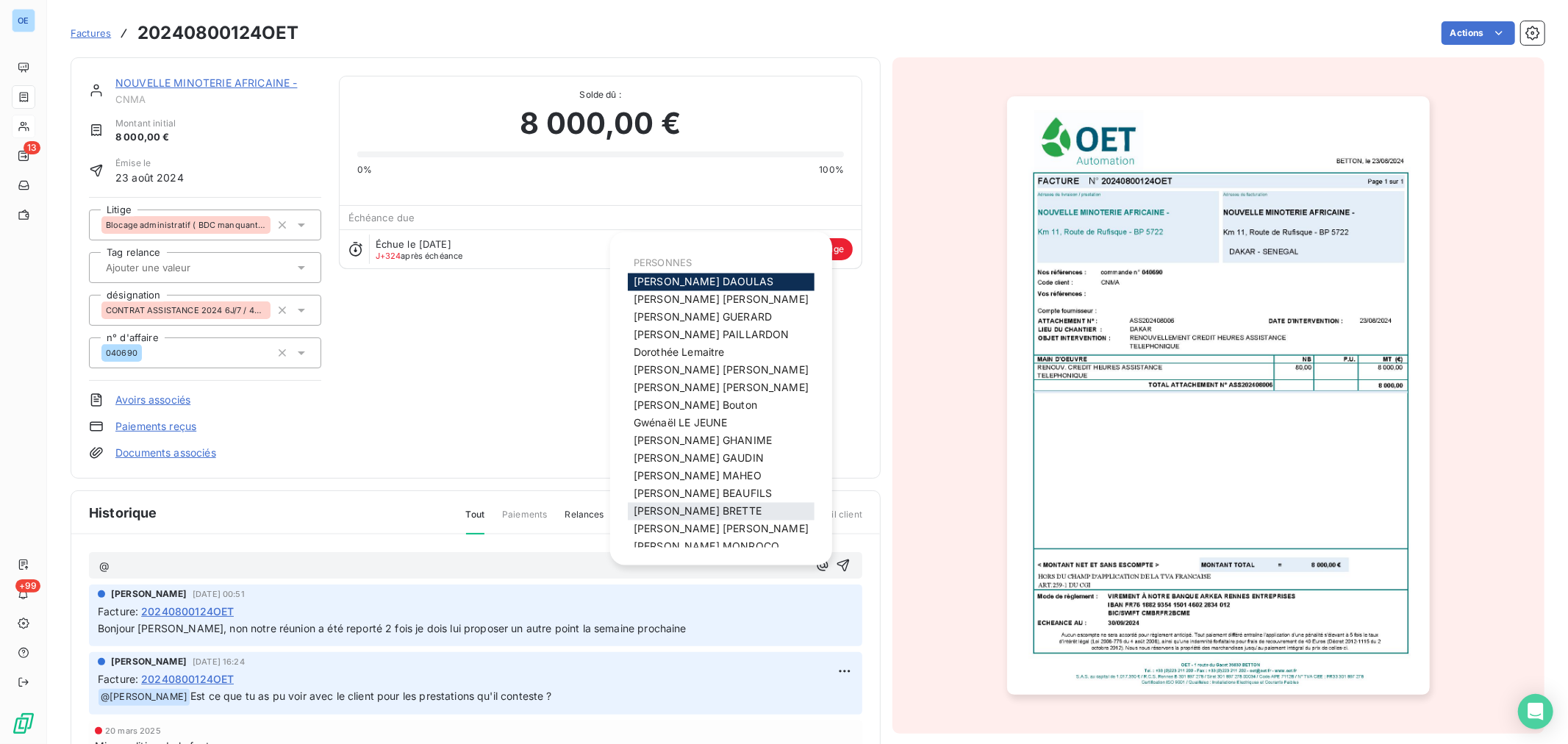
click at [733, 511] on div "[PERSON_NAME]" at bounding box center [721, 512] width 187 height 18
click at [683, 511] on span "[PERSON_NAME]" at bounding box center [697, 511] width 128 height 12
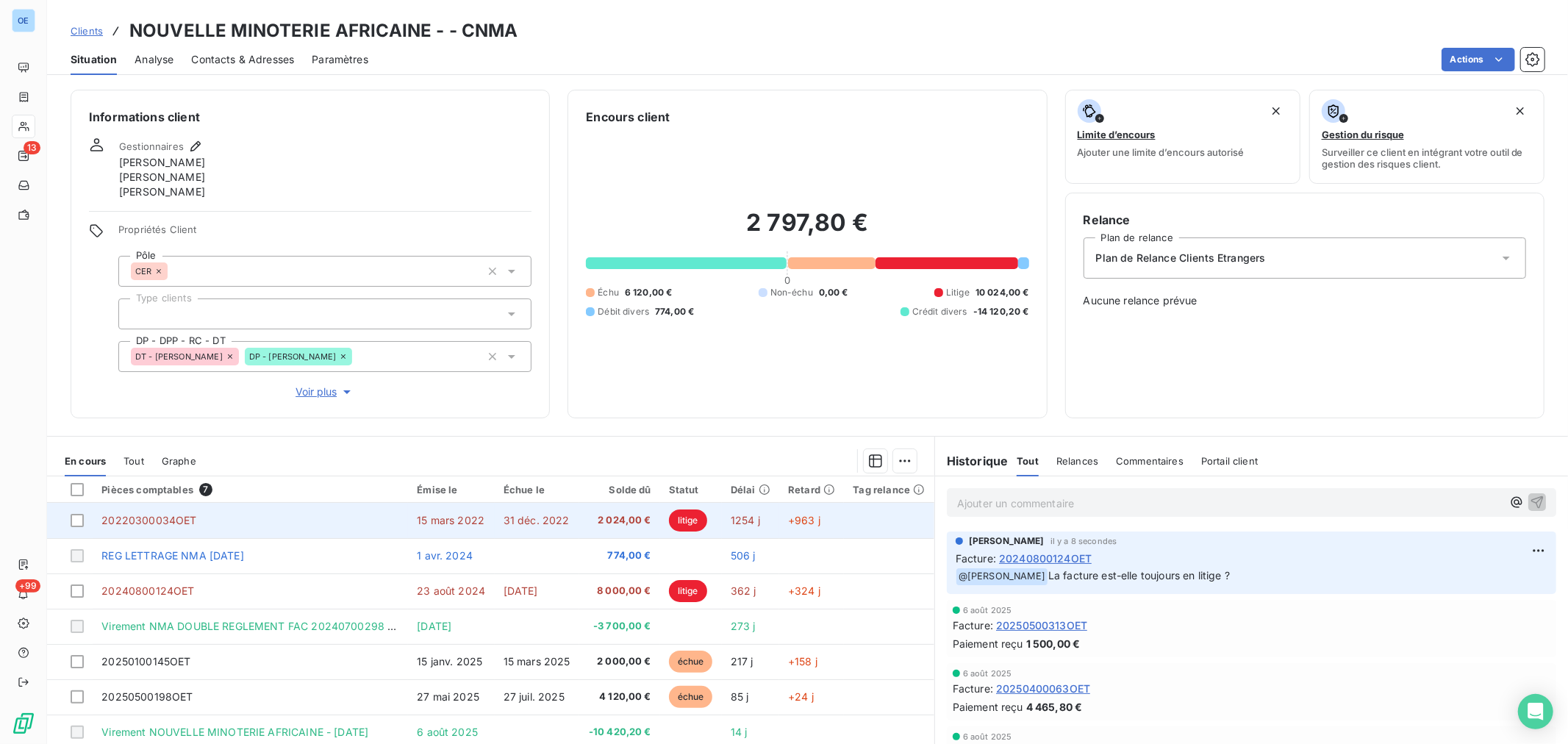
click at [548, 525] on span "31 déc. 2022" at bounding box center [536, 520] width 66 height 12
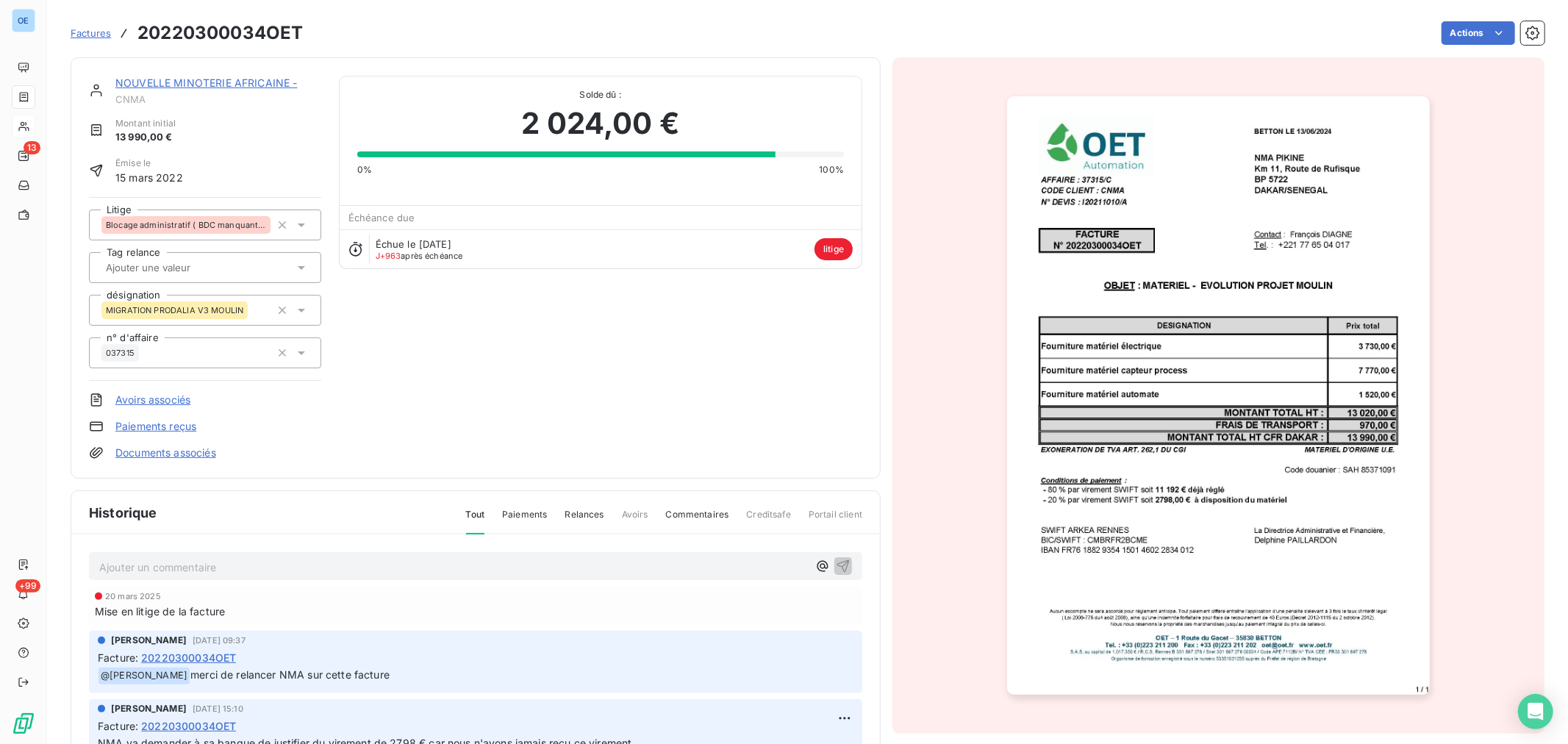
click at [250, 569] on p "Ajouter un commentaire ﻿" at bounding box center [453, 567] width 709 height 19
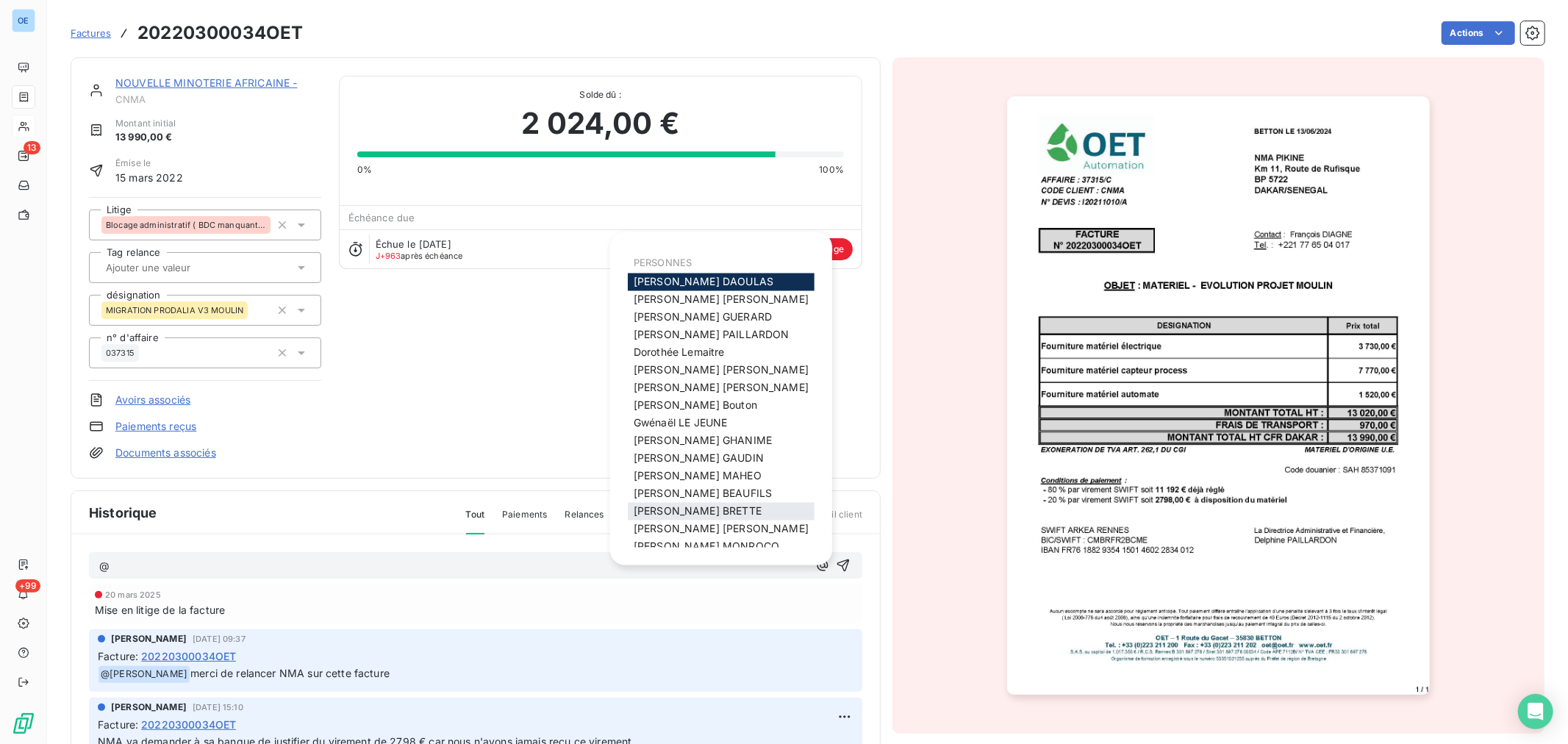
click at [698, 507] on span "[PERSON_NAME]" at bounding box center [697, 511] width 128 height 12
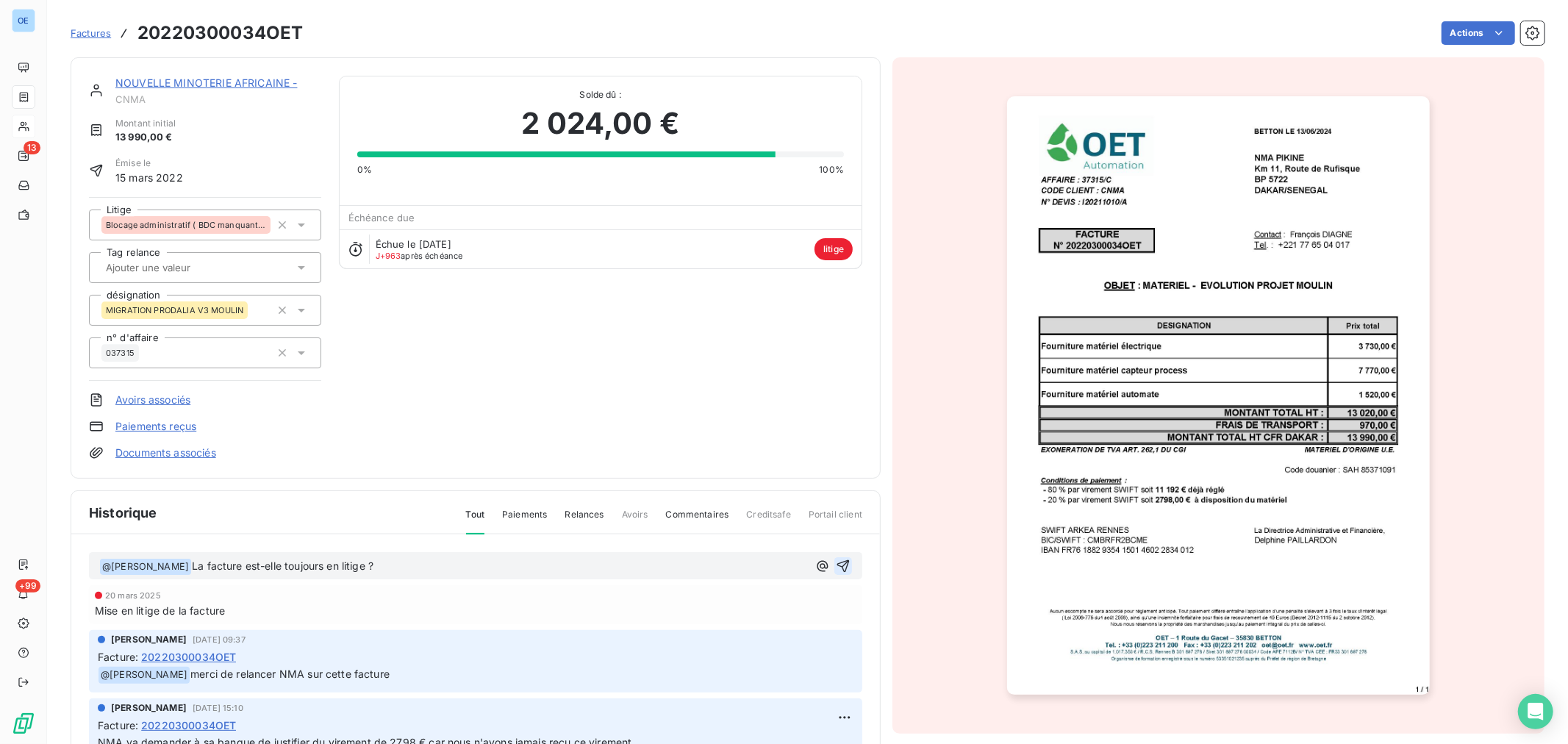
click at [836, 569] on icon "button" at bounding box center [843, 566] width 15 height 15
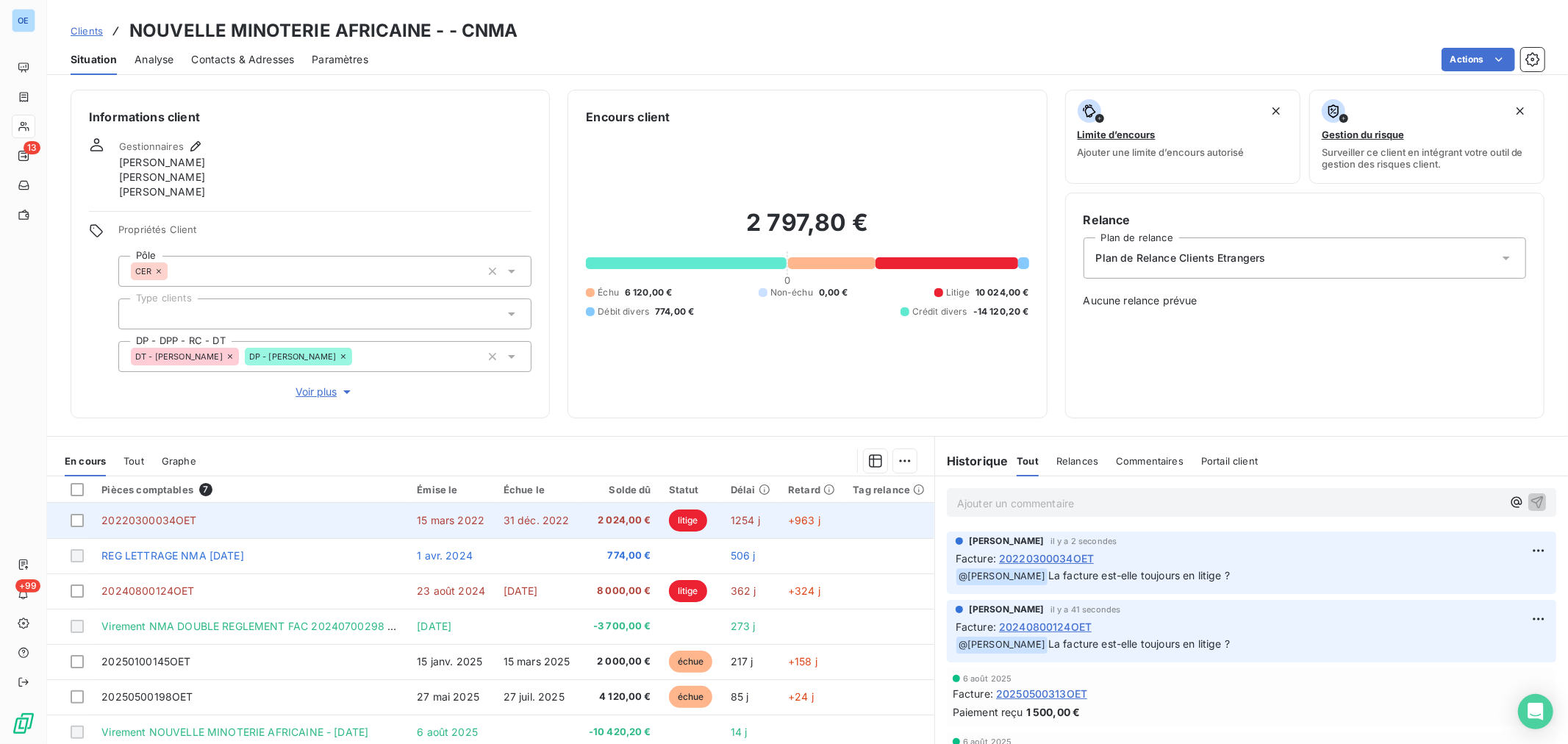
click at [528, 516] on span "31 déc. 2022" at bounding box center [536, 520] width 66 height 12
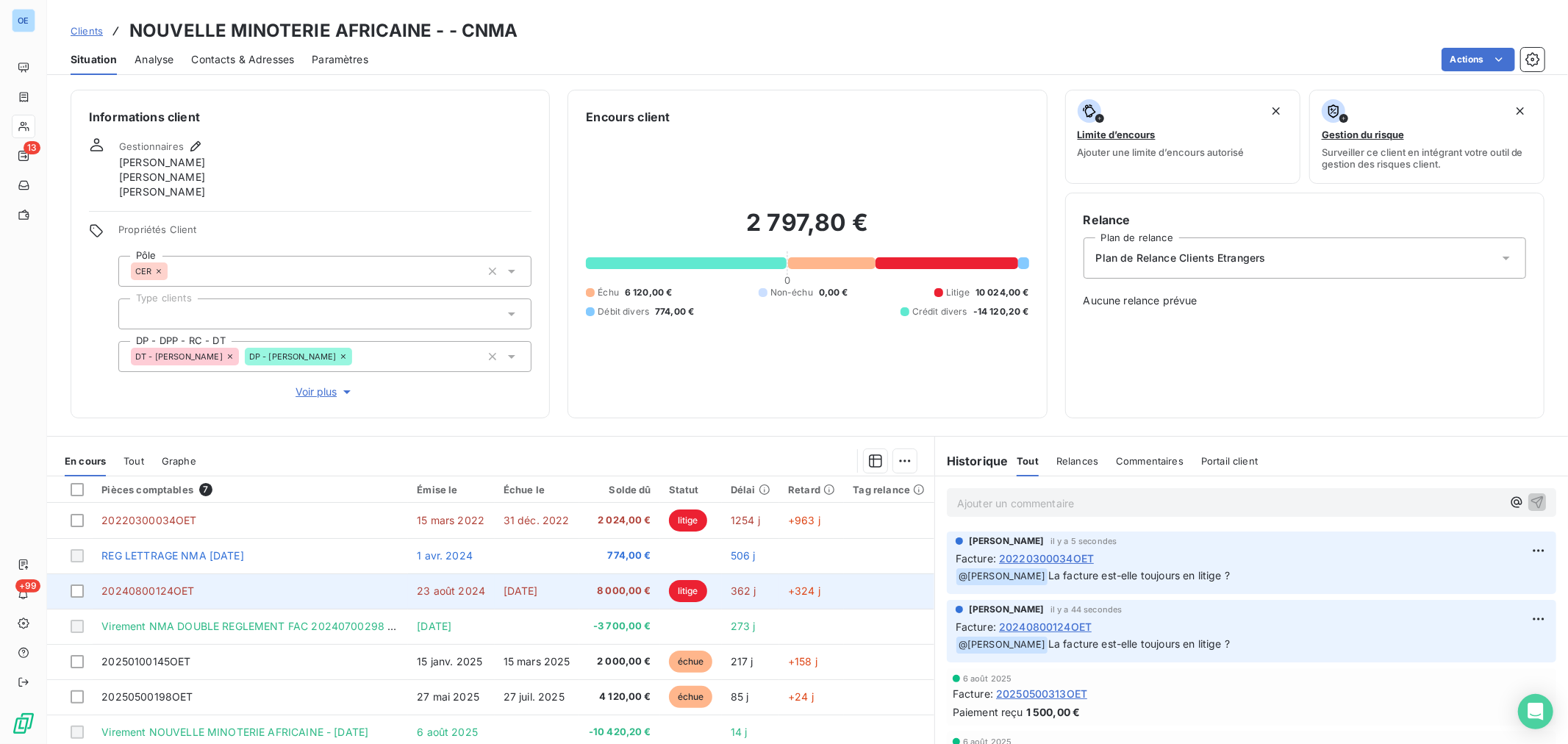
click at [589, 586] on span "8 000,00 €" at bounding box center [619, 591] width 63 height 15
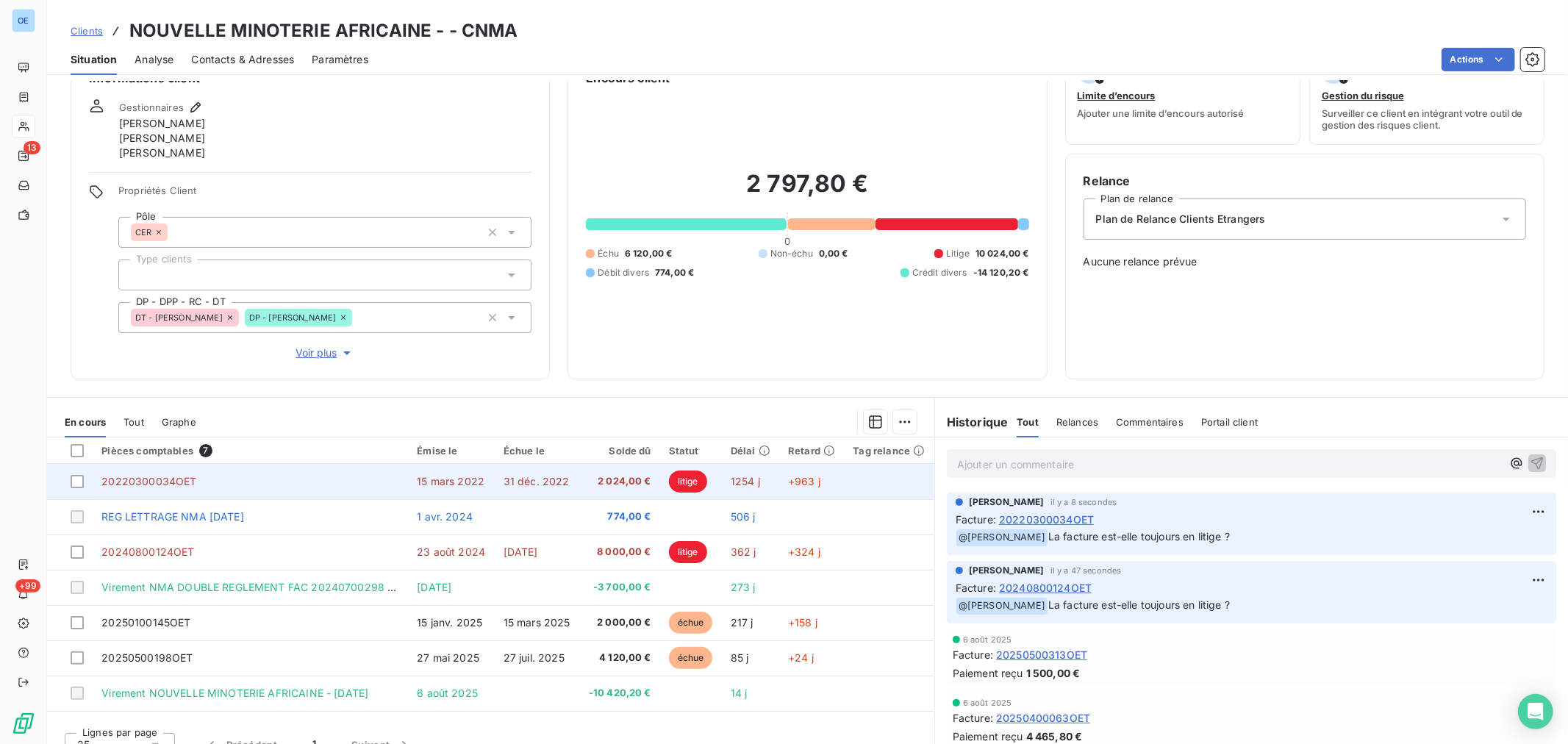
scroll to position [60, 0]
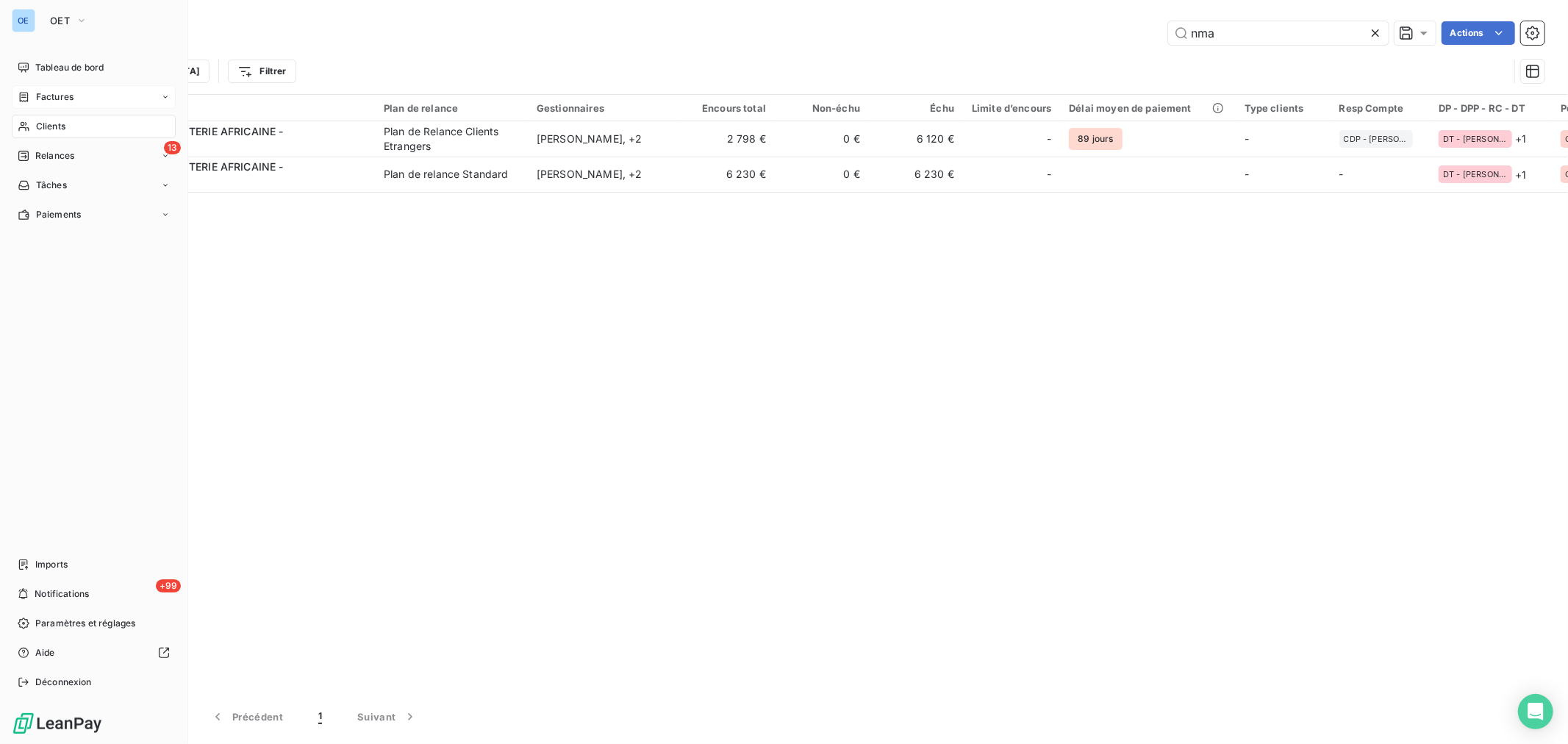
drag, startPoint x: 30, startPoint y: 123, endPoint x: 105, endPoint y: 104, distance: 77.4
click at [31, 123] on div "Clients" at bounding box center [93, 126] width 164 height 24
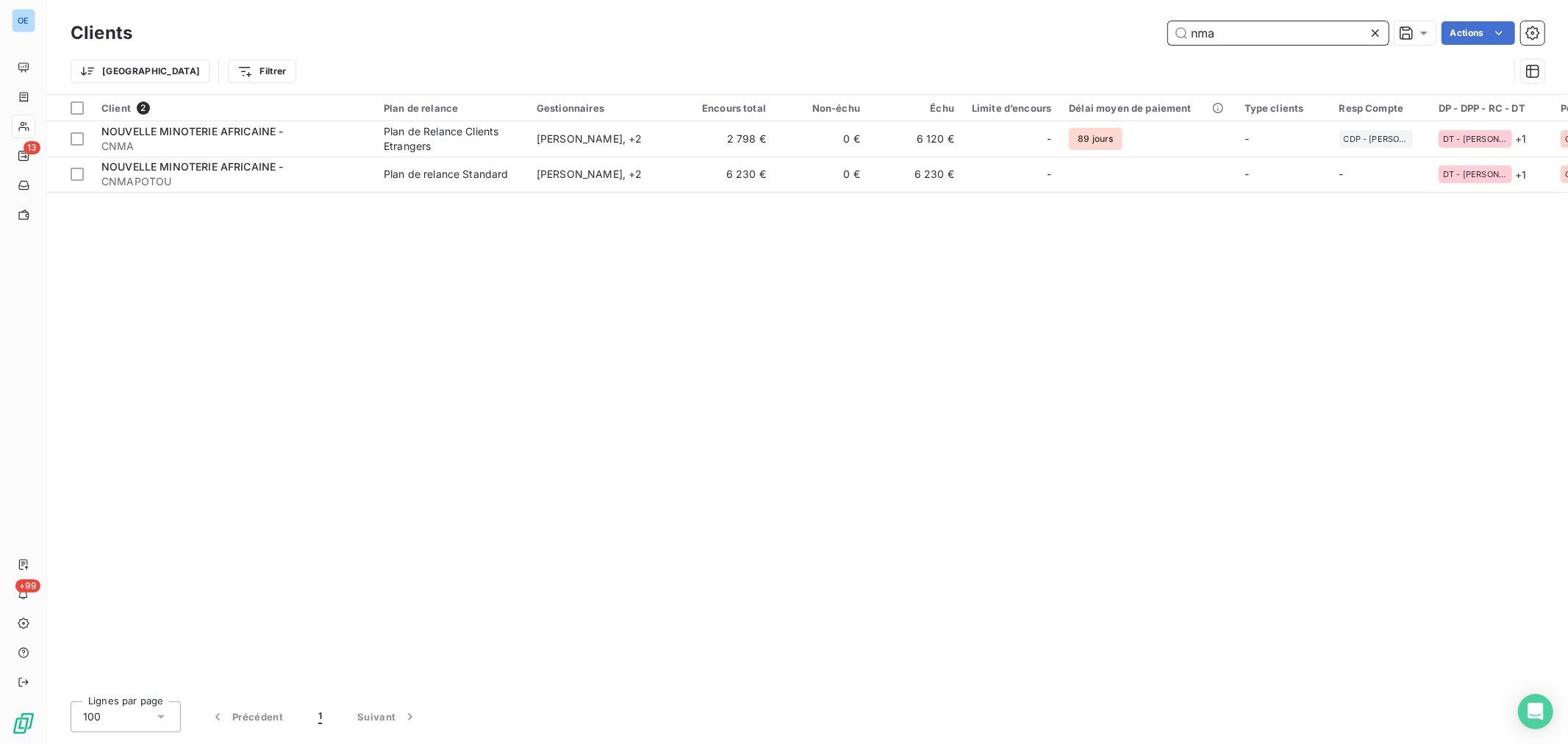
drag, startPoint x: 1240, startPoint y: 34, endPoint x: 985, endPoint y: 5, distance: 256.6
click at [1027, 10] on div "Clients nma Actions Trier Filtrer" at bounding box center [807, 46] width 1521 height 94
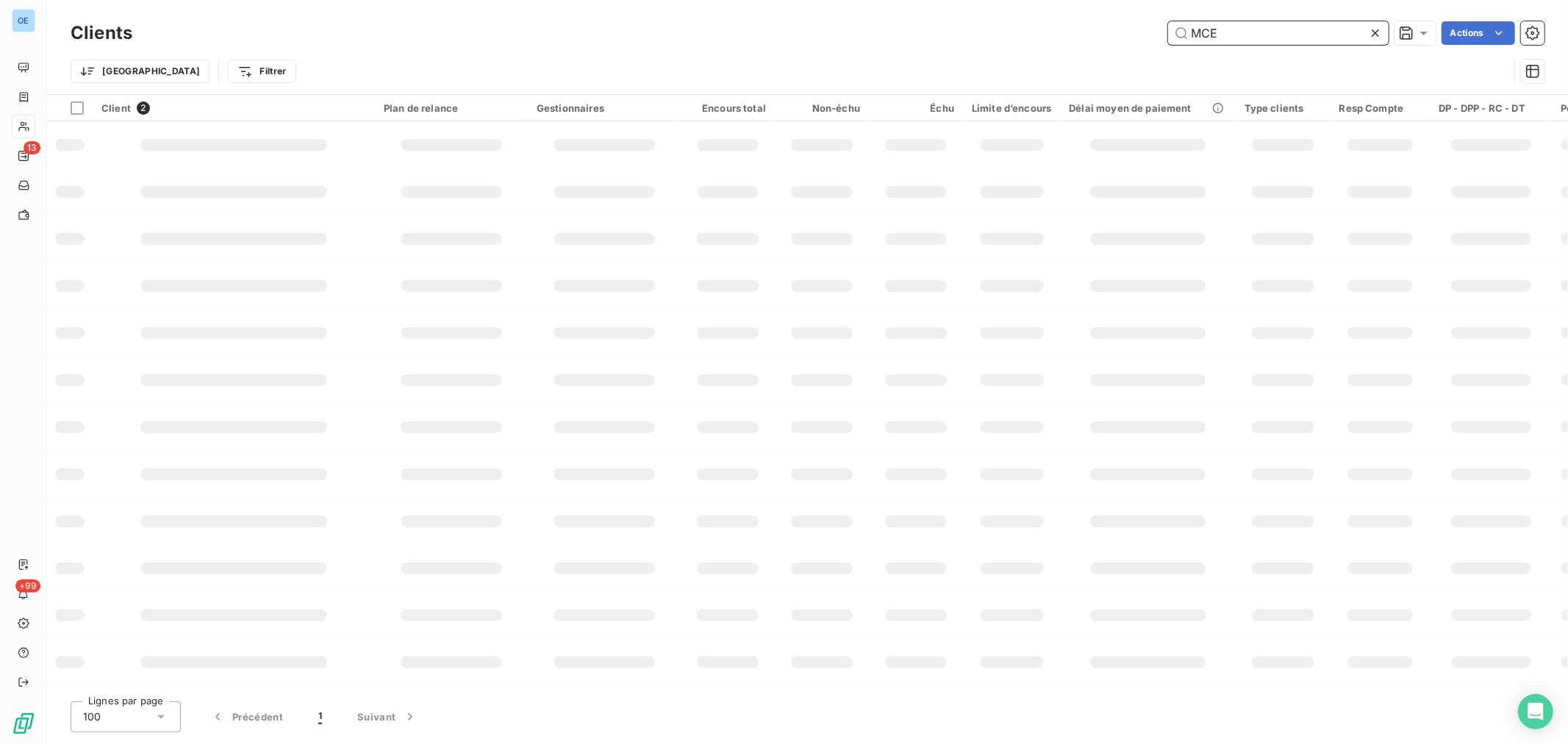
type input "MCE"
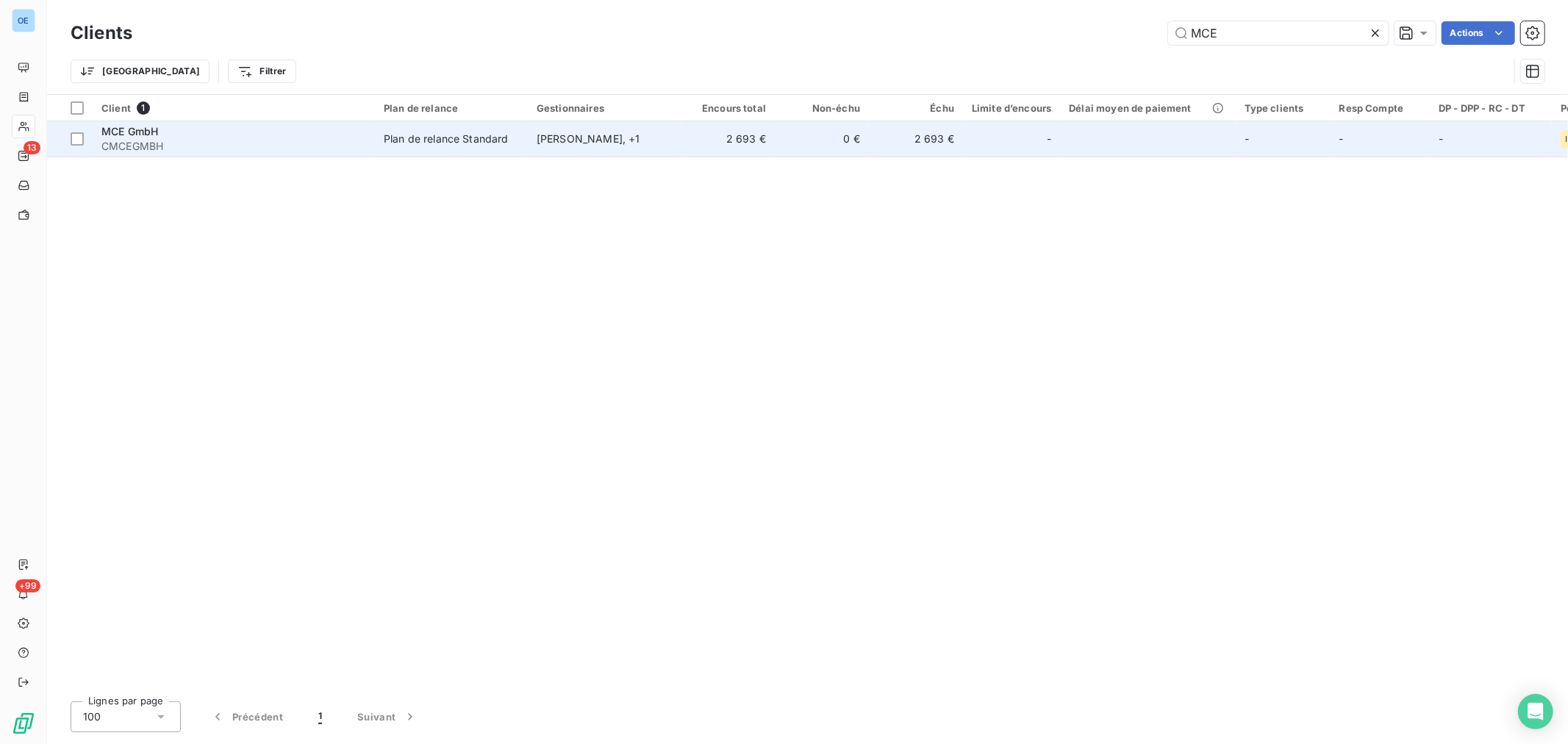
click at [920, 156] on td "2 693 €" at bounding box center [915, 139] width 94 height 35
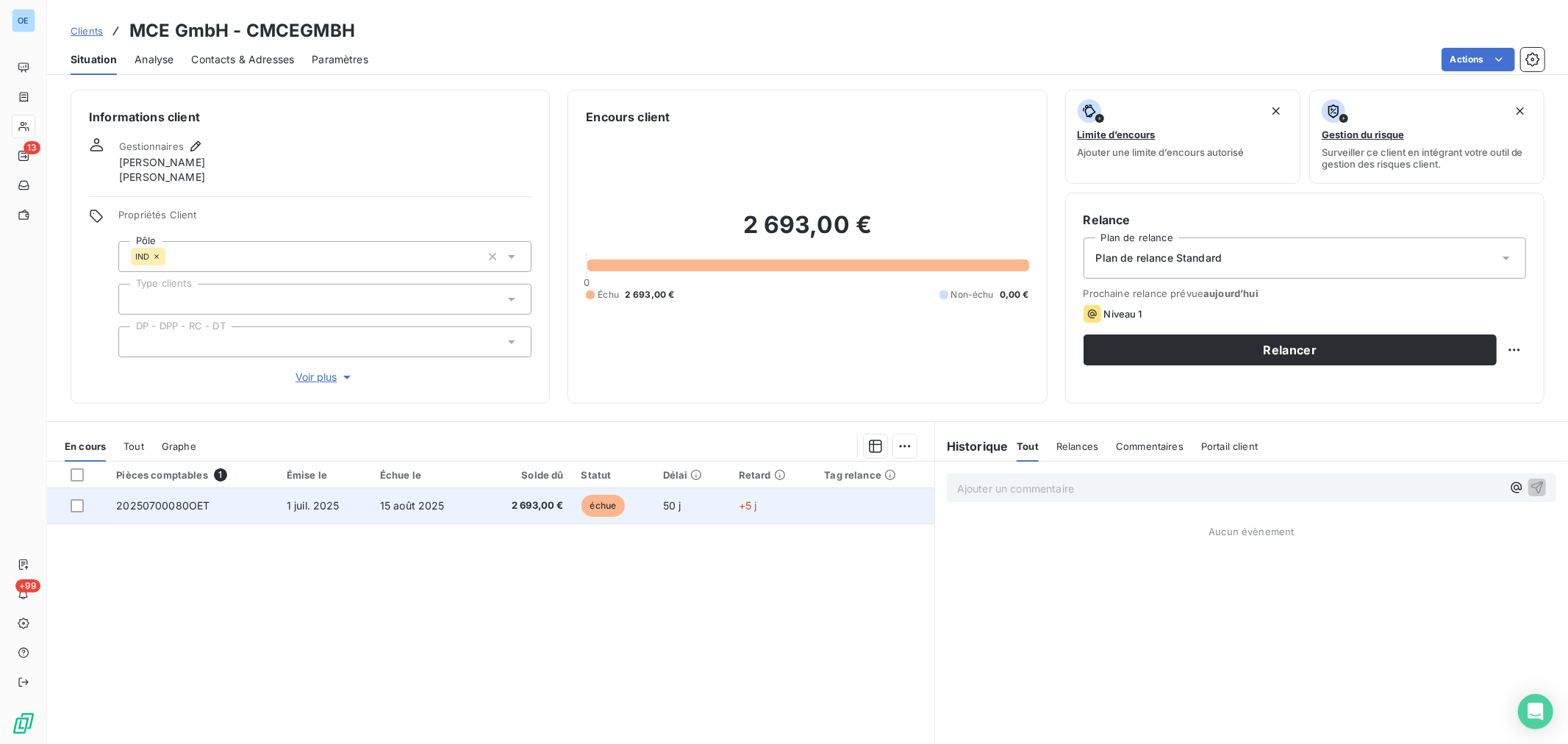
click at [778, 503] on td "+5 j" at bounding box center [772, 506] width 86 height 35
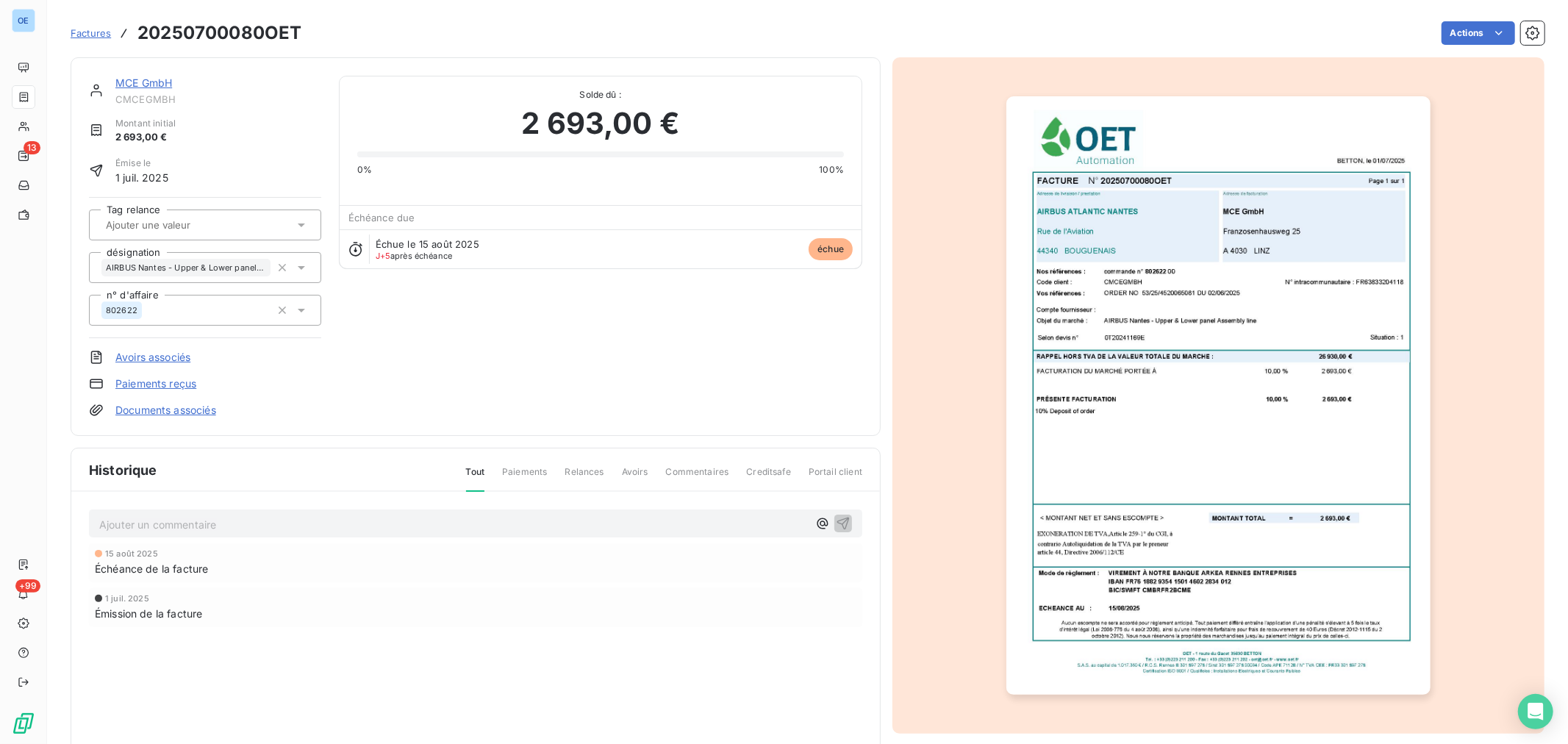
click at [1221, 365] on img "button" at bounding box center [1217, 396] width 423 height 599
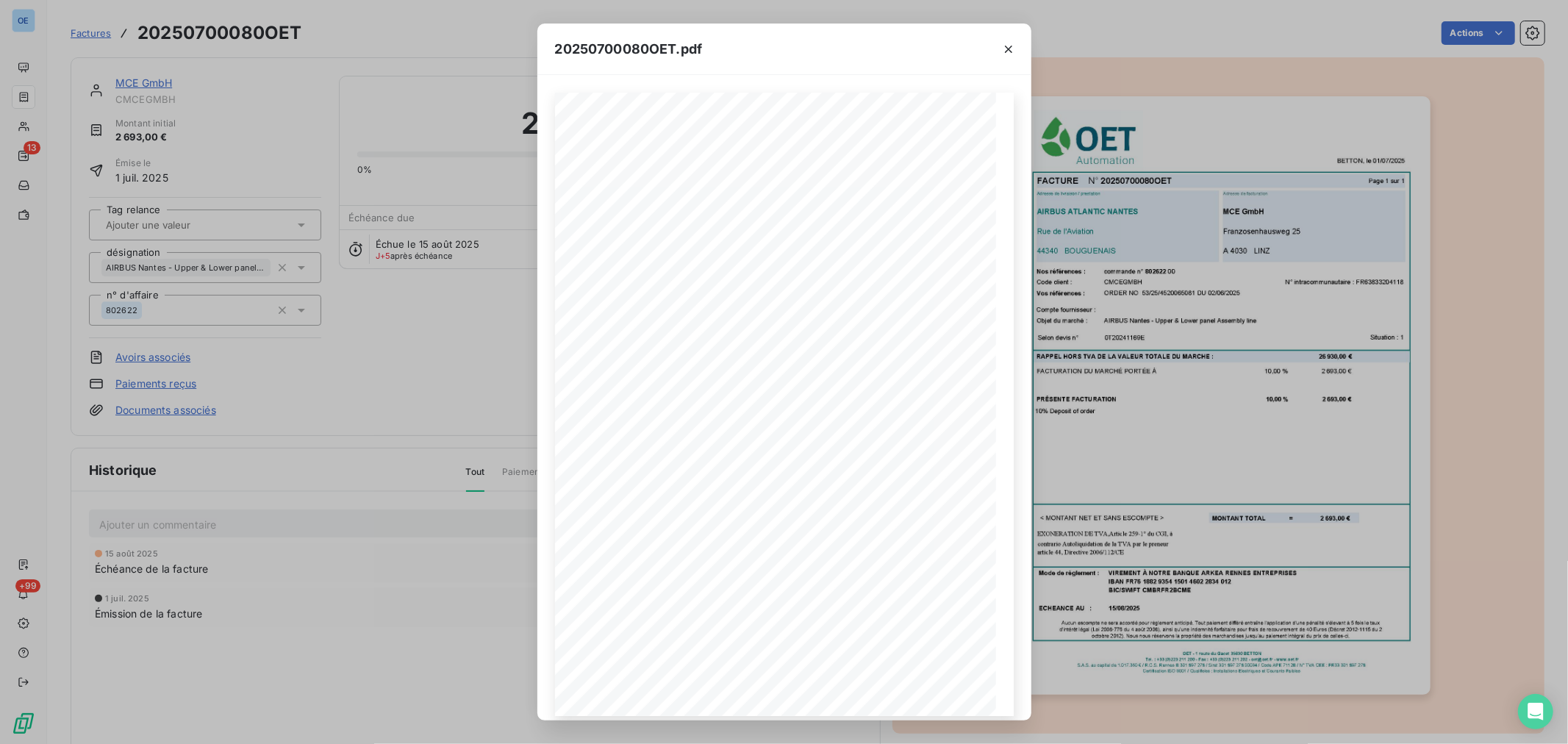
click at [1172, 380] on div "20250700080OET.pdf BETTON, [GEOGRAPHIC_DATA] [DATE] FACTURE N° 20250700080OET P…" at bounding box center [784, 372] width 1568 height 744
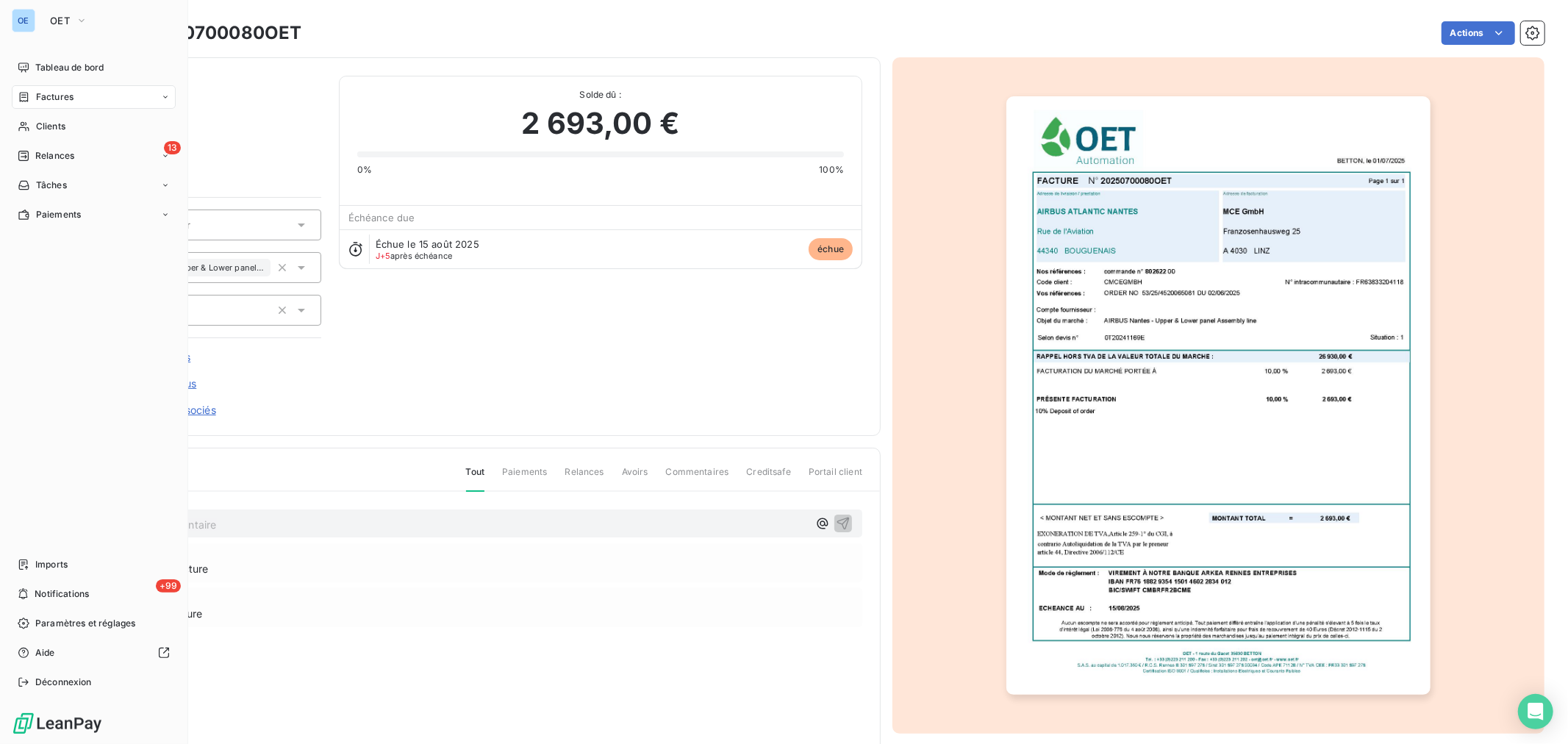
drag, startPoint x: 70, startPoint y: 96, endPoint x: 178, endPoint y: 57, distance: 114.8
click at [71, 96] on span "Factures" at bounding box center [55, 97] width 38 height 13
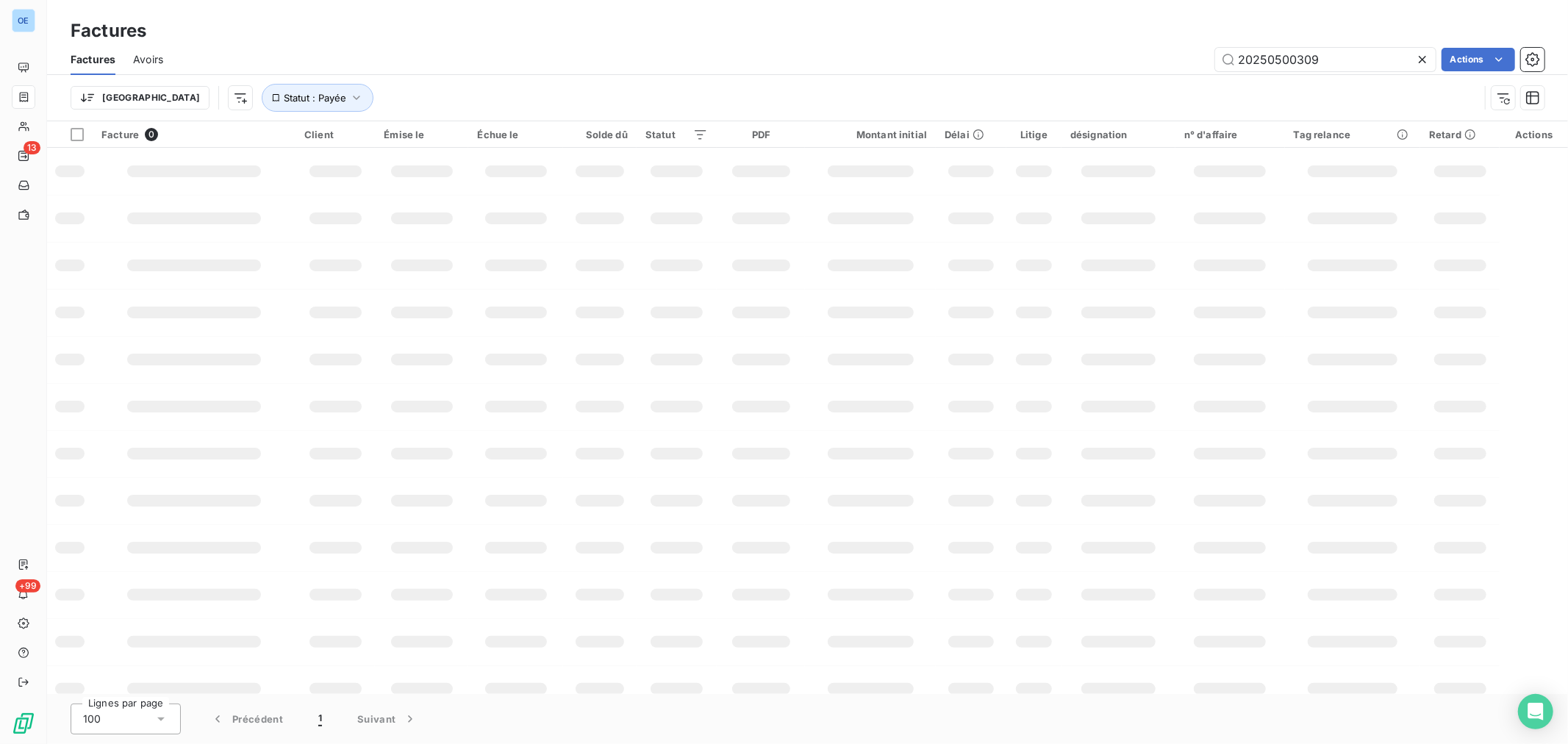
drag, startPoint x: 1366, startPoint y: 53, endPoint x: 1277, endPoint y: 86, distance: 94.9
click at [1277, 86] on div "Factures Avoirs 20250500309 Actions Trier Statut : Payée" at bounding box center [807, 82] width 1521 height 77
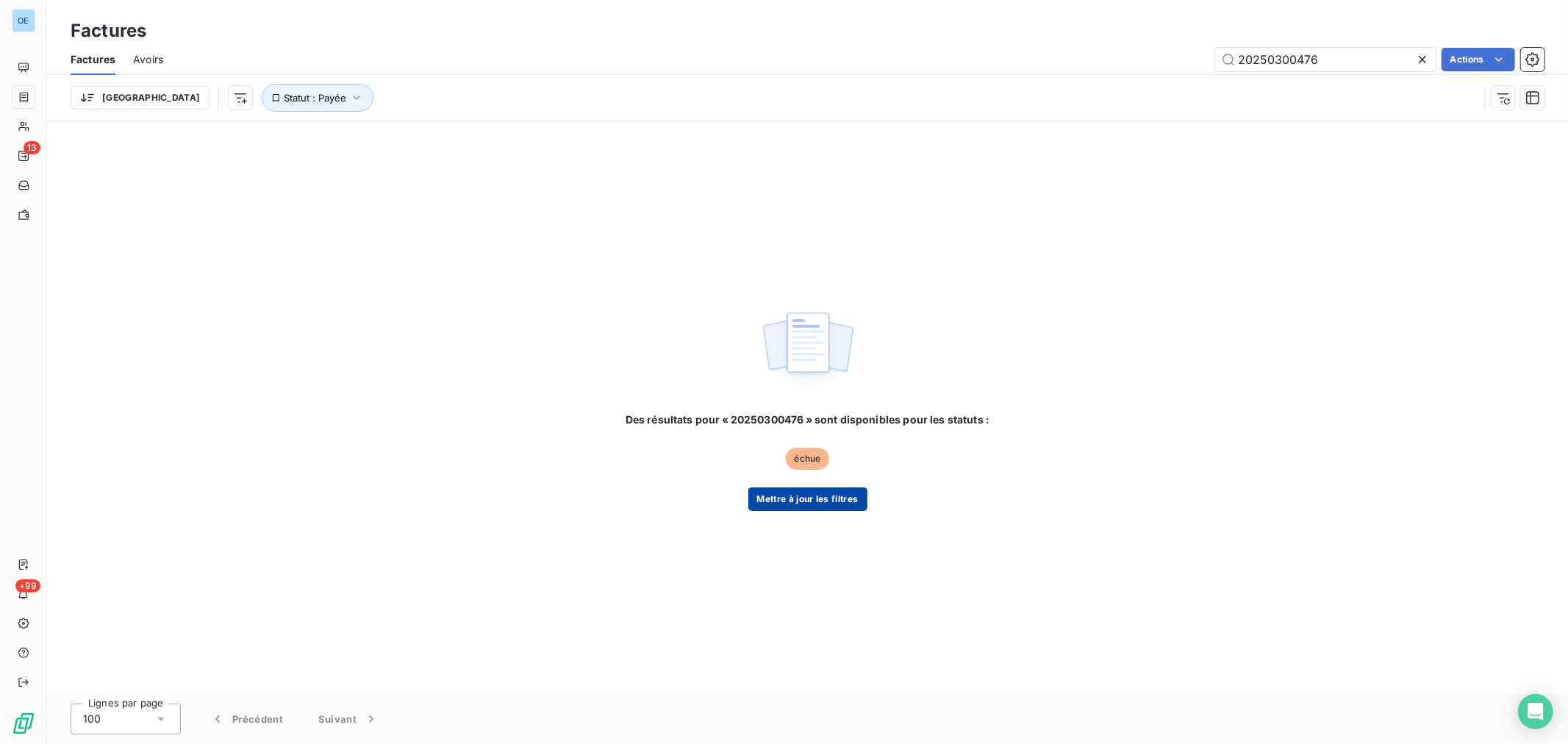
type input "20250300476"
click at [854, 505] on button "Mettre à jour les filtres" at bounding box center [808, 499] width 119 height 24
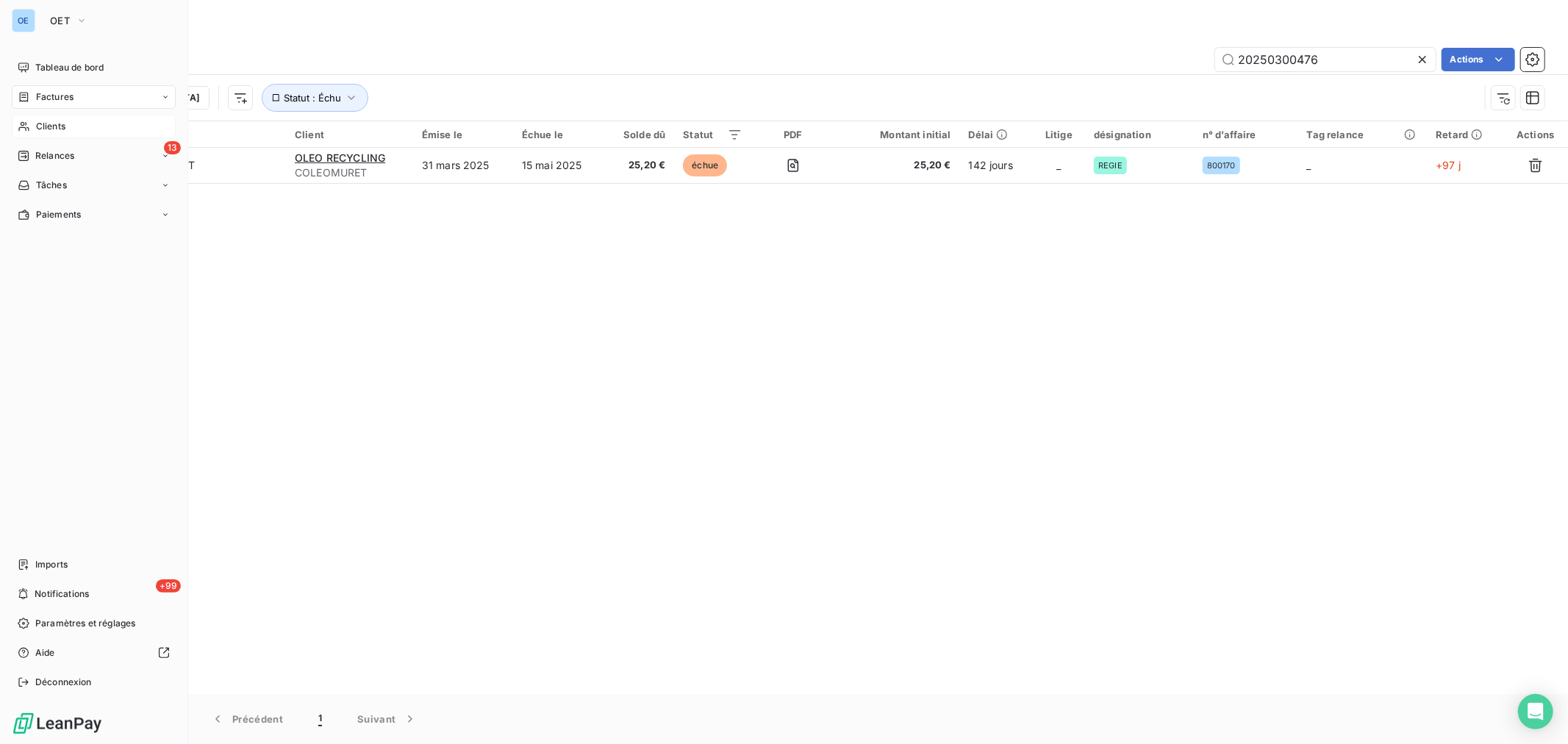
click at [50, 132] on span "Clients" at bounding box center [51, 126] width 29 height 13
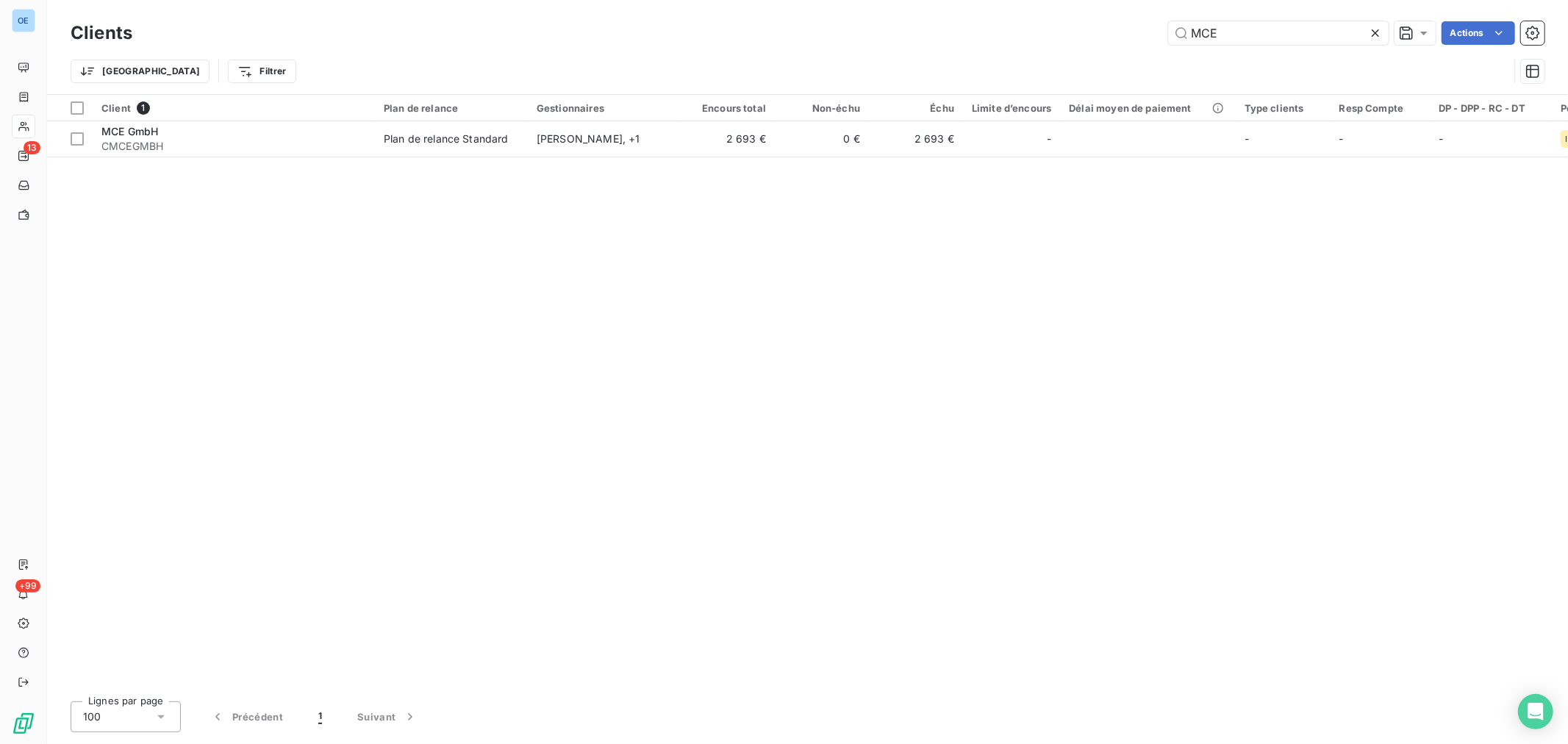
drag, startPoint x: 1196, startPoint y: 52, endPoint x: 1171, endPoint y: 56, distance: 25.3
click at [1171, 56] on div "Clients MCE Actions Trier Filtrer" at bounding box center [807, 56] width 1473 height 77
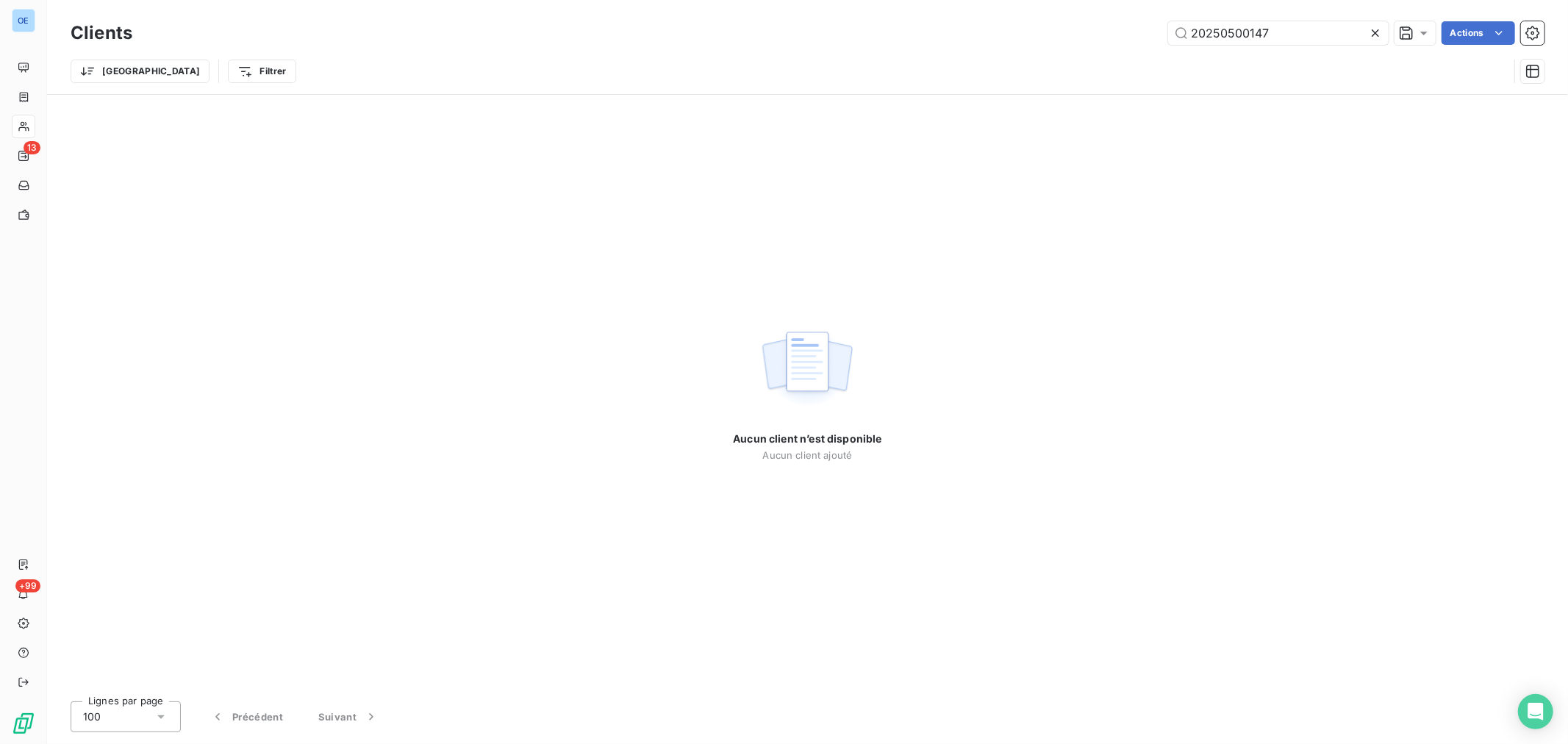
type input "20250500147"
click at [50, 95] on div "Aucun client n’est disponible Aucun client ajouté" at bounding box center [807, 392] width 1521 height 595
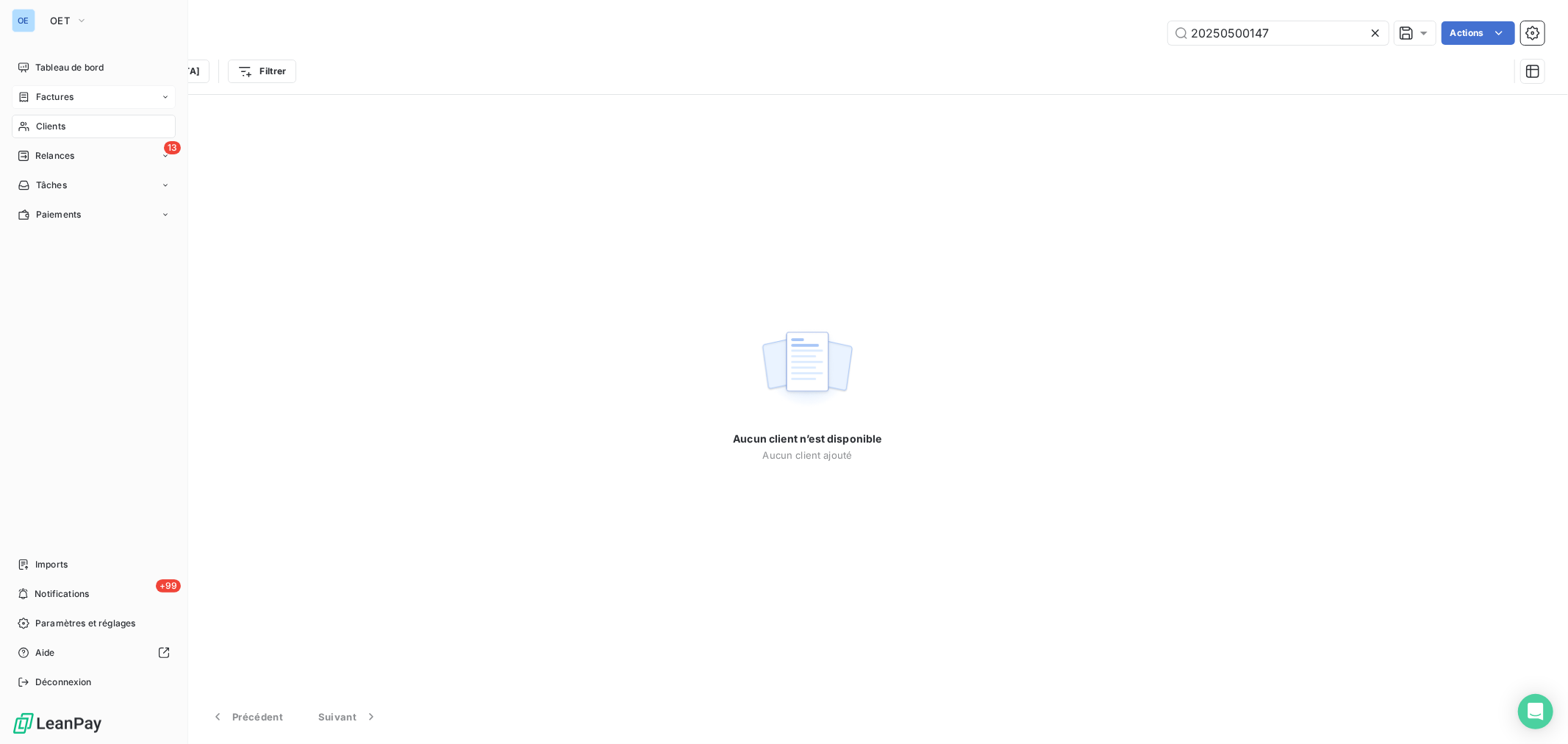
click at [33, 107] on div "Factures" at bounding box center [93, 97] width 164 height 24
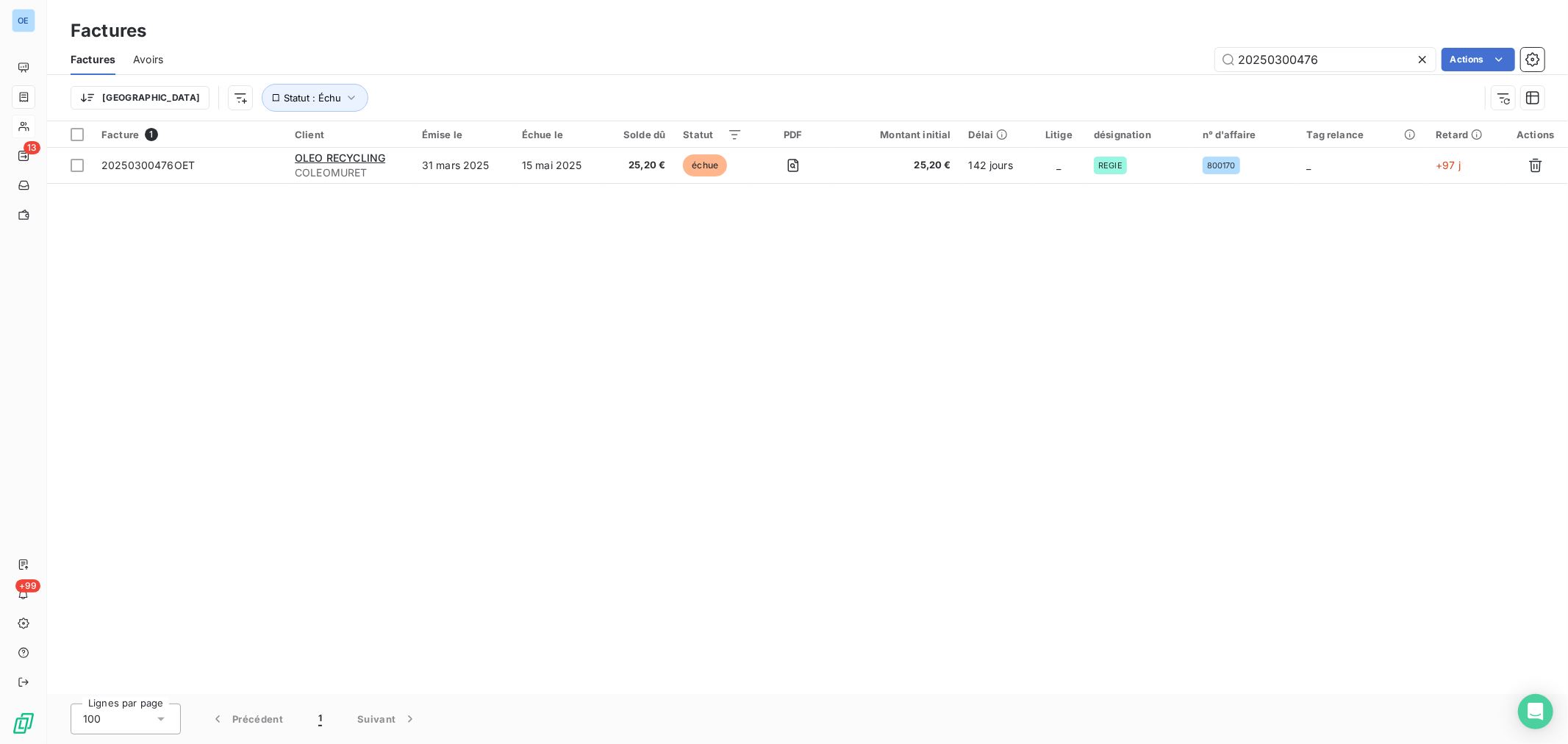
drag, startPoint x: 1377, startPoint y: 60, endPoint x: 1276, endPoint y: 83, distance: 103.6
click at [1276, 83] on div "Factures Avoirs 20250300476 Actions Trier Statut : Échu" at bounding box center [807, 82] width 1521 height 77
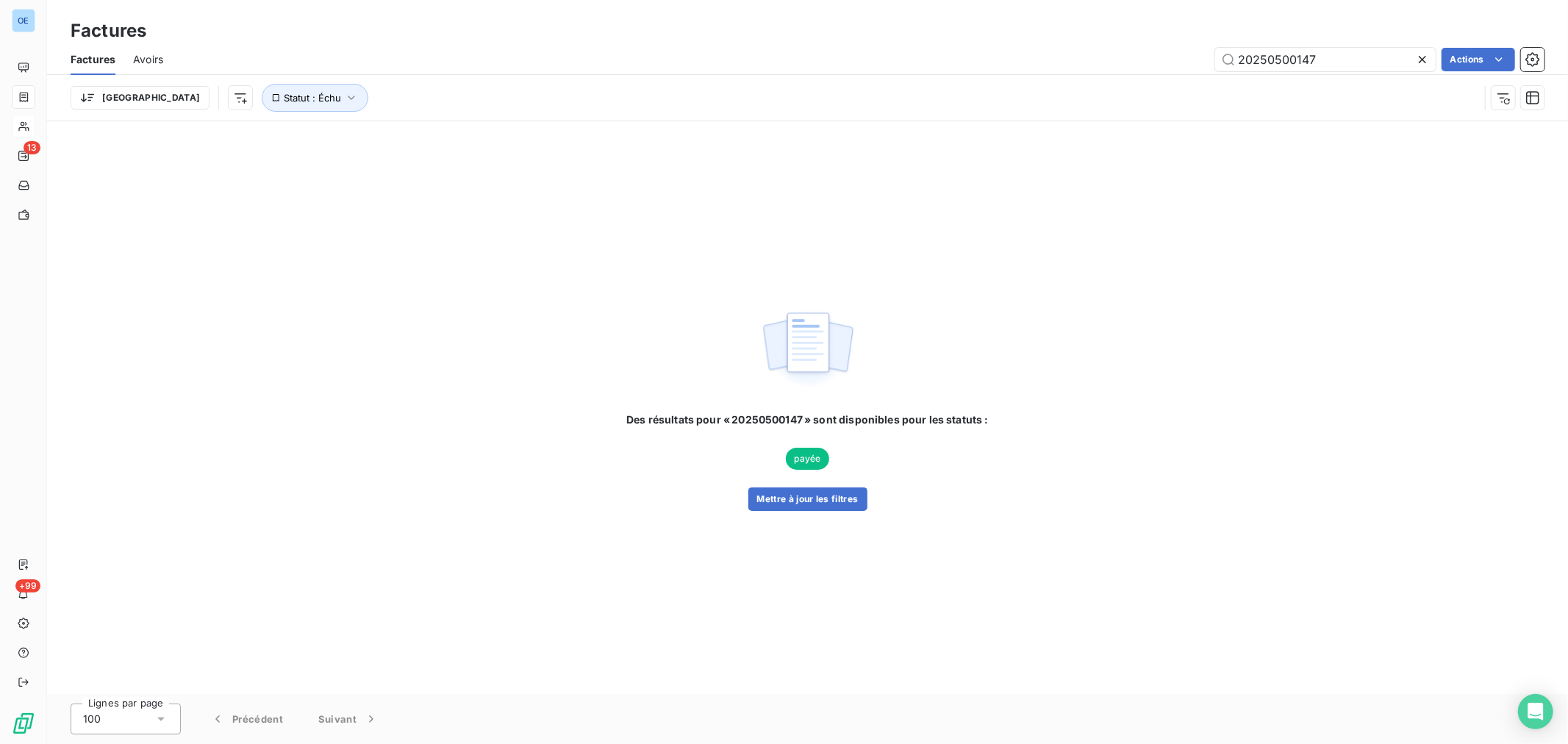
drag, startPoint x: 1342, startPoint y: 69, endPoint x: 1277, endPoint y: 88, distance: 67.7
click at [1277, 88] on div "Factures Avoirs 20250500147 Actions Trier Statut : Échu" at bounding box center [807, 82] width 1521 height 77
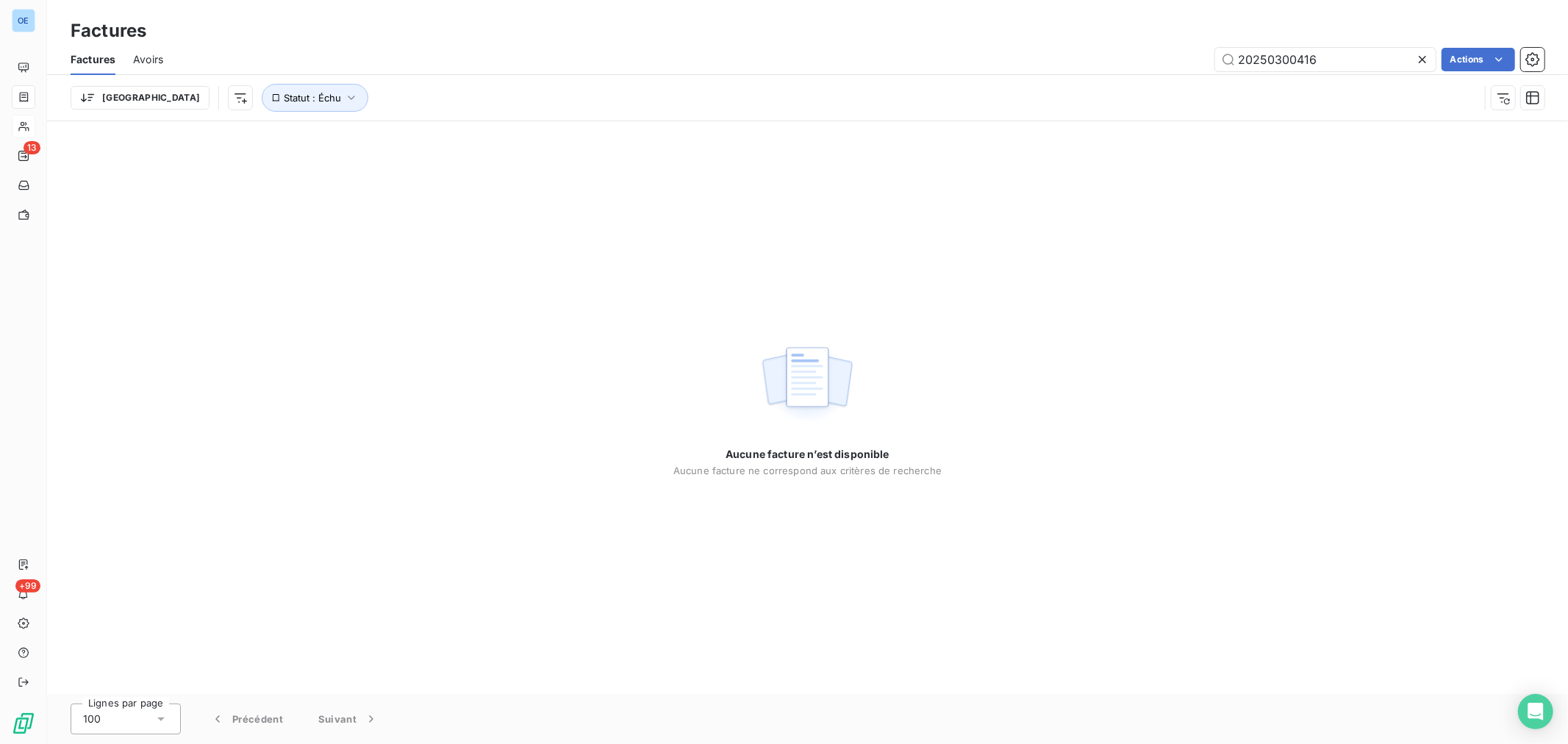
scroll to position [0, 872]
type input "20250300416"
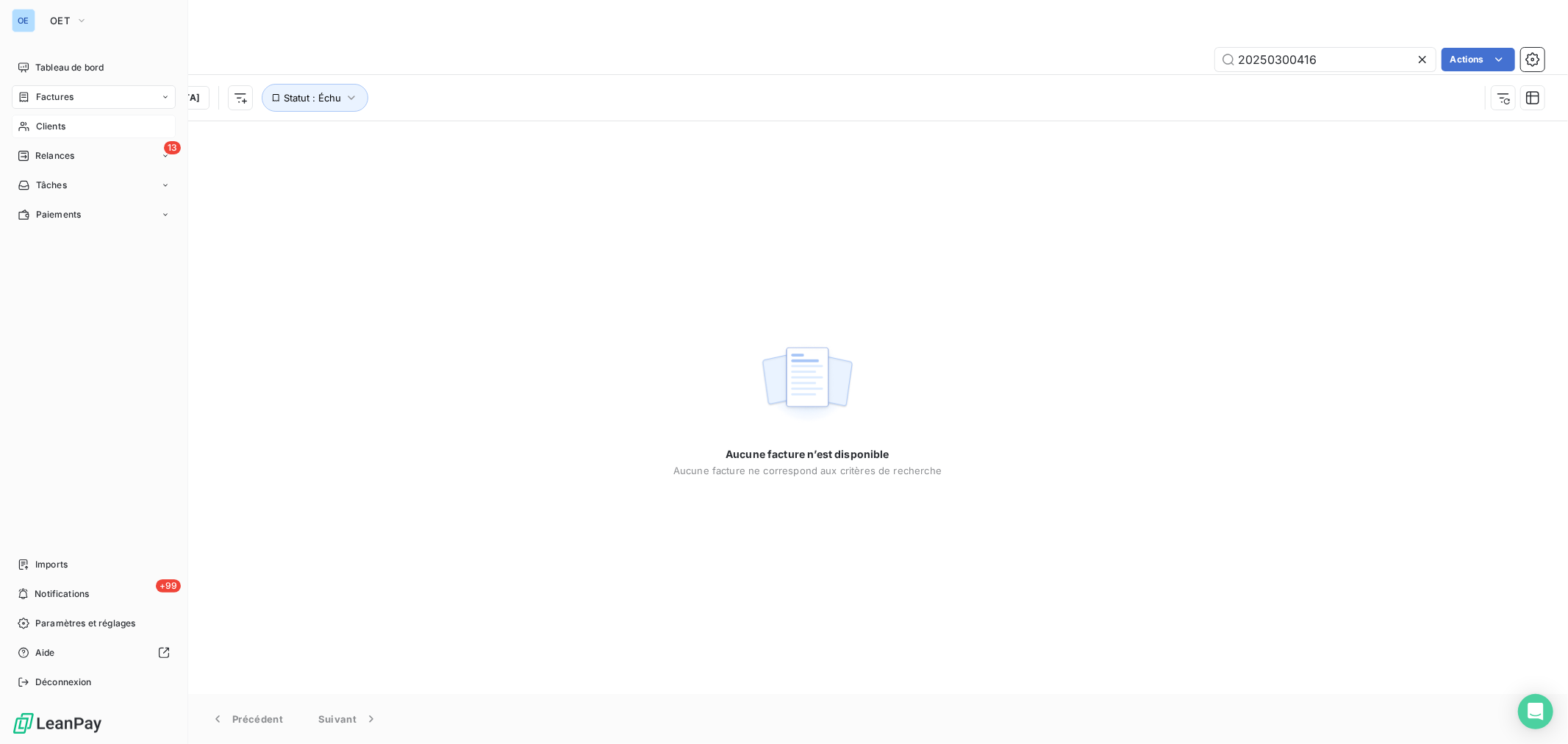
click at [54, 135] on div "Clients" at bounding box center [93, 126] width 164 height 24
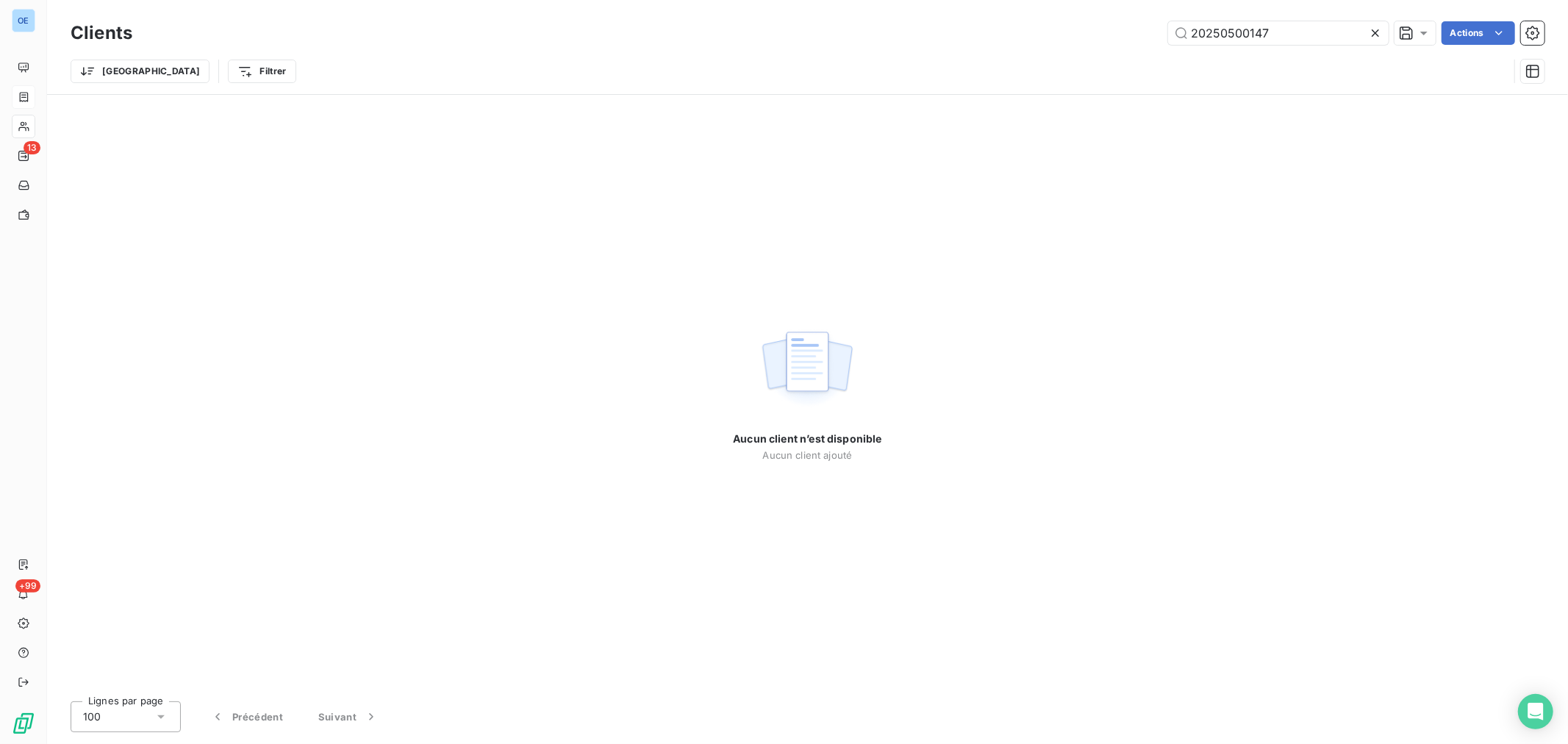
drag, startPoint x: 1267, startPoint y: 37, endPoint x: 1059, endPoint y: 33, distance: 208.0
click at [1096, 38] on div "20250500147 Actions" at bounding box center [847, 33] width 1394 height 24
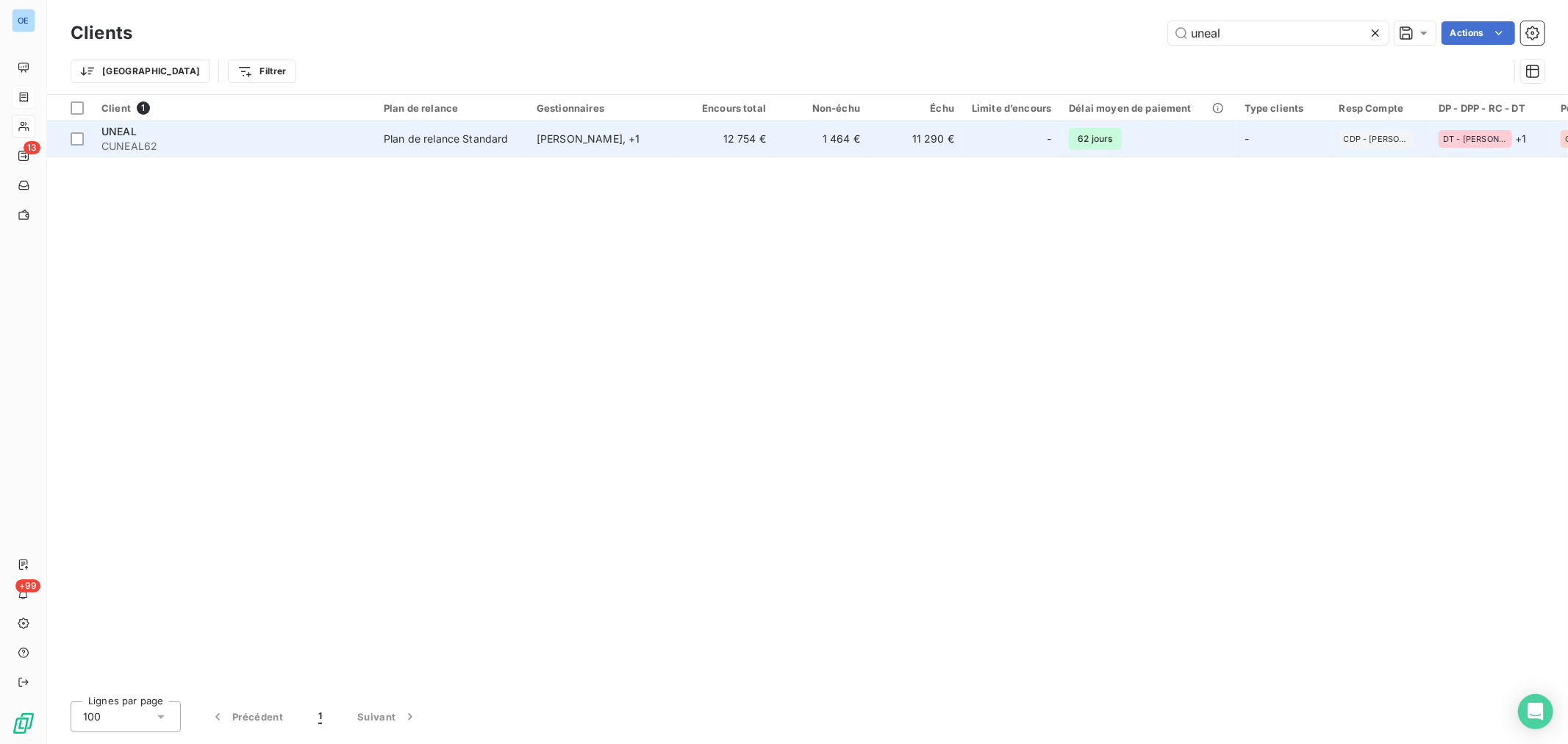
type input "uneal"
click at [1017, 152] on td "-" at bounding box center [1011, 139] width 97 height 35
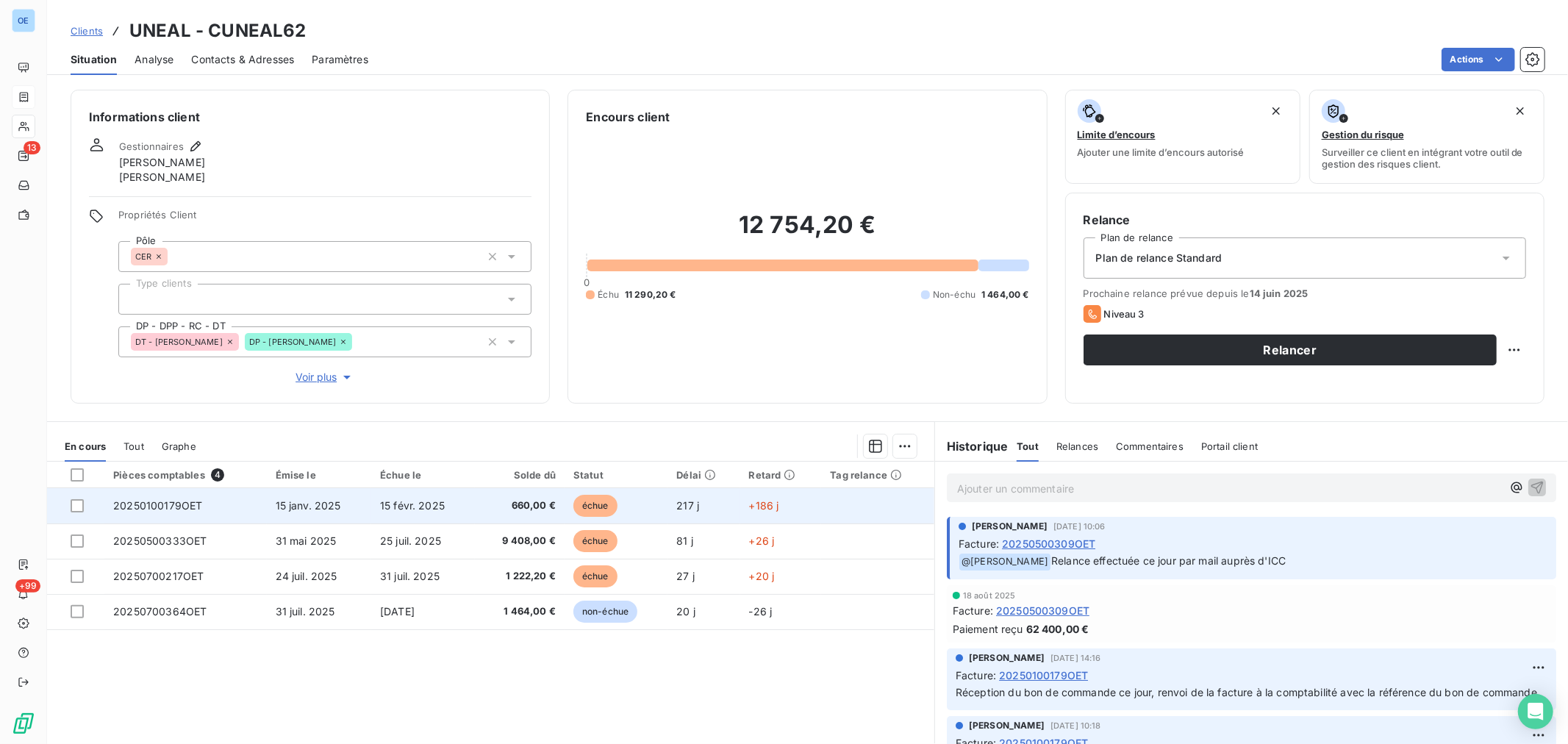
click at [832, 503] on td at bounding box center [877, 506] width 113 height 35
